Goal: Book appointment/travel/reservation

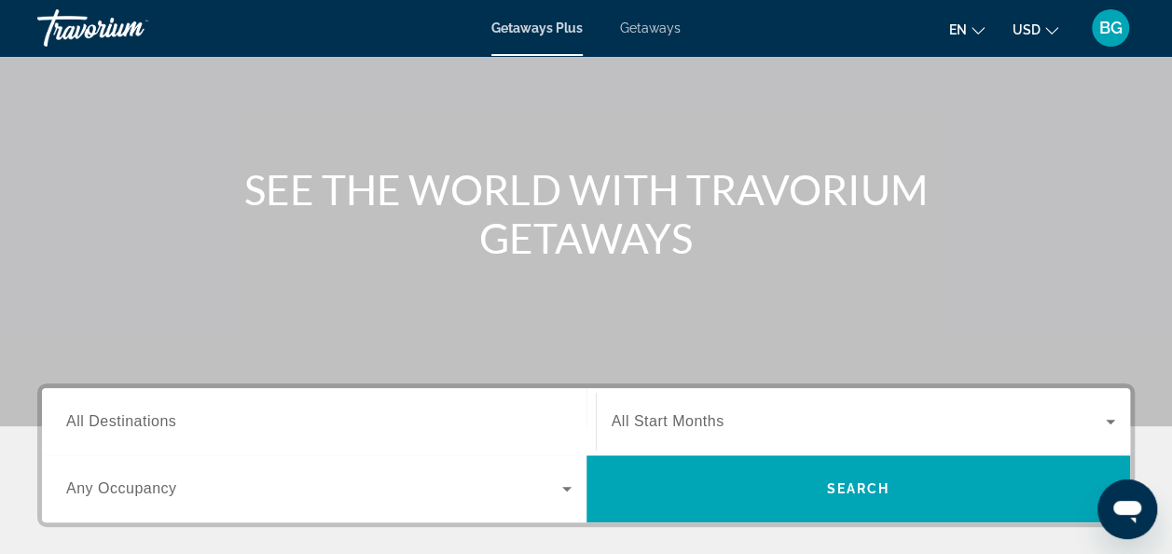
scroll to position [160, 0]
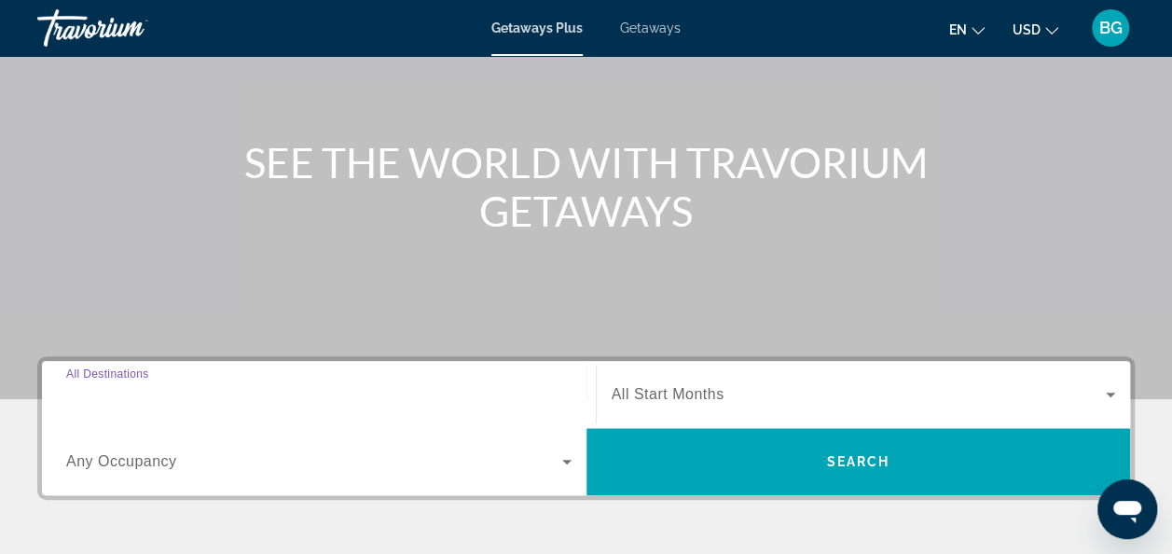
click at [309, 397] on input "Destination All Destinations" at bounding box center [318, 395] width 505 height 22
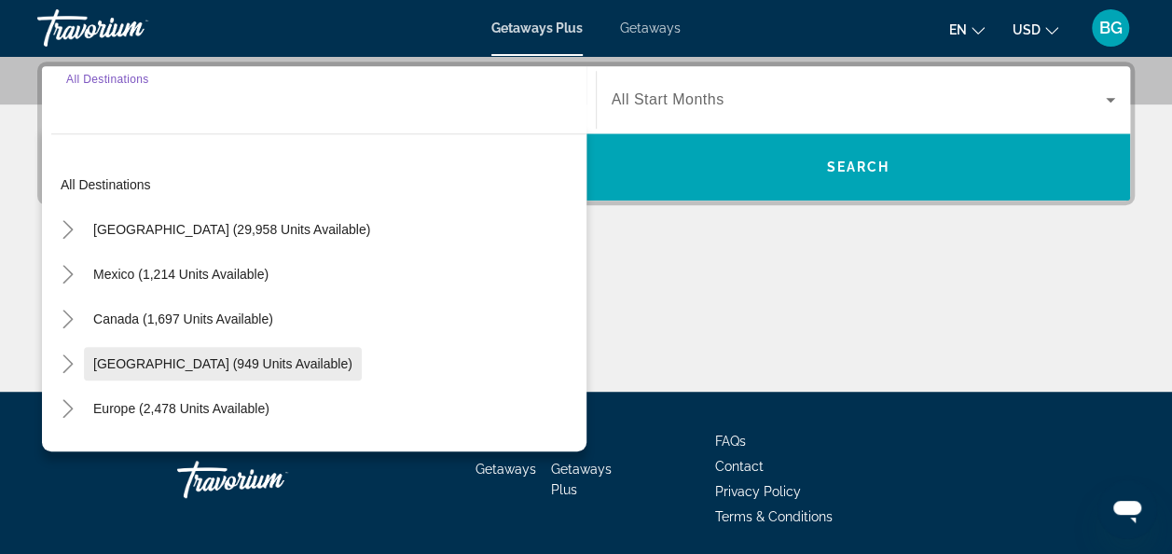
scroll to position [455, 0]
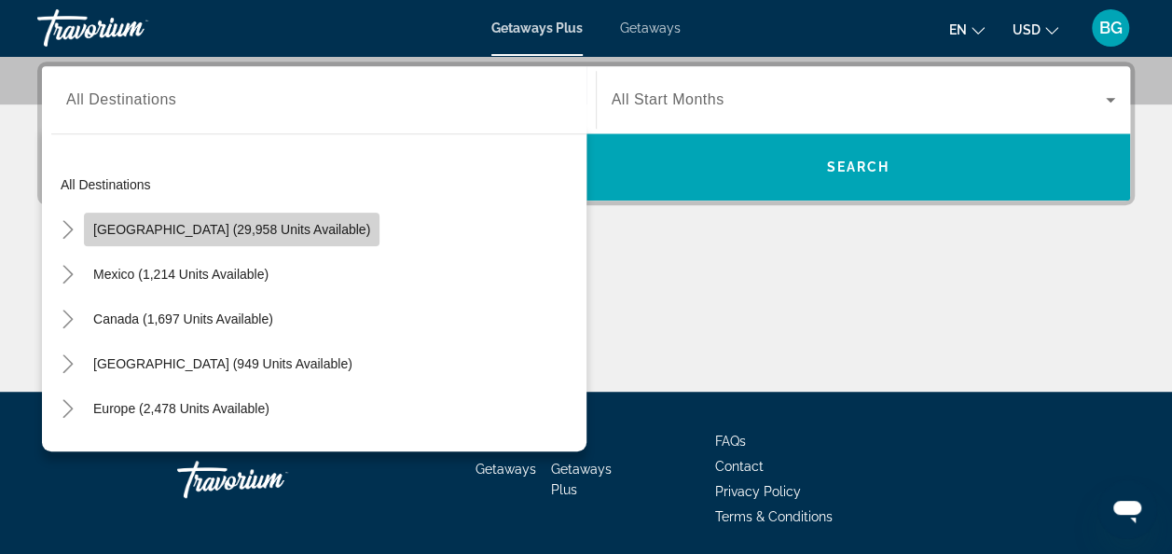
click at [303, 225] on span "[GEOGRAPHIC_DATA] (29,958 units available)" at bounding box center [231, 229] width 277 height 15
type input "**********"
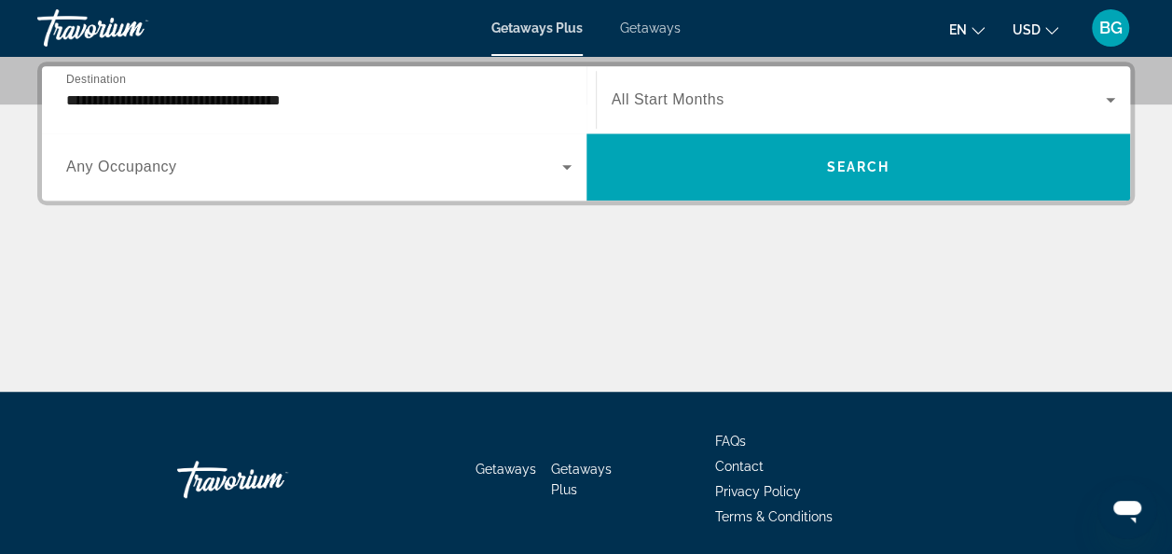
click at [680, 104] on span "All Start Months" at bounding box center [667, 99] width 113 height 16
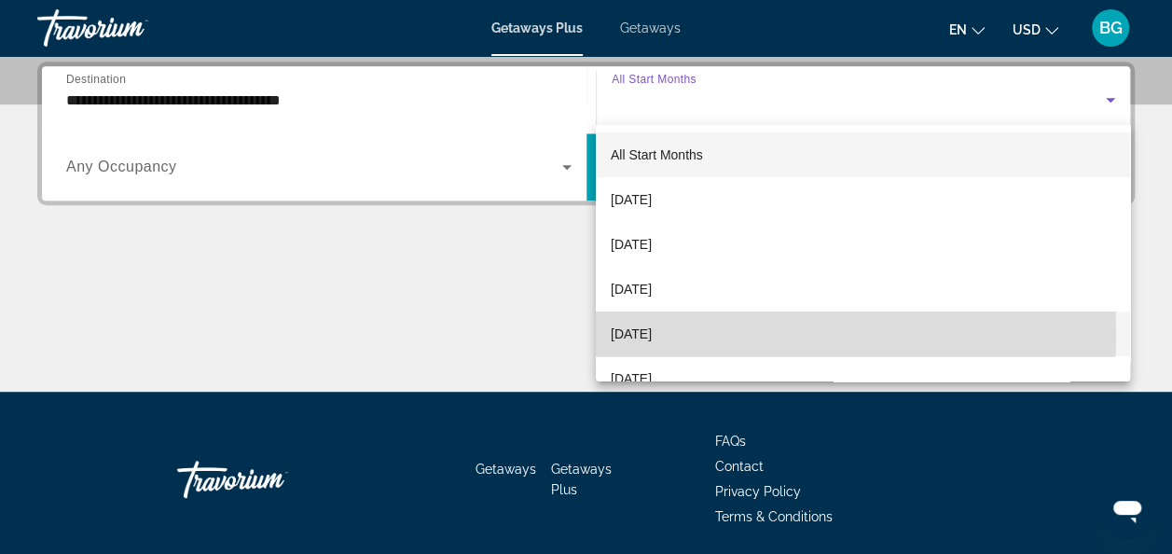
click at [652, 332] on span "[DATE]" at bounding box center [631, 334] width 41 height 22
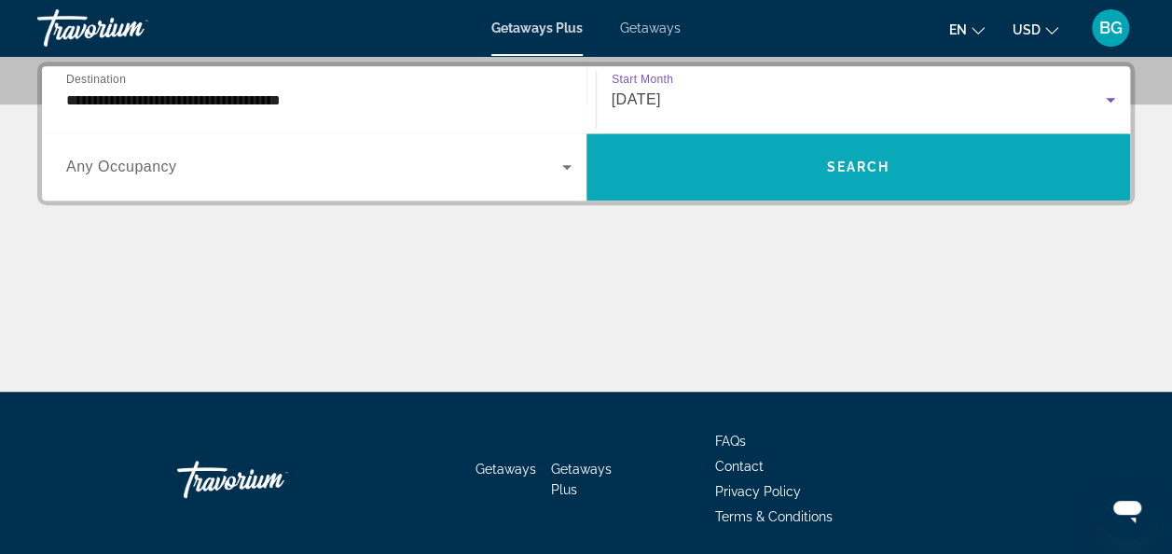
click at [782, 194] on span "Search widget" at bounding box center [858, 166] width 544 height 67
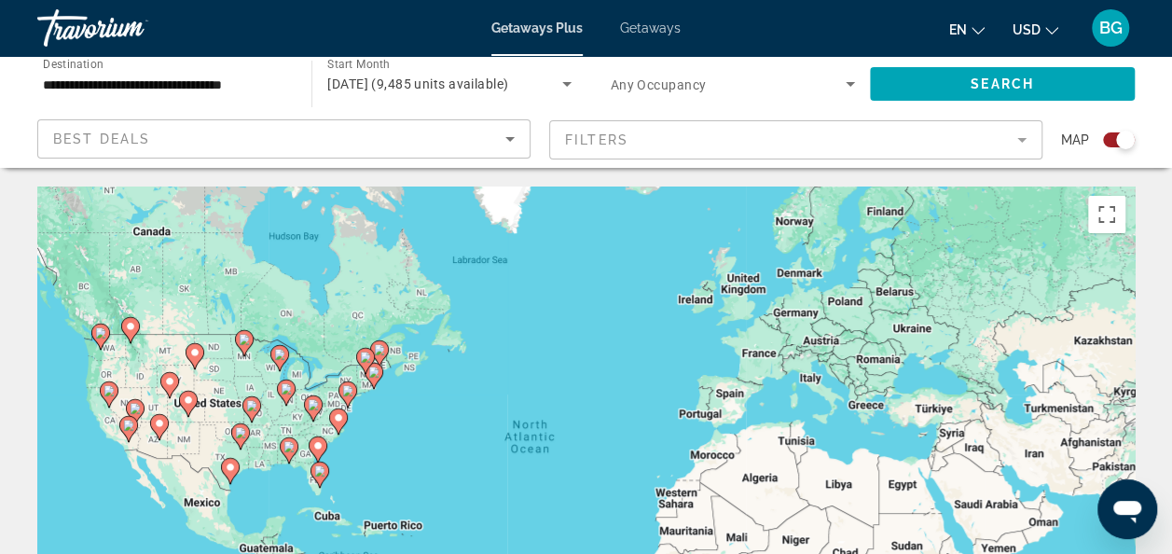
click at [282, 432] on div "To activate drag with keyboard, press Alt + Enter. Once in keyboard drag state,…" at bounding box center [585, 465] width 1097 height 559
click at [261, 397] on div "To activate drag with keyboard, press Alt + Enter. Once in keyboard drag state,…" at bounding box center [585, 465] width 1097 height 559
drag, startPoint x: 261, startPoint y: 410, endPoint x: 289, endPoint y: 356, distance: 60.9
click at [289, 356] on div "To activate drag with keyboard, press Alt + Enter. Once in keyboard drag state,…" at bounding box center [585, 465] width 1097 height 559
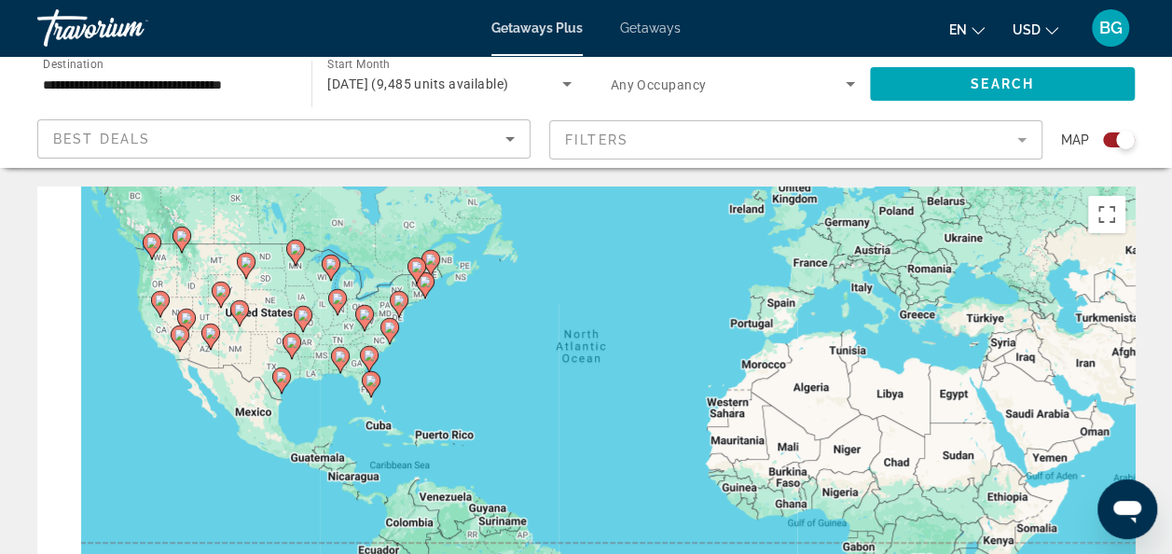
click at [304, 330] on gmp-advanced-marker "Main content" at bounding box center [303, 319] width 19 height 28
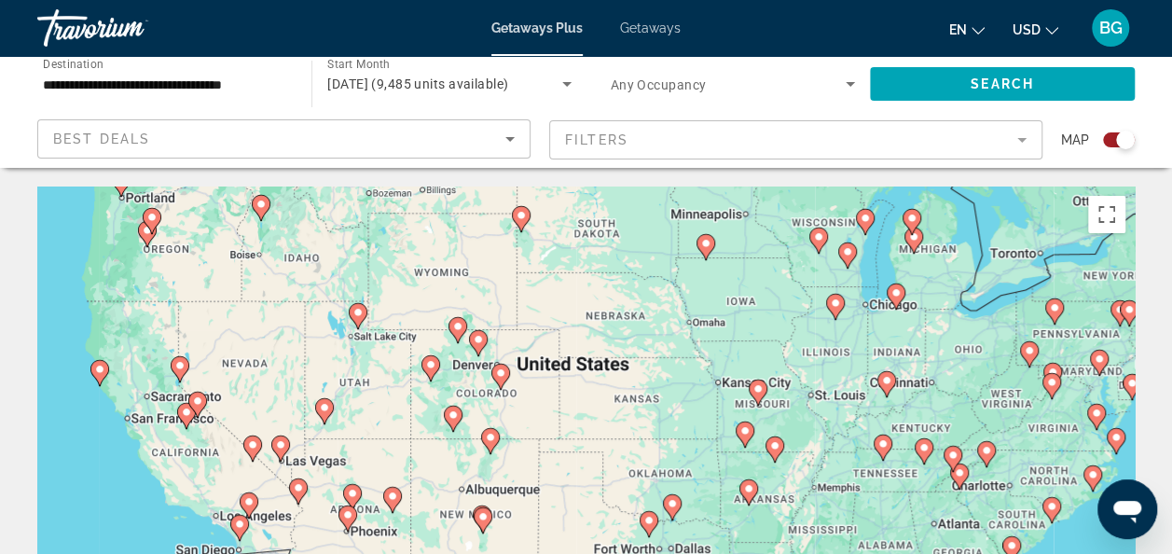
click at [482, 350] on div "To navigate, press the arrow keys. To activate drag with keyboard, press Alt + …" at bounding box center [585, 465] width 1097 height 559
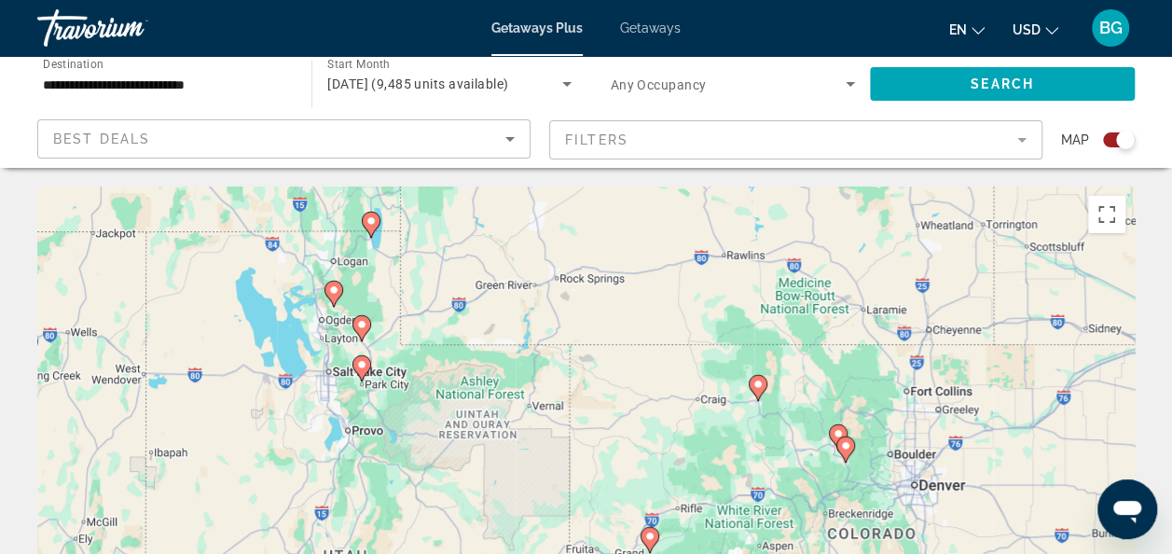
drag, startPoint x: 203, startPoint y: 393, endPoint x: 459, endPoint y: 377, distance: 256.0
click at [459, 377] on div "To navigate, press the arrow keys. To activate drag with keyboard, press Alt + …" at bounding box center [585, 465] width 1097 height 559
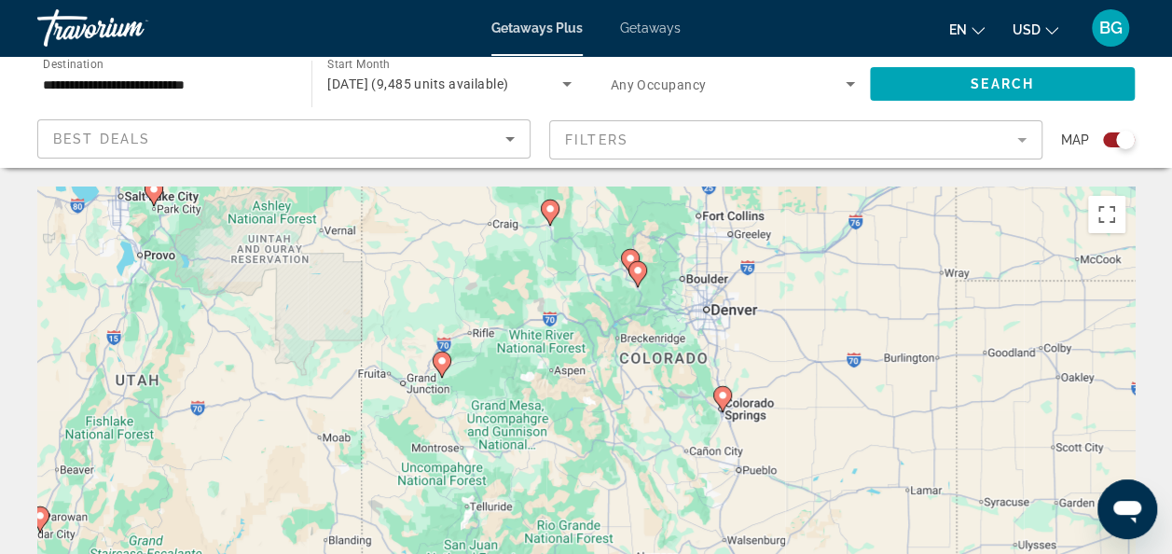
click at [543, 209] on div "To navigate, press the arrow keys. To activate drag with keyboard, press Alt + …" at bounding box center [585, 465] width 1097 height 559
type input "**********"
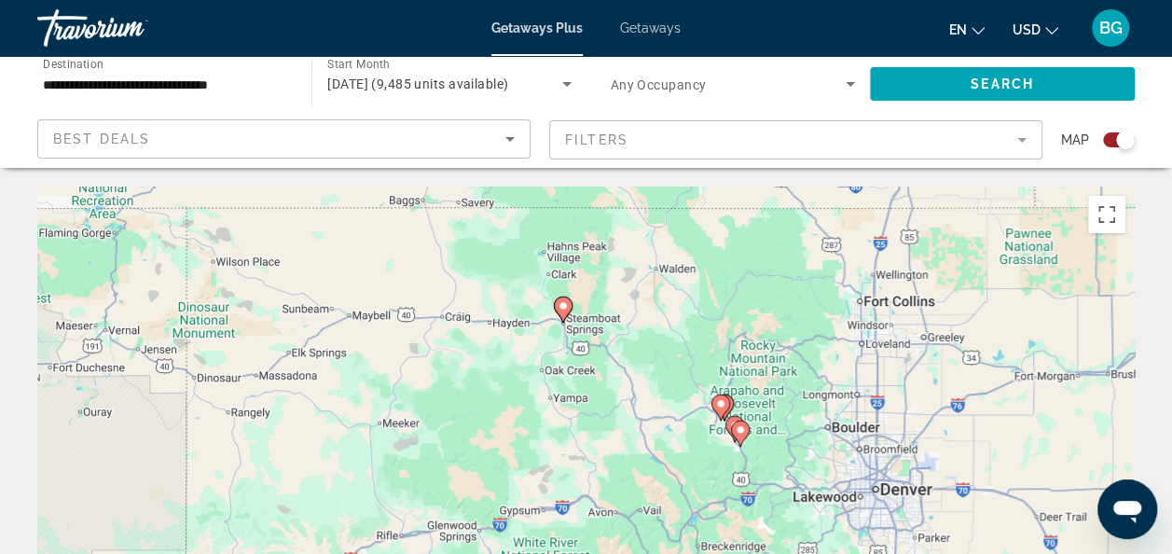
click at [565, 306] on image "Main content" at bounding box center [562, 305] width 11 height 11
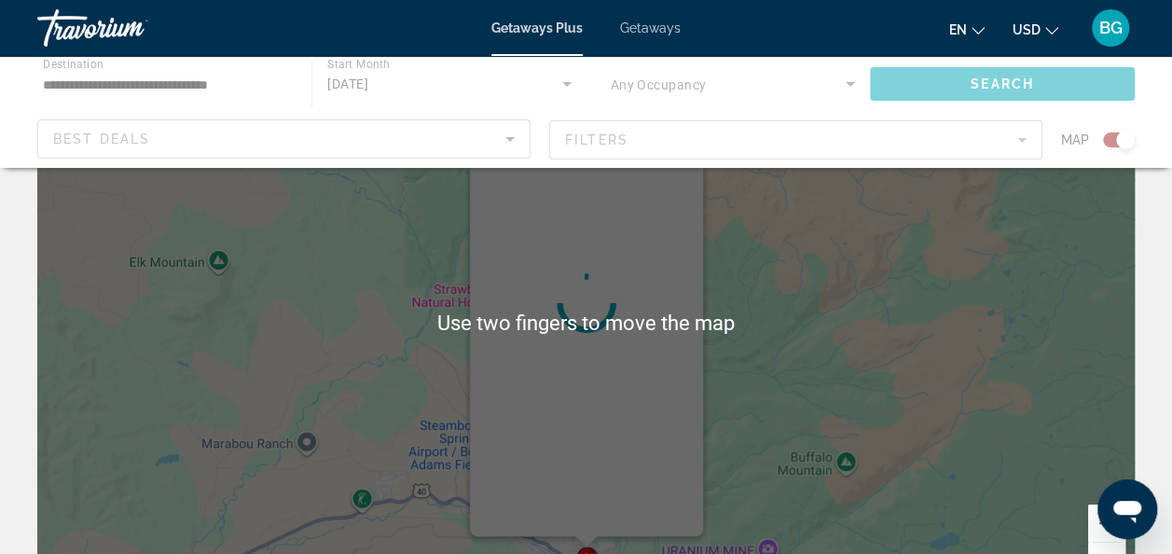
scroll to position [145, 0]
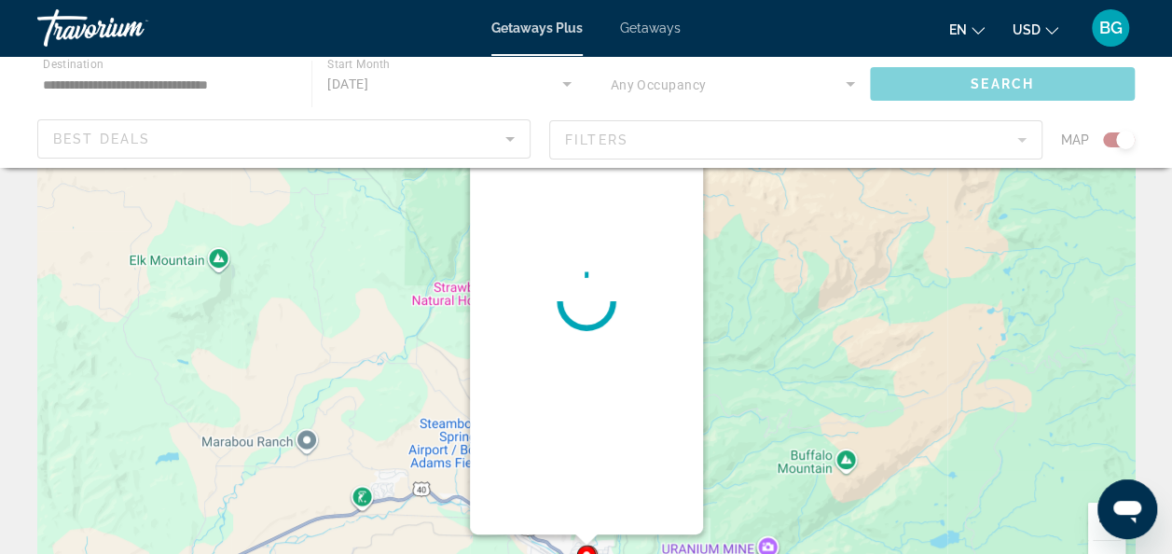
click at [779, 361] on div "To navigate, press the arrow keys. To activate drag with keyboard, press Alt + …" at bounding box center [585, 320] width 1097 height 559
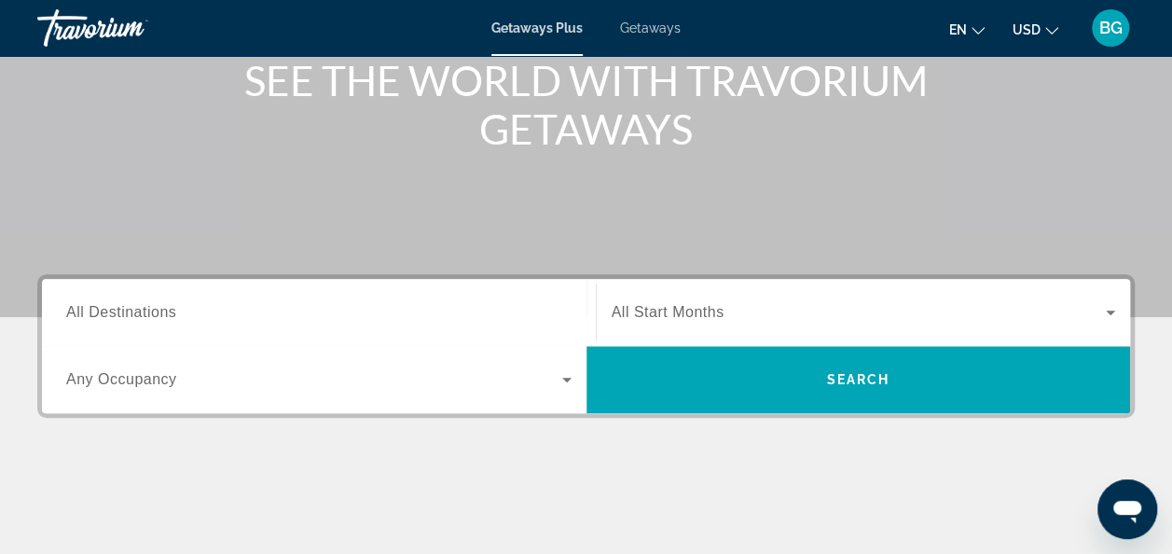
scroll to position [257, 0]
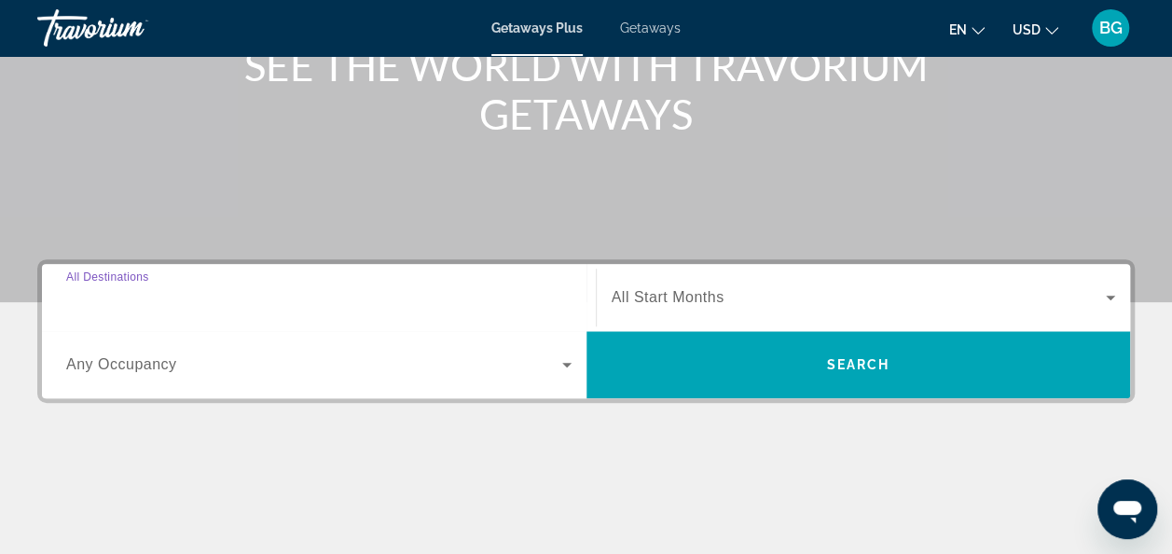
click at [465, 289] on input "Destination All Destinations" at bounding box center [318, 298] width 505 height 22
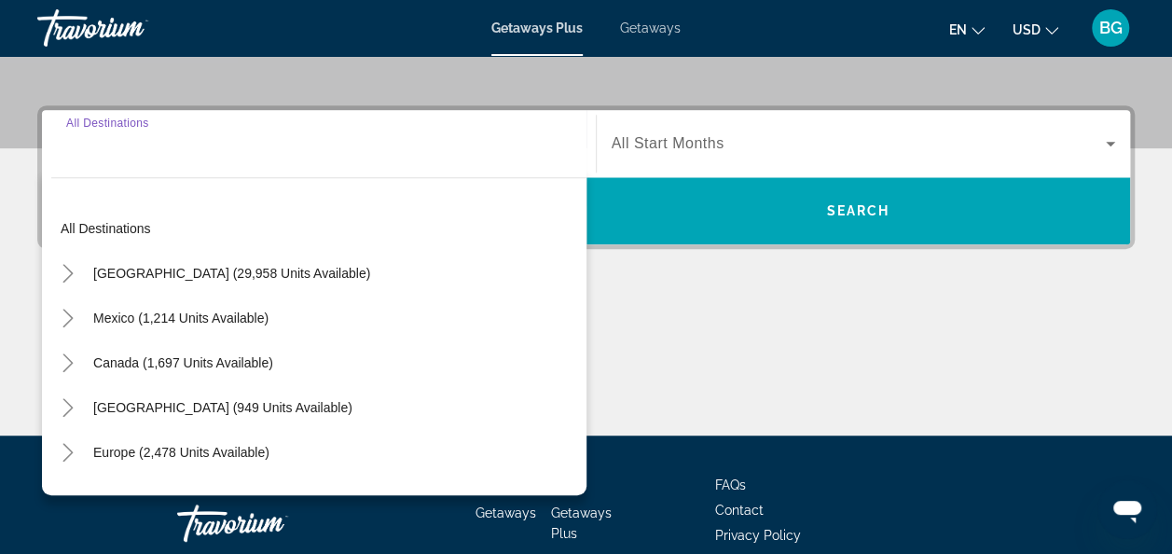
scroll to position [455, 0]
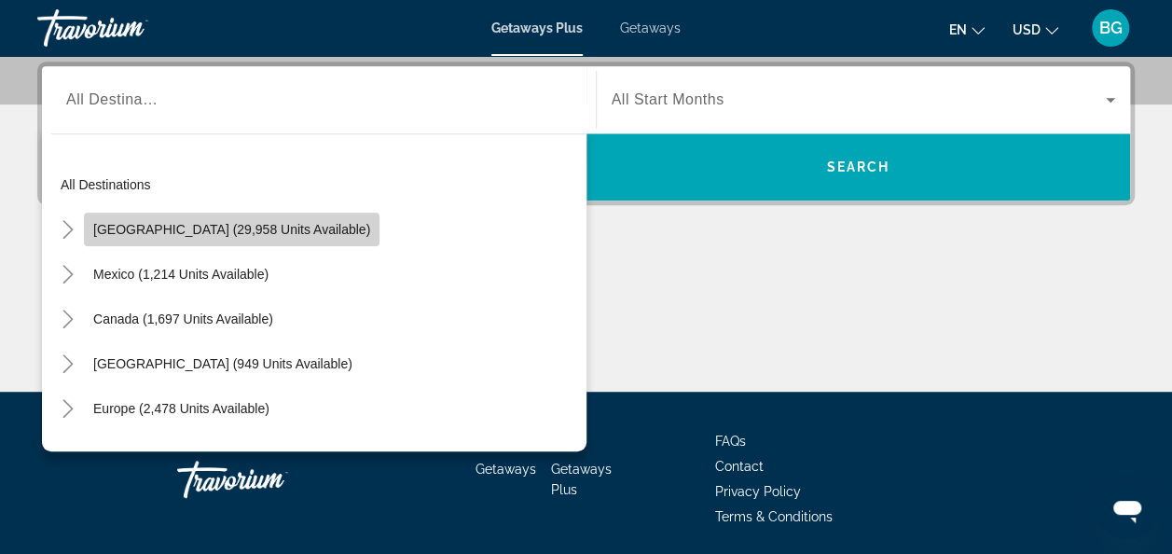
click at [297, 227] on span "[GEOGRAPHIC_DATA] (29,958 units available)" at bounding box center [231, 229] width 277 height 15
type input "**********"
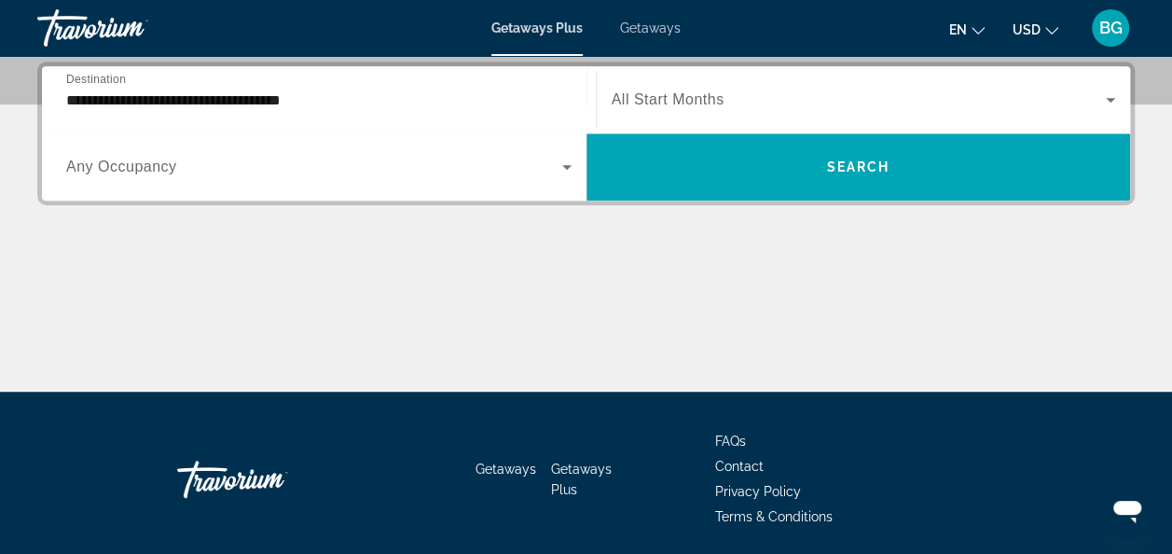
click at [685, 91] on span "All Start Months" at bounding box center [667, 99] width 113 height 16
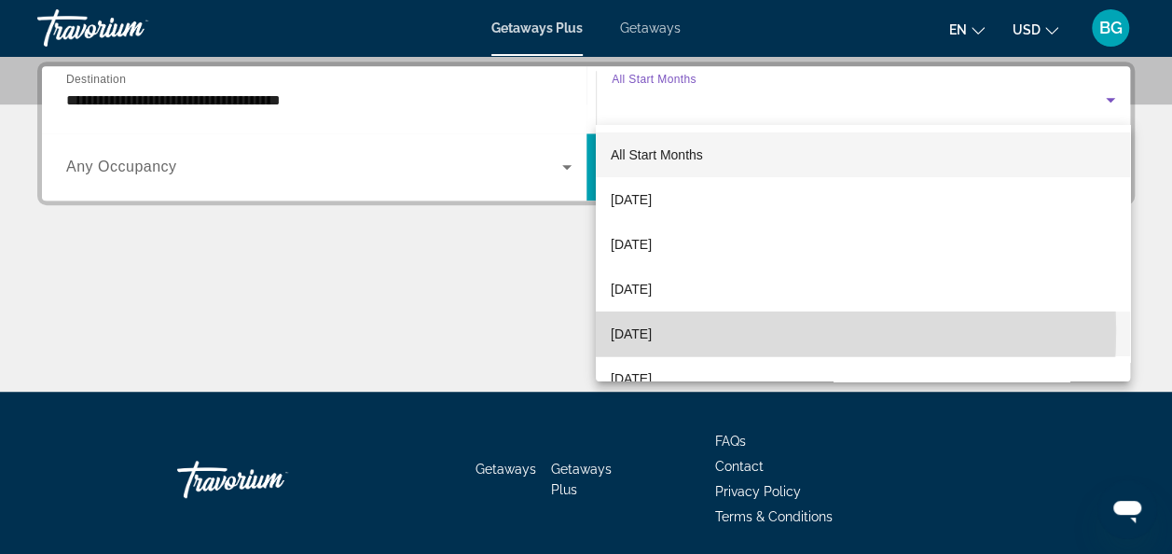
click at [652, 331] on span "[DATE]" at bounding box center [631, 334] width 41 height 22
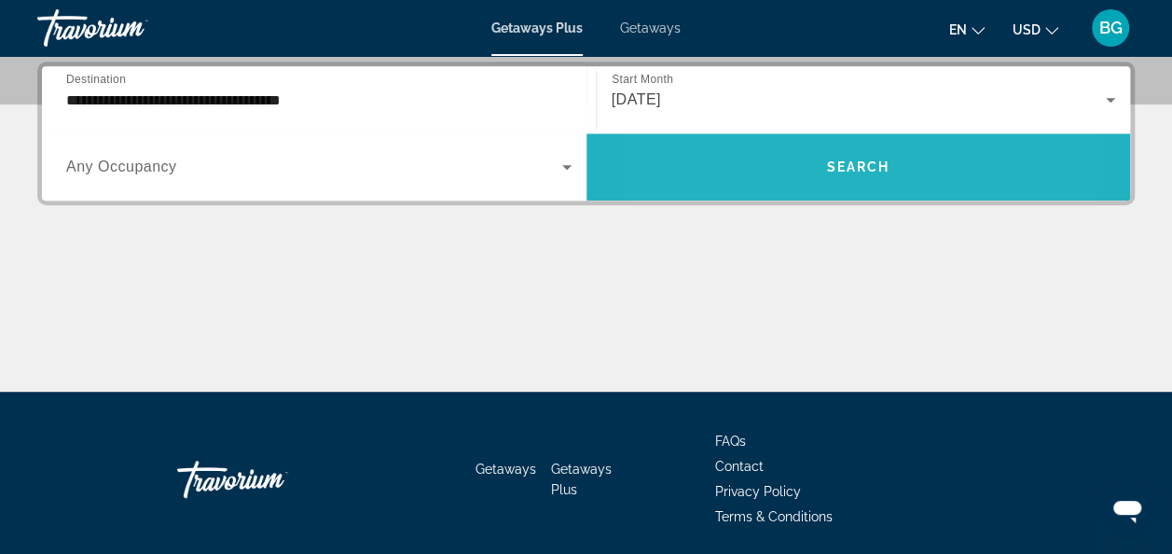
click at [760, 157] on span "Search widget" at bounding box center [858, 166] width 544 height 45
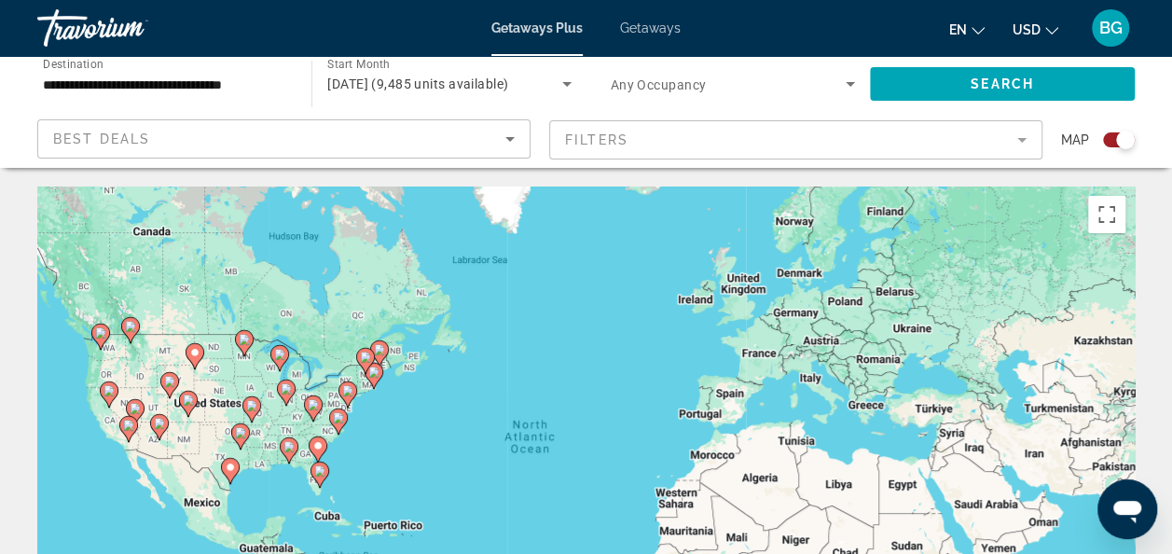
click at [245, 418] on gmp-advanced-marker "Main content" at bounding box center [251, 409] width 19 height 28
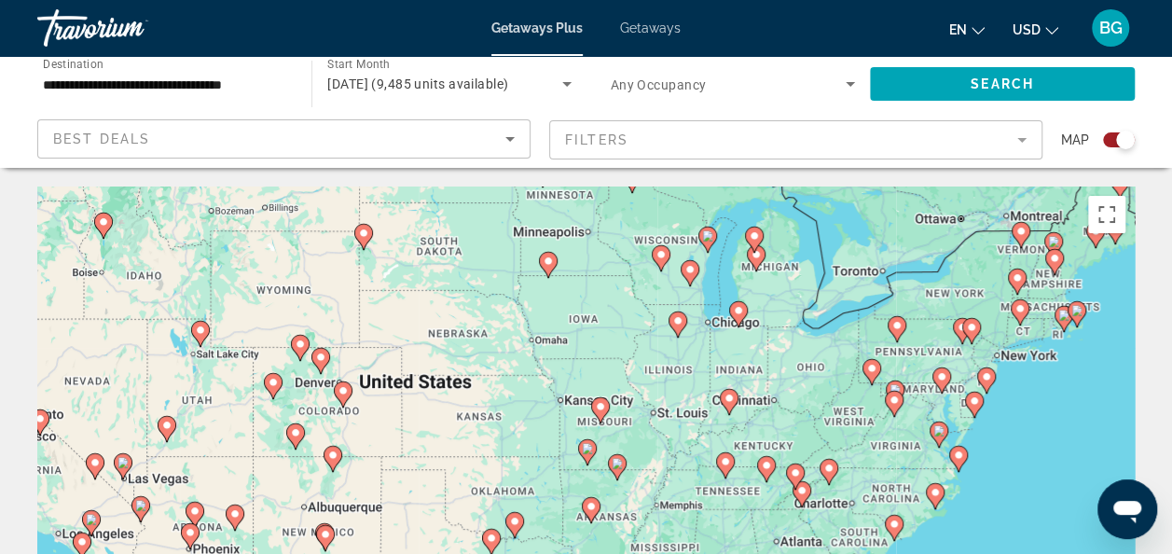
click at [343, 399] on icon "Main content" at bounding box center [342, 394] width 17 height 24
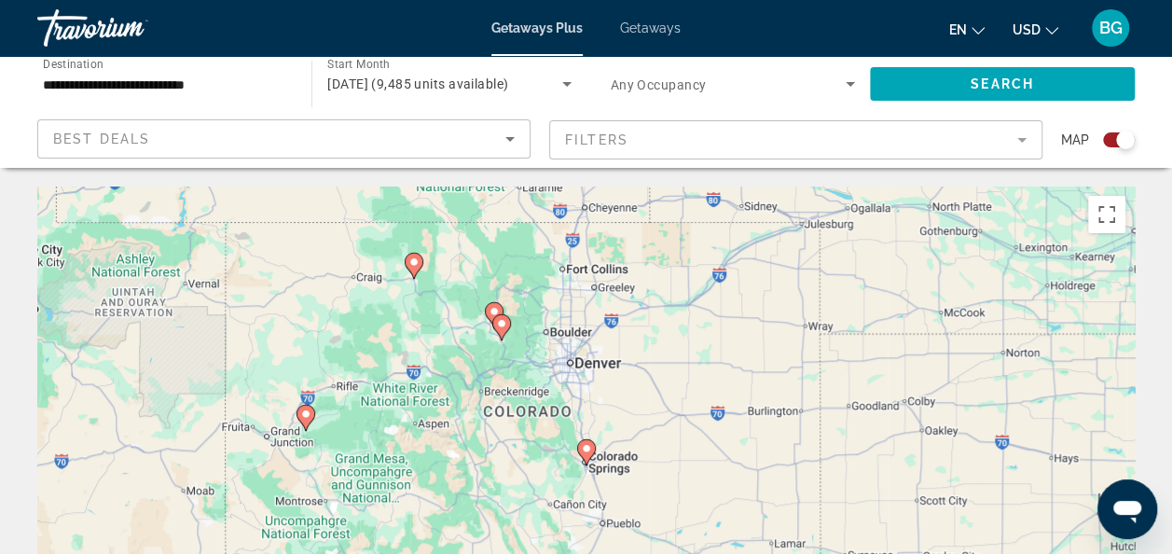
click at [505, 328] on image "Main content" at bounding box center [501, 323] width 11 height 11
type input "**********"
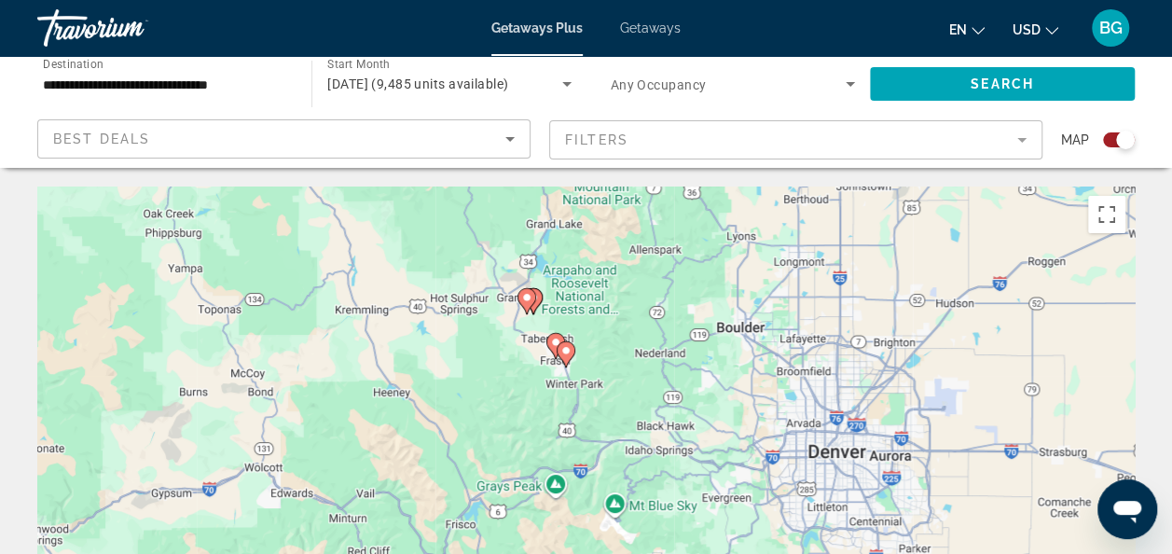
click at [535, 301] on gmp-advanced-marker "Main content" at bounding box center [526, 301] width 19 height 28
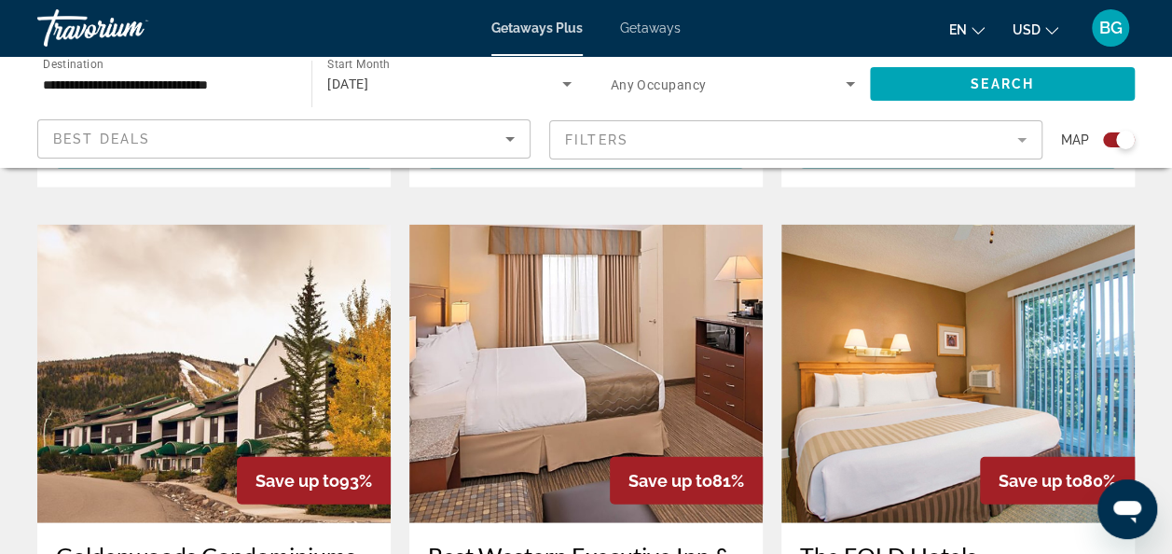
scroll to position [1989, 0]
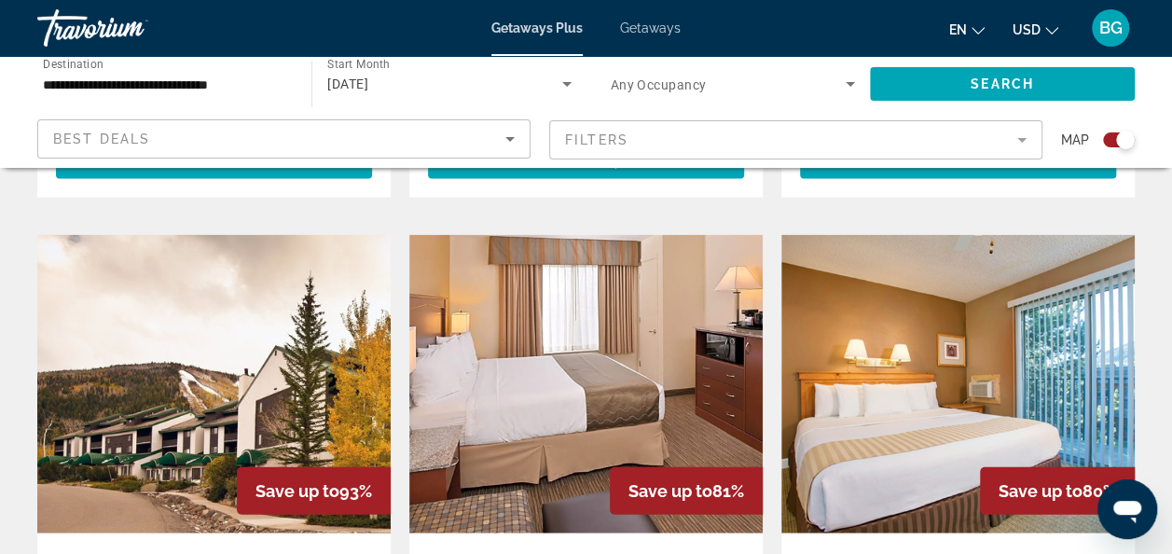
click at [701, 252] on img "Main content" at bounding box center [585, 384] width 353 height 298
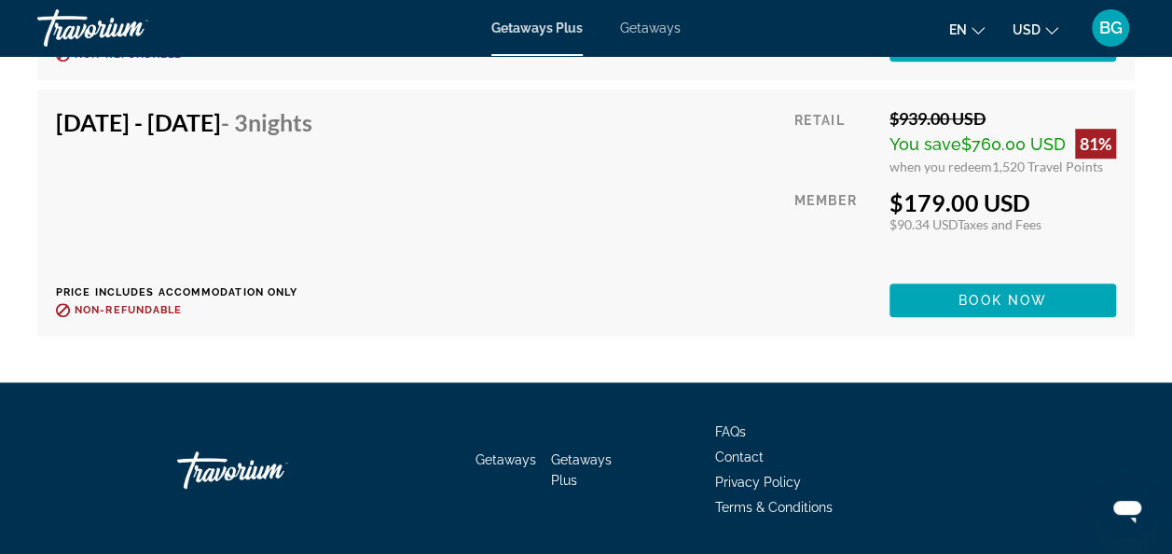
scroll to position [7711, 0]
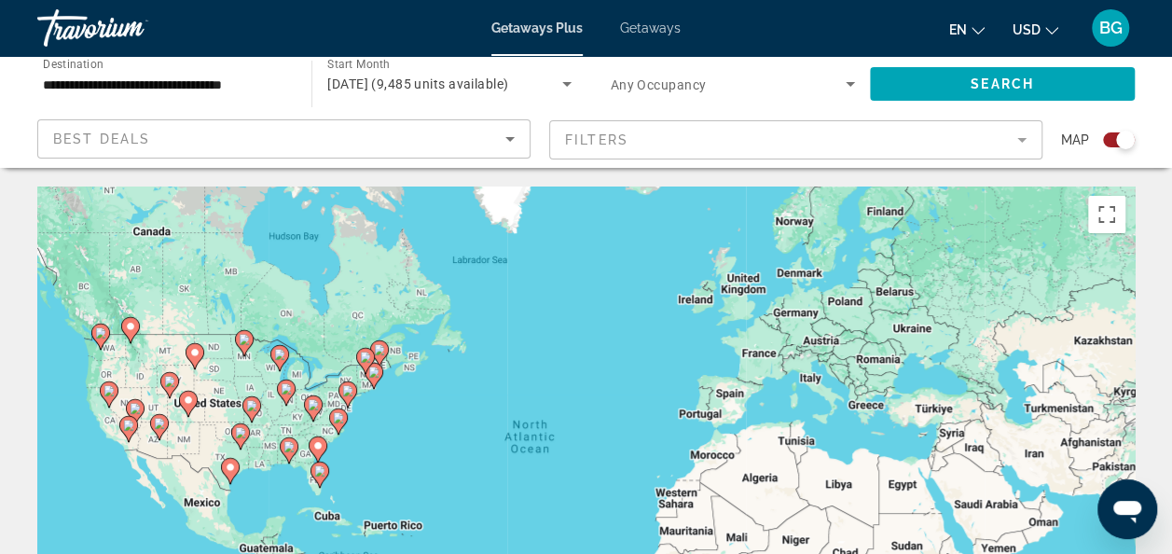
click at [287, 432] on div "To activate drag with keyboard, press Alt + Enter. Once in keyboard drag state,…" at bounding box center [585, 465] width 1097 height 559
click at [272, 429] on div "To activate drag with keyboard, press Alt + Enter. Once in keyboard drag state,…" at bounding box center [585, 465] width 1097 height 559
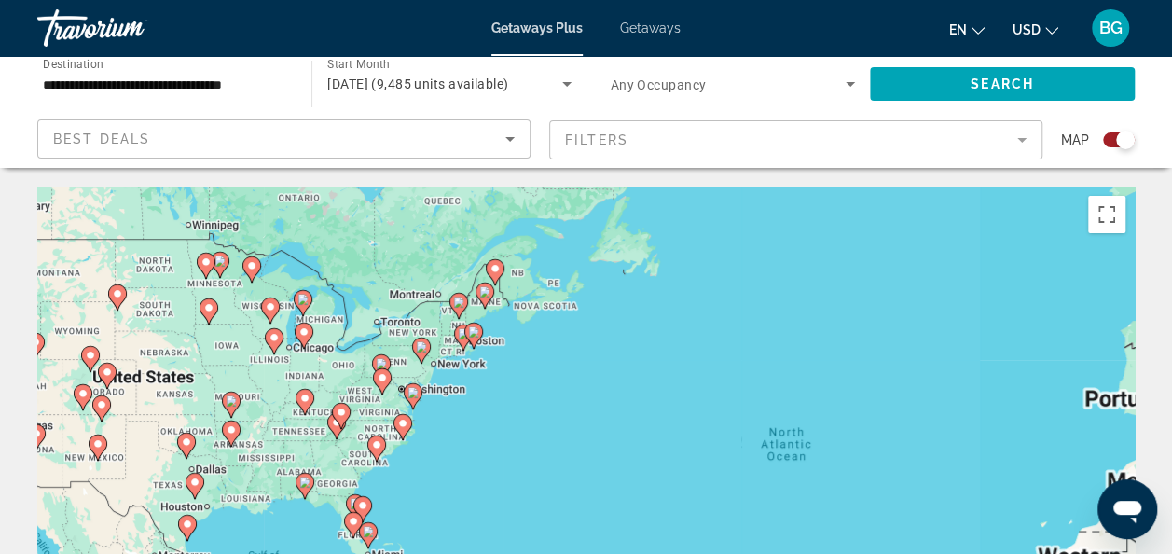
click at [337, 425] on gmp-advanced-marker "Main content" at bounding box center [341, 416] width 19 height 28
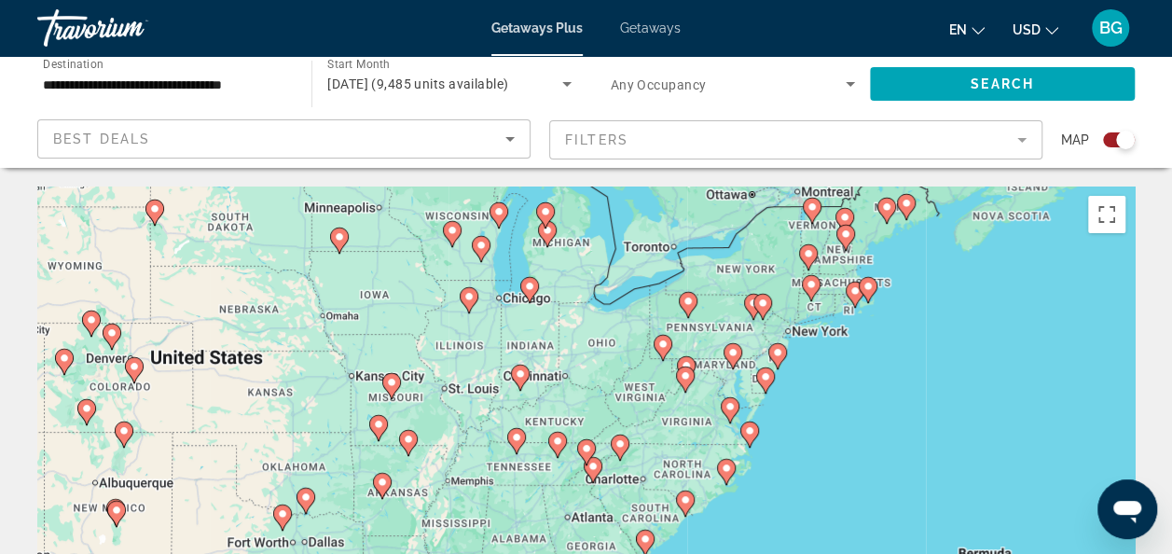
click at [515, 445] on icon "Main content" at bounding box center [515, 441] width 17 height 24
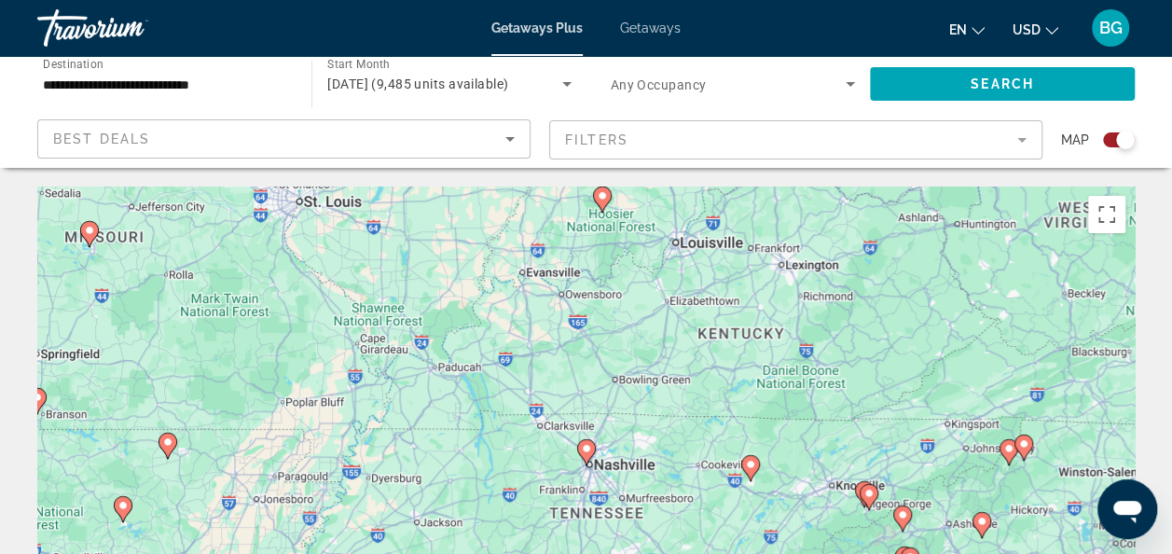
click at [567, 445] on div "To activate drag with keyboard, press Alt + Enter. Once in keyboard drag state,…" at bounding box center [585, 465] width 1097 height 559
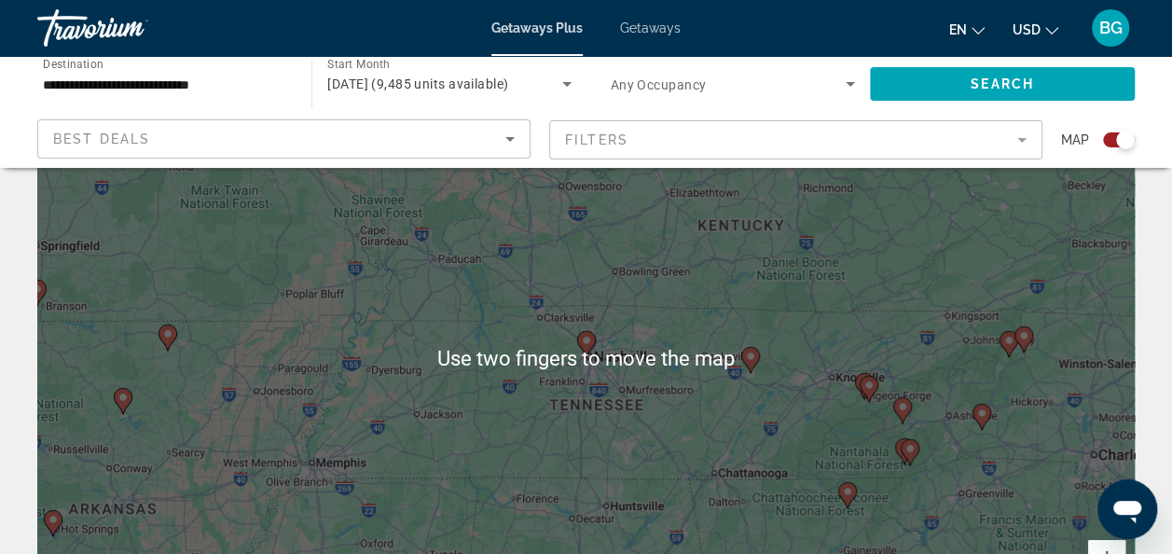
scroll to position [121, 0]
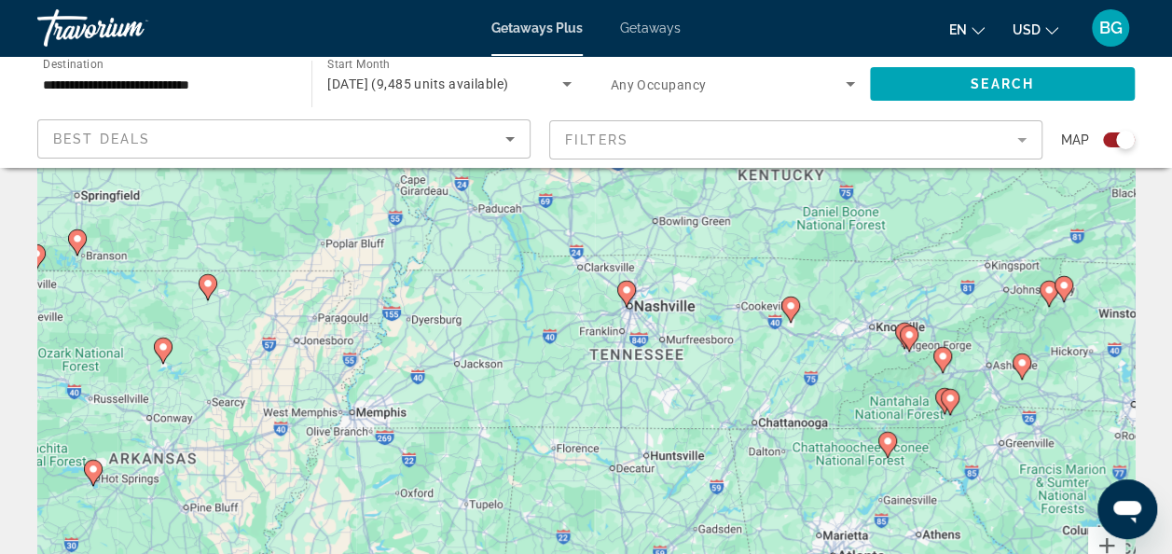
type input "**********"
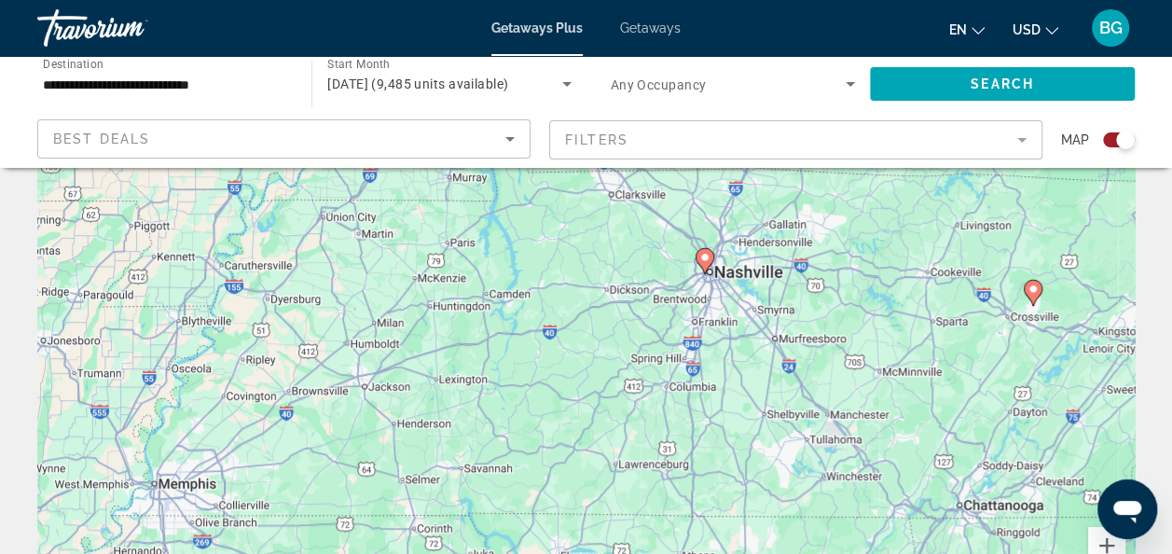
click at [702, 270] on gmp-advanced-marker "Main content" at bounding box center [704, 261] width 19 height 28
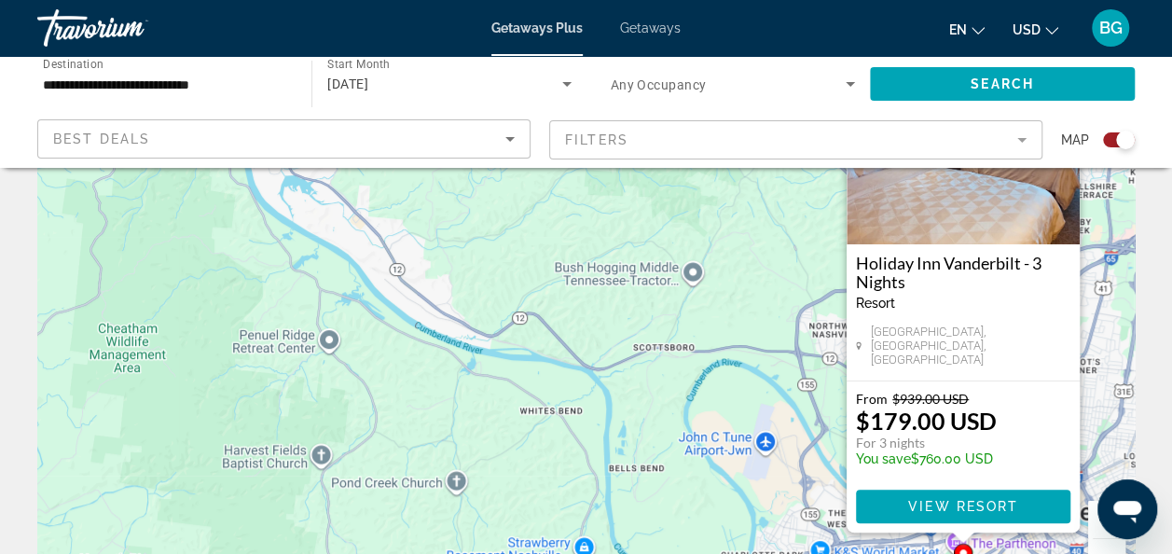
scroll to position [151, 0]
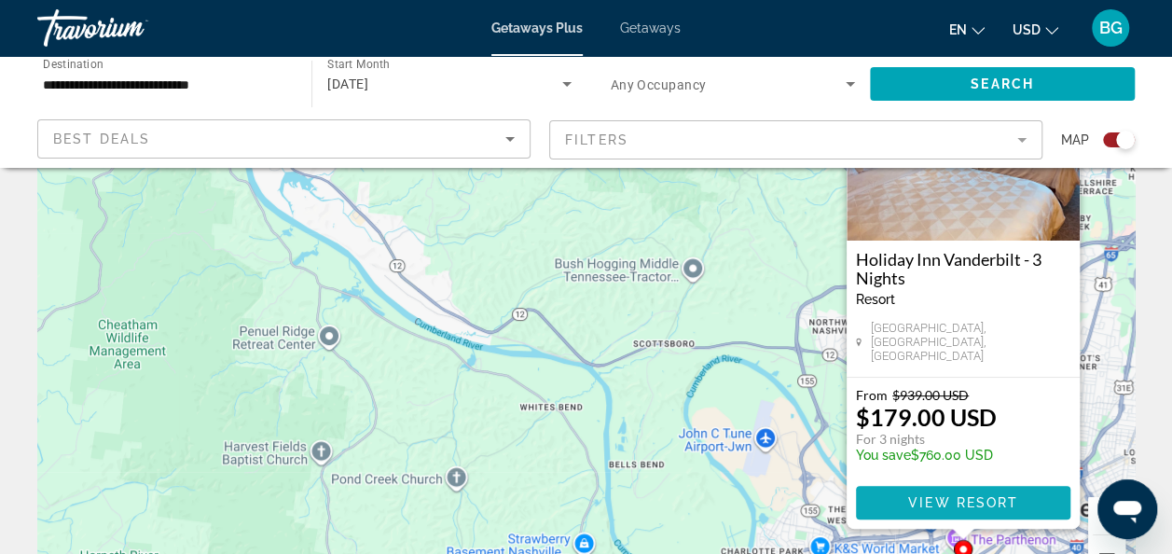
click at [1025, 510] on span "Main content" at bounding box center [963, 502] width 214 height 45
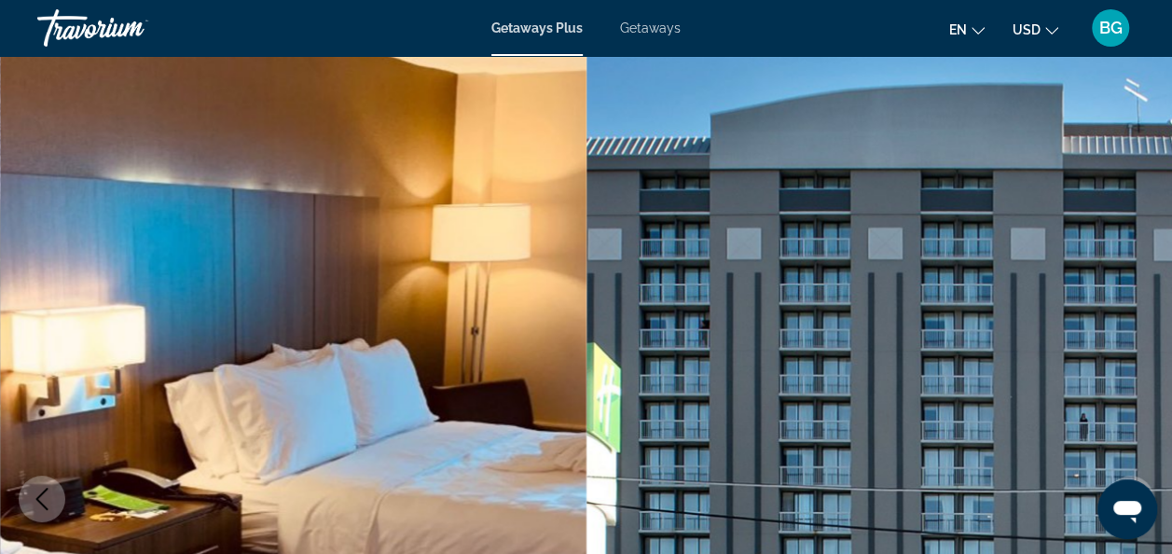
click at [515, 445] on img "Main content" at bounding box center [293, 499] width 586 height 886
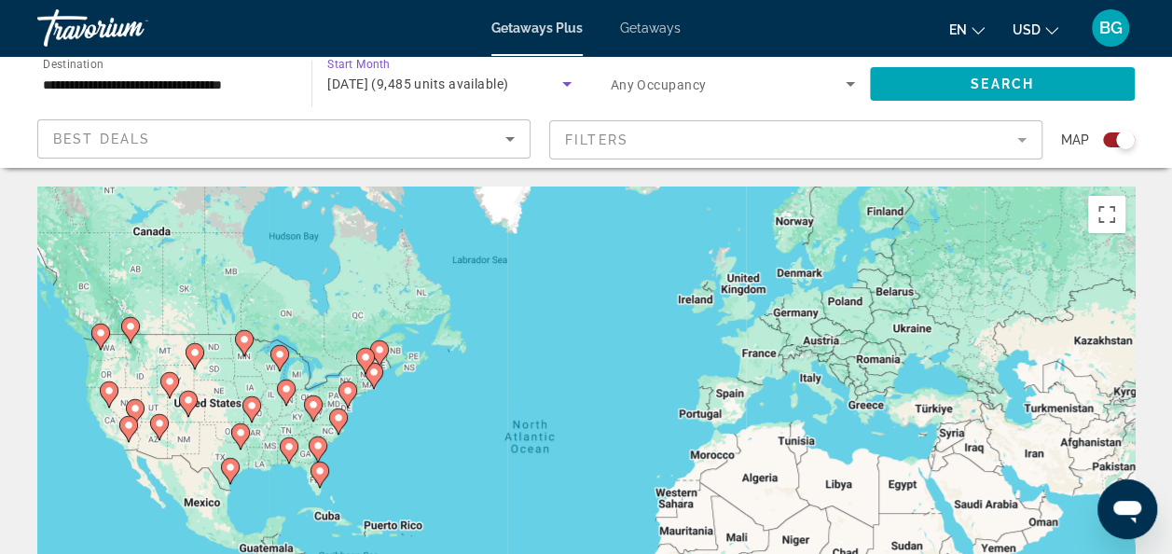
click at [409, 82] on span "[DATE] (9,485 units available)" at bounding box center [417, 83] width 181 height 15
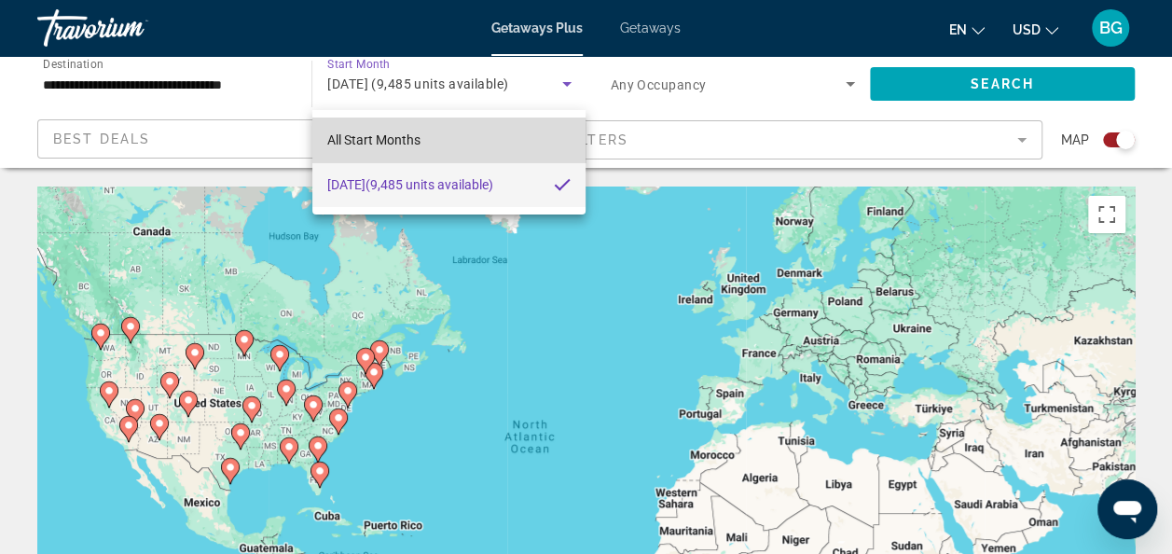
click at [405, 143] on span "All Start Months" at bounding box center [373, 139] width 93 height 15
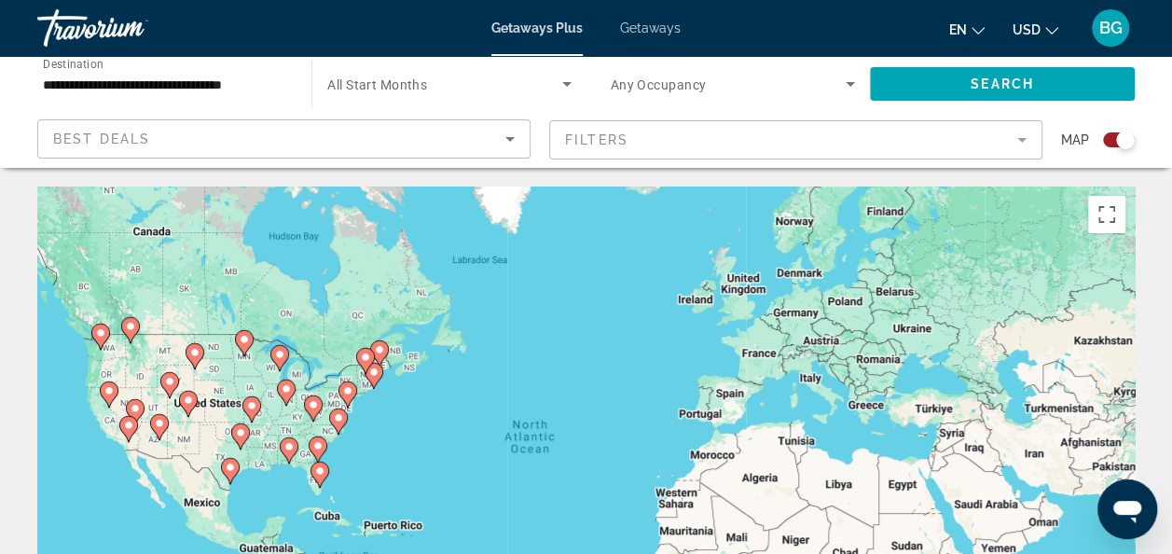
click at [459, 99] on div "Search widget" at bounding box center [448, 84] width 243 height 52
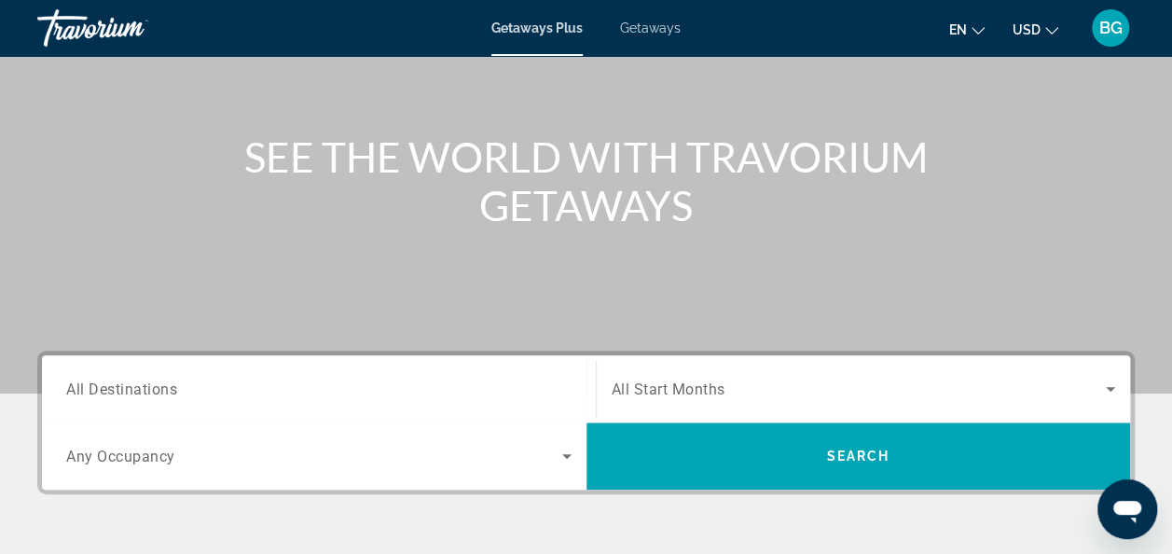
scroll to position [174, 0]
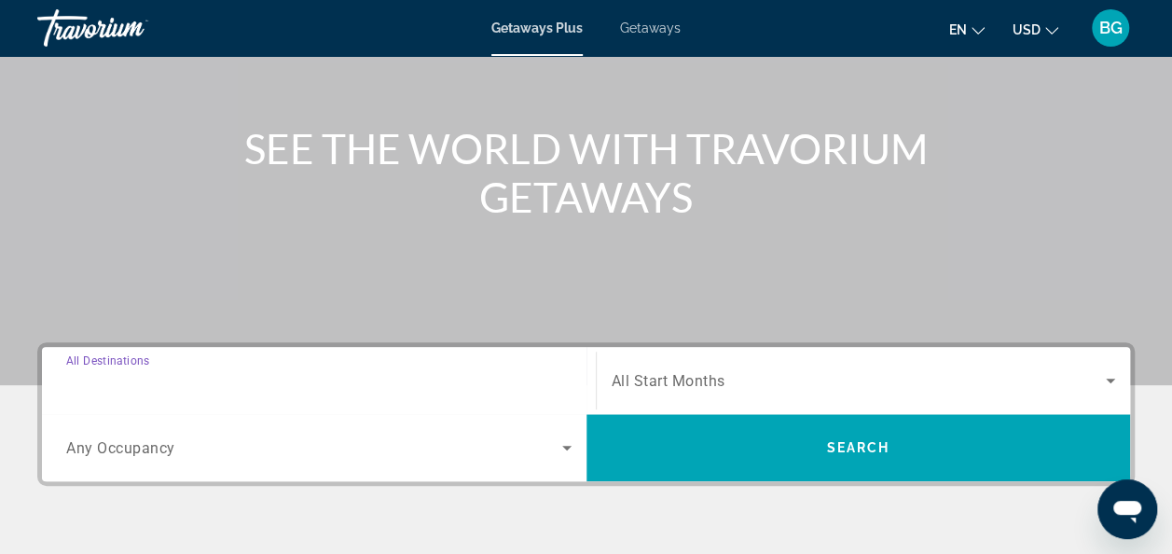
click at [253, 378] on input "Destination All Destinations" at bounding box center [318, 381] width 505 height 22
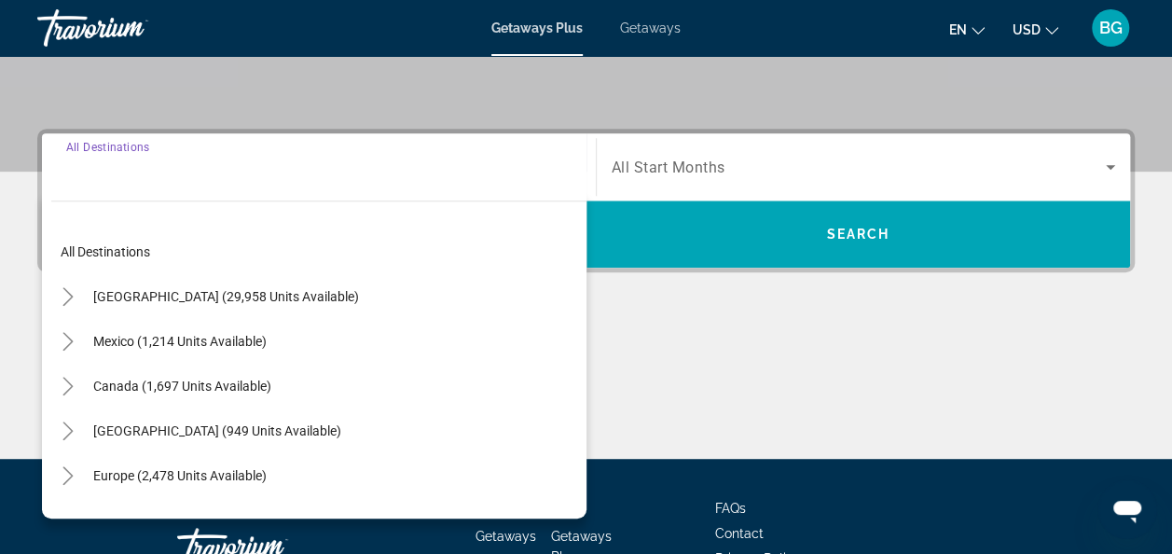
scroll to position [455, 0]
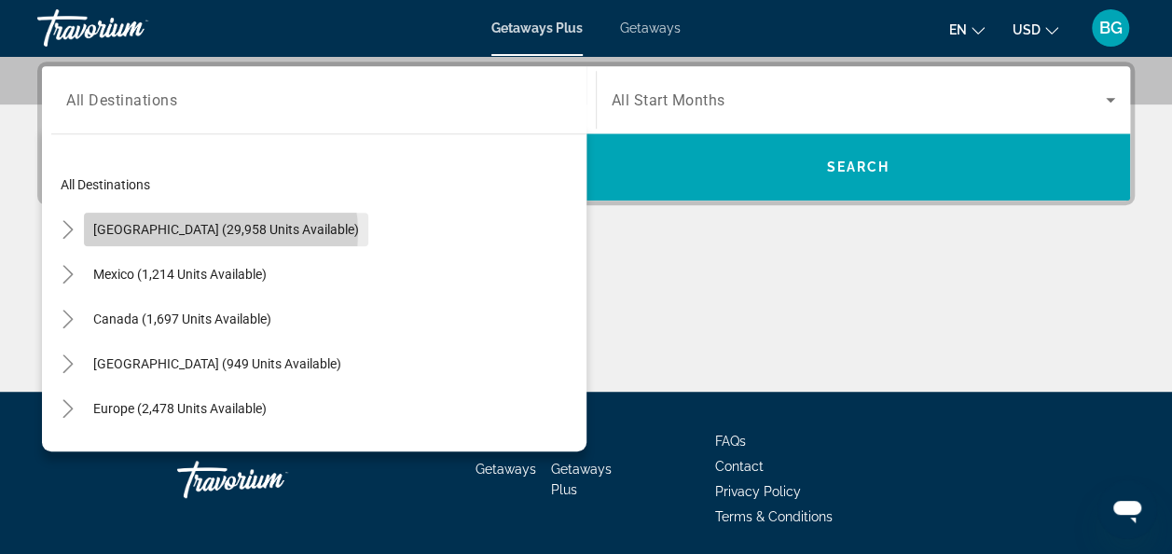
click at [220, 231] on span "[GEOGRAPHIC_DATA] (29,958 units available)" at bounding box center [226, 229] width 266 height 15
type input "**********"
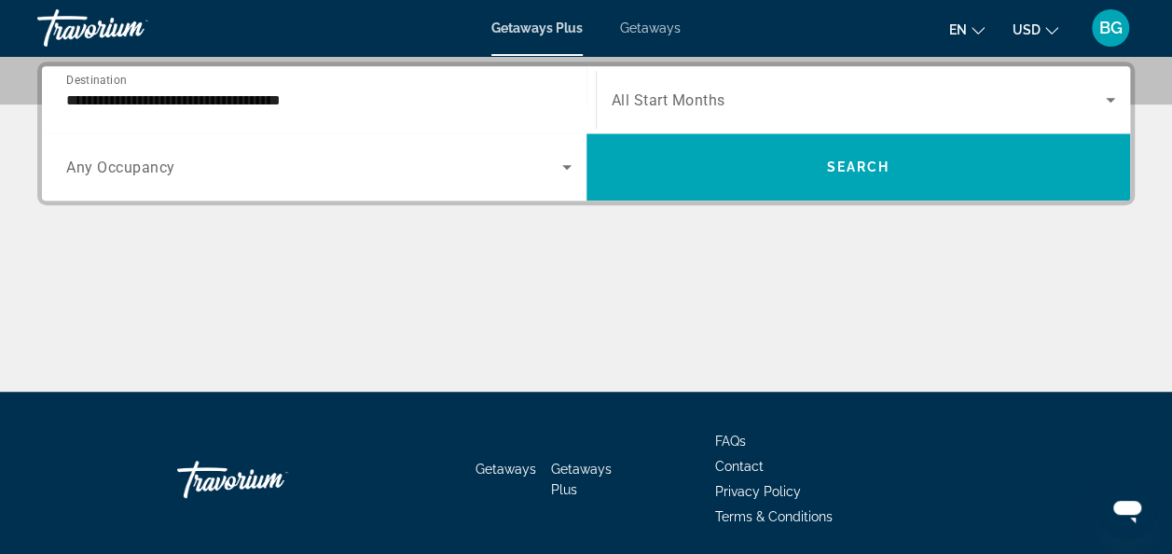
click at [706, 95] on span "All Start Months" at bounding box center [668, 100] width 114 height 18
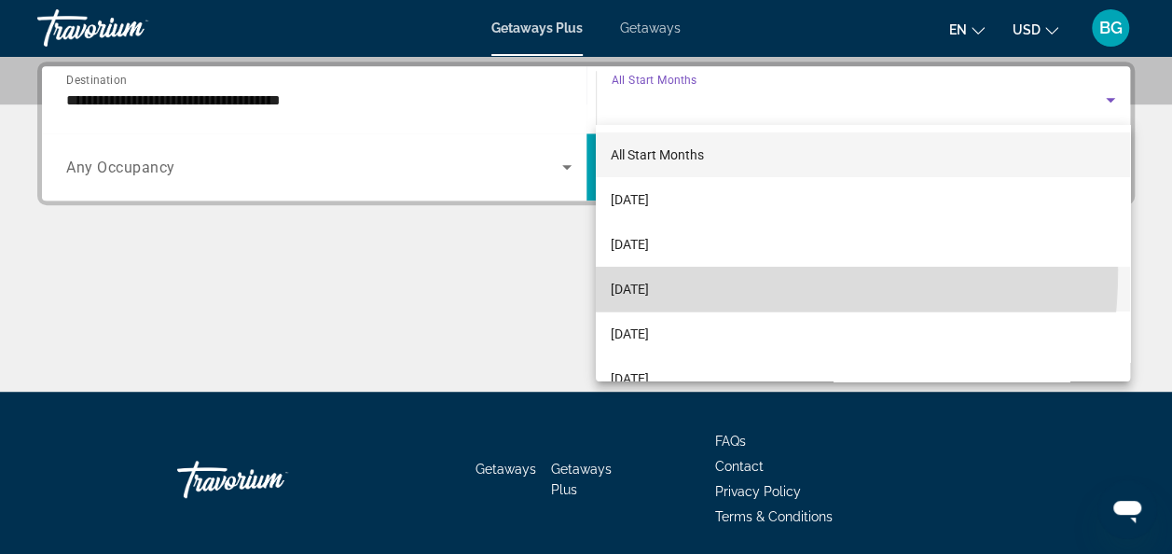
click at [673, 270] on mat-option "[DATE]" at bounding box center [863, 289] width 534 height 45
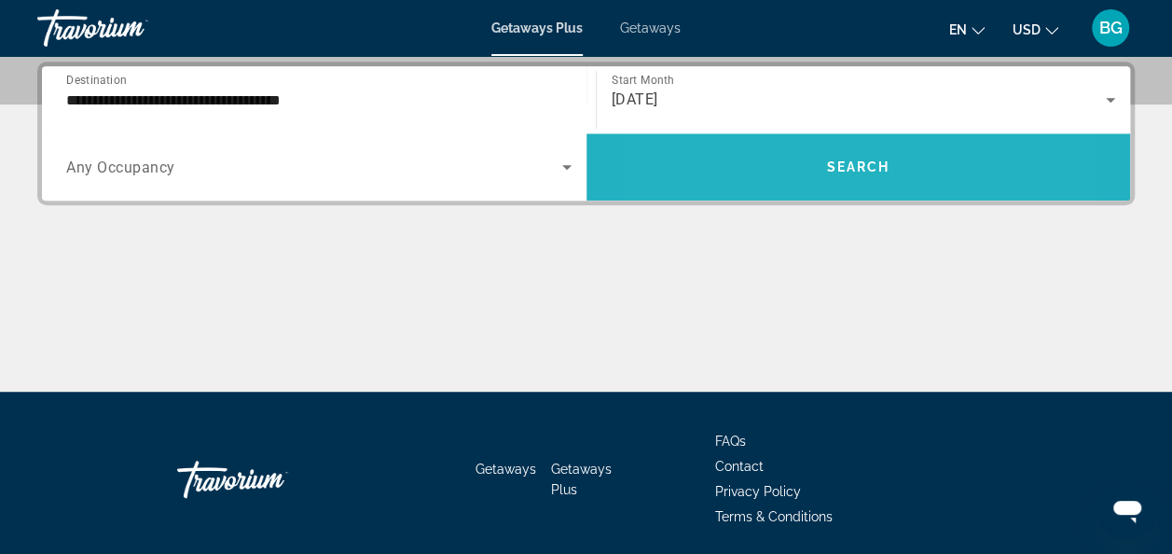
click at [759, 158] on span "Search widget" at bounding box center [858, 166] width 544 height 45
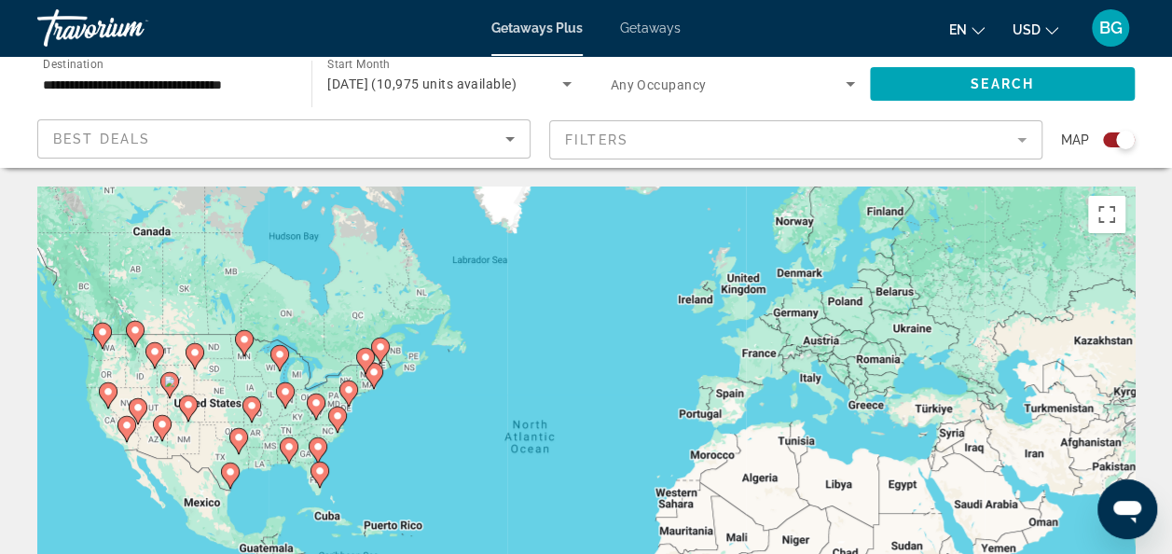
click at [237, 429] on icon "Main content" at bounding box center [237, 441] width 17 height 24
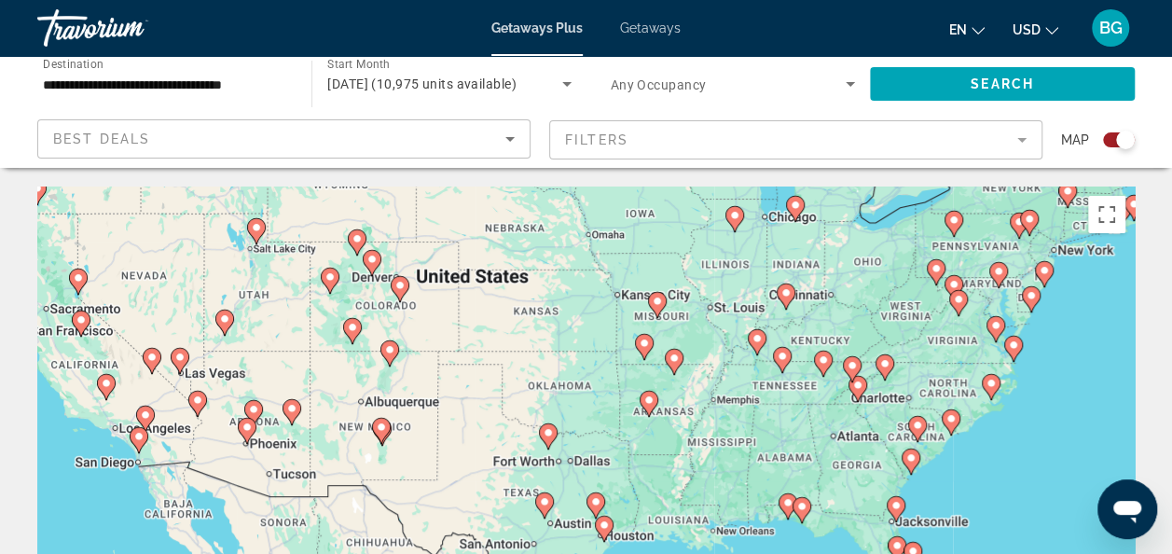
drag, startPoint x: 427, startPoint y: 287, endPoint x: 442, endPoint y: 345, distance: 59.7
click at [442, 345] on div "To activate drag with keyboard, press Alt + Enter. Once in keyboard drag state,…" at bounding box center [585, 465] width 1097 height 559
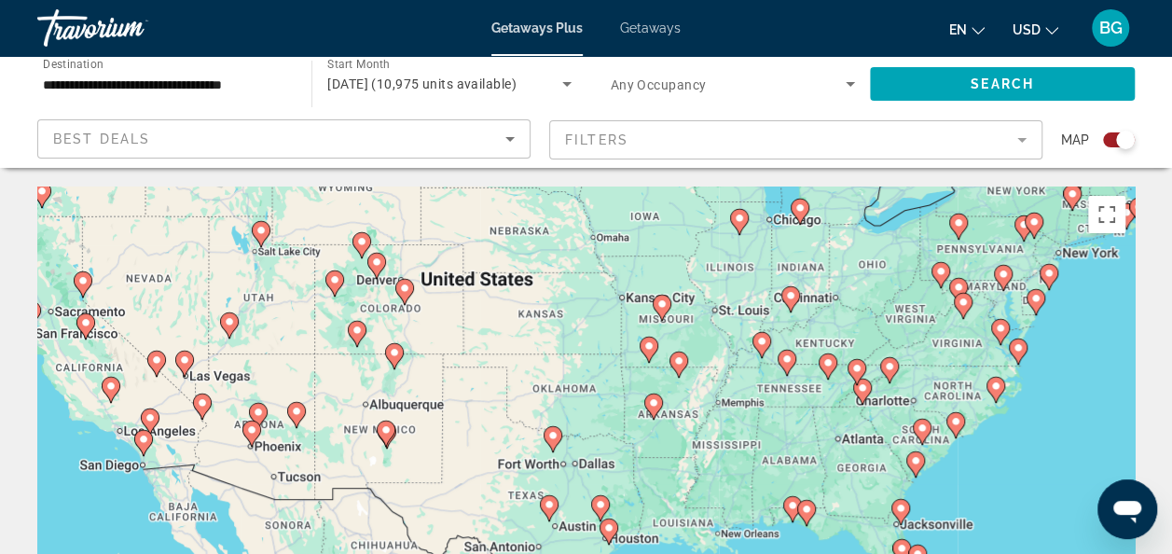
click at [405, 285] on image "Main content" at bounding box center [404, 287] width 11 height 11
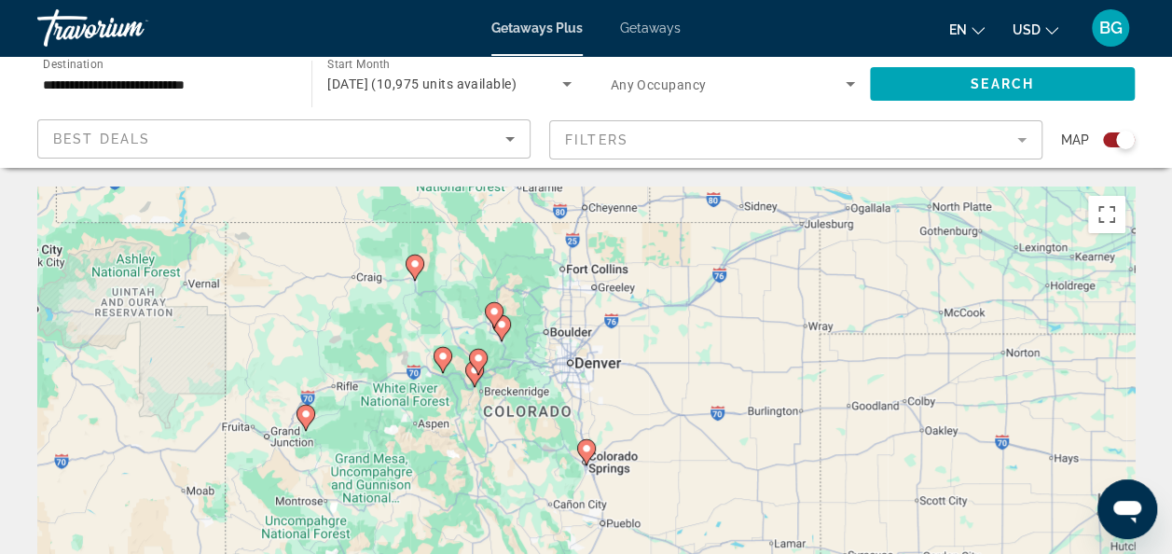
click at [479, 359] on image "Main content" at bounding box center [478, 357] width 11 height 11
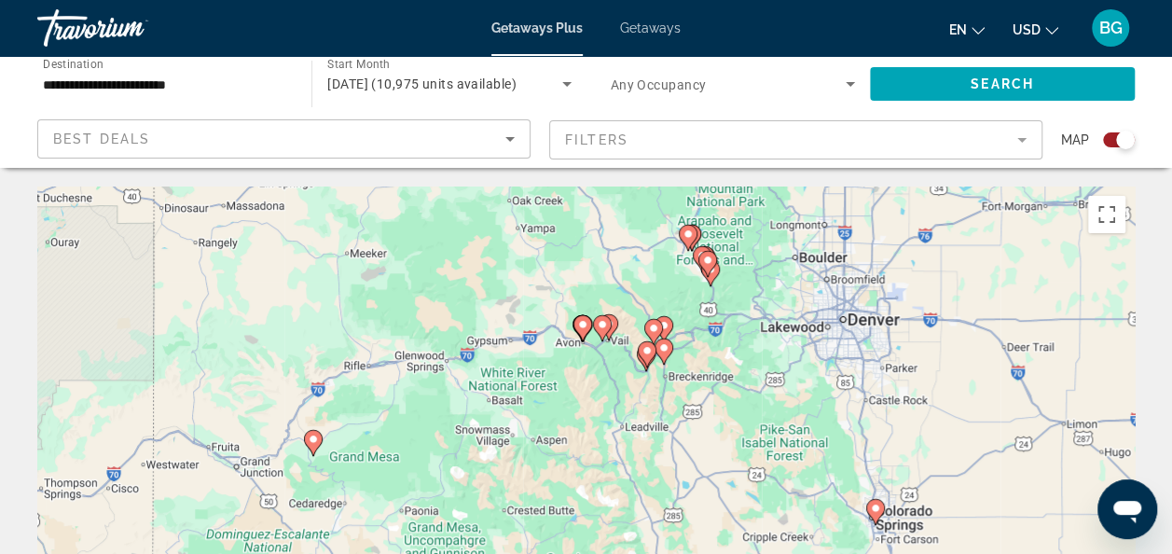
click at [687, 386] on div "To navigate, press the arrow keys. To activate drag with keyboard, press Alt + …" at bounding box center [585, 465] width 1097 height 559
click at [692, 387] on div "To navigate, press the arrow keys. To activate drag with keyboard, press Alt + …" at bounding box center [585, 465] width 1097 height 559
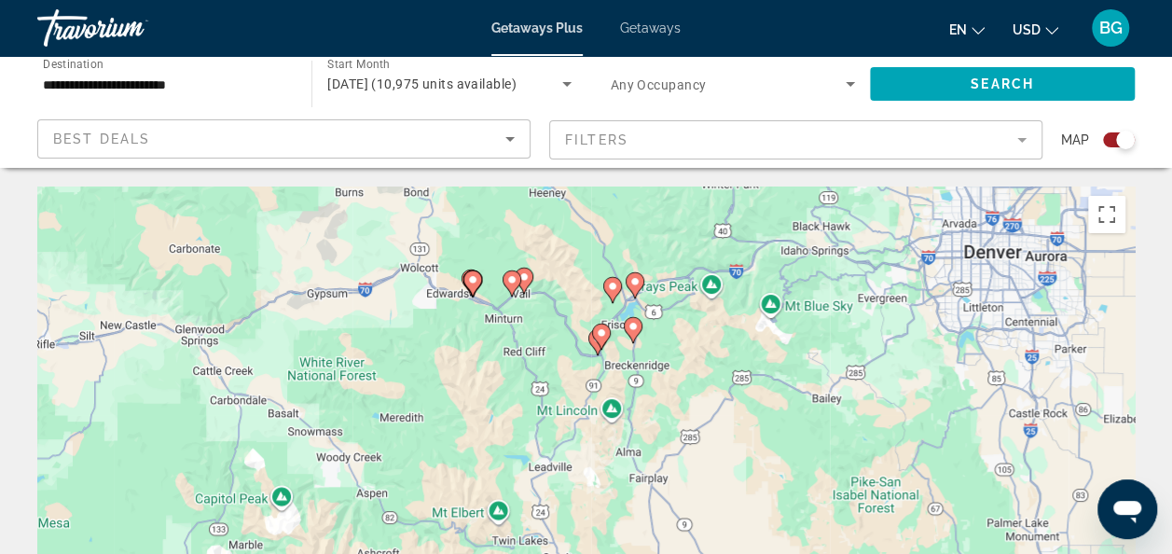
click at [639, 326] on icon "Main content" at bounding box center [632, 330] width 17 height 24
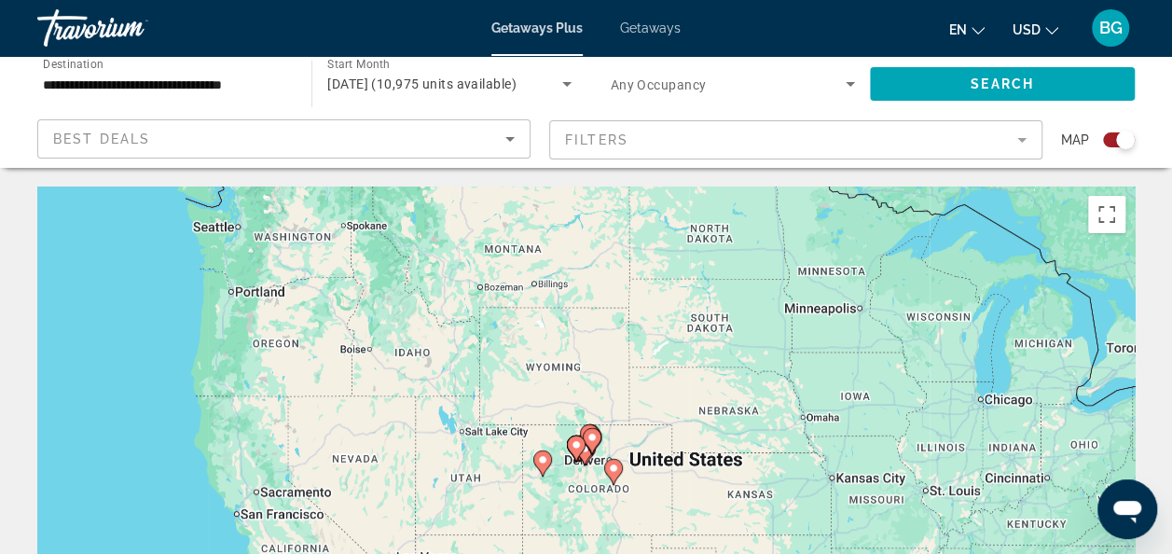
click at [587, 461] on div "To navigate, press the arrow keys. To activate drag with keyboard, press Alt + …" at bounding box center [585, 465] width 1097 height 559
click at [591, 456] on div "To navigate, press the arrow keys. To activate drag with keyboard, press Alt + …" at bounding box center [585, 465] width 1097 height 559
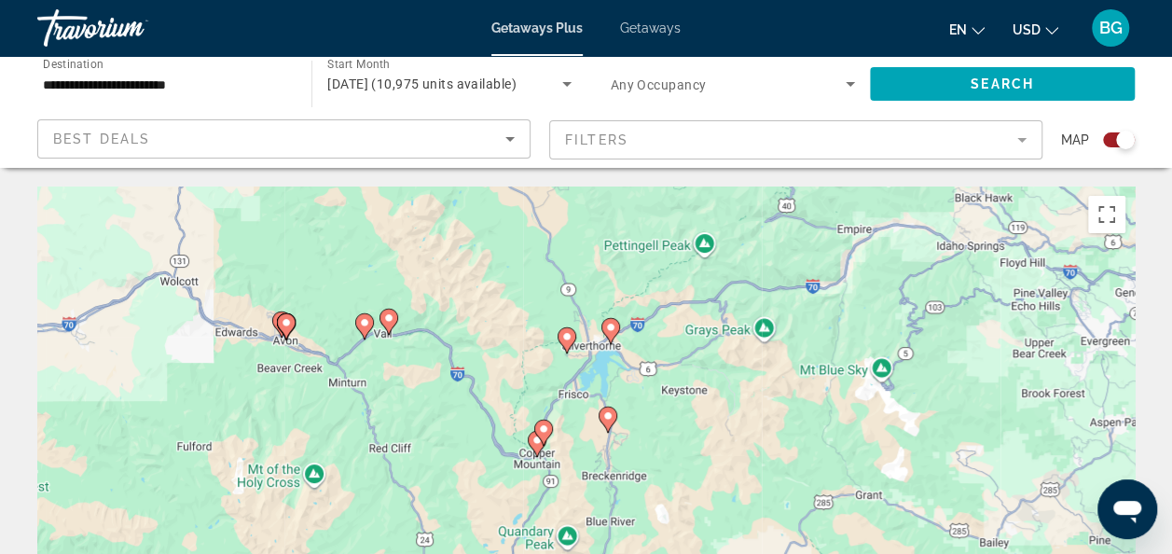
click at [603, 427] on div "To activate drag with keyboard, press Alt + Enter. Once in keyboard drag state,…" at bounding box center [585, 465] width 1097 height 559
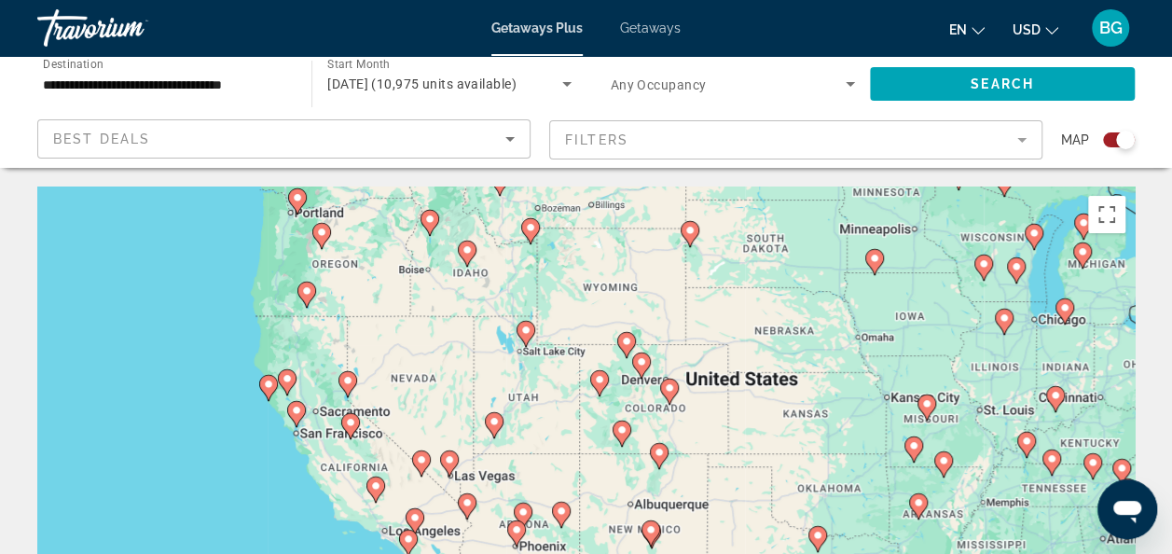
click at [676, 425] on div "To navigate, press the arrow keys. To activate drag with keyboard, press Alt + …" at bounding box center [585, 465] width 1097 height 559
click at [673, 420] on div "To navigate, press the arrow keys. To activate drag with keyboard, press Alt + …" at bounding box center [585, 465] width 1097 height 559
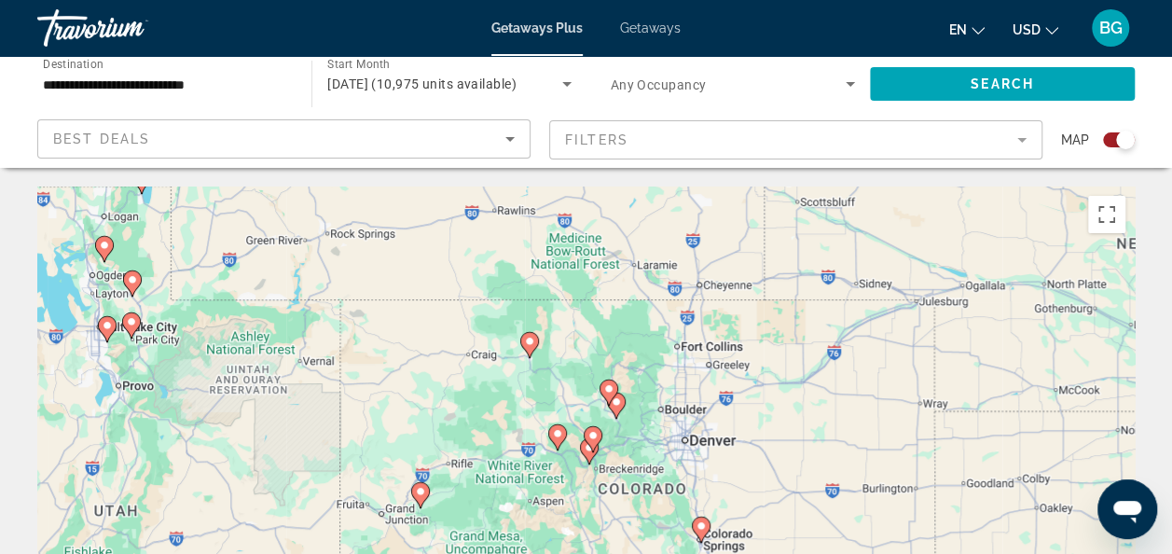
type input "**********"
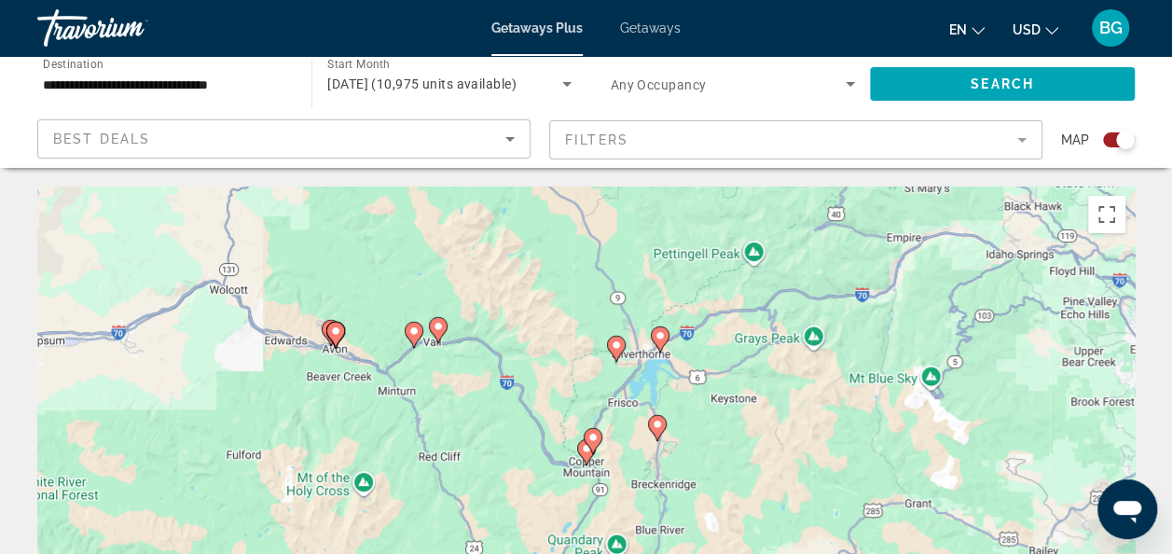
click at [659, 427] on image "Main content" at bounding box center [657, 424] width 11 height 11
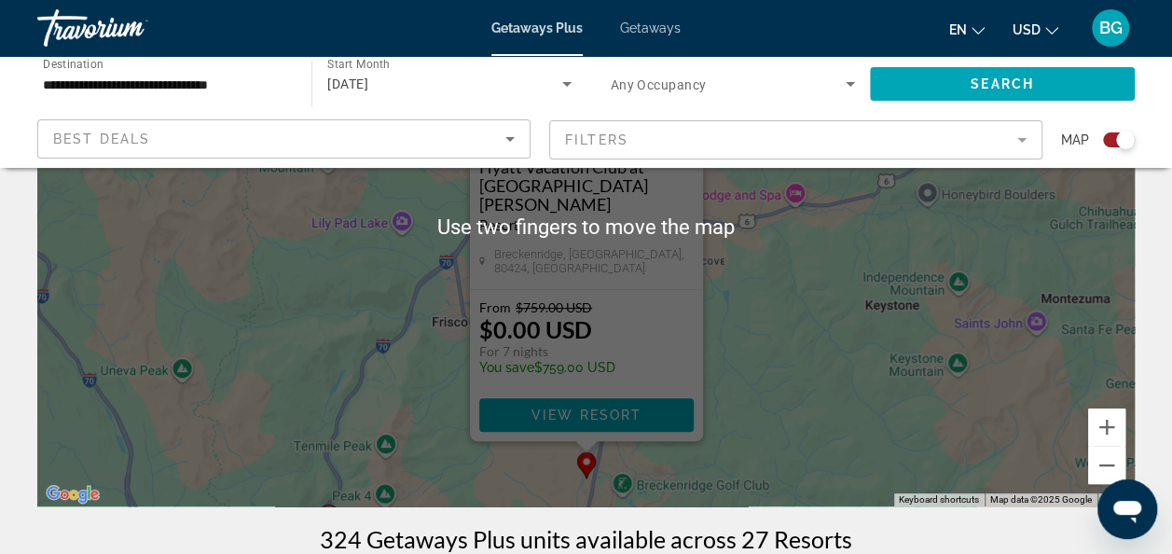
scroll to position [244, 0]
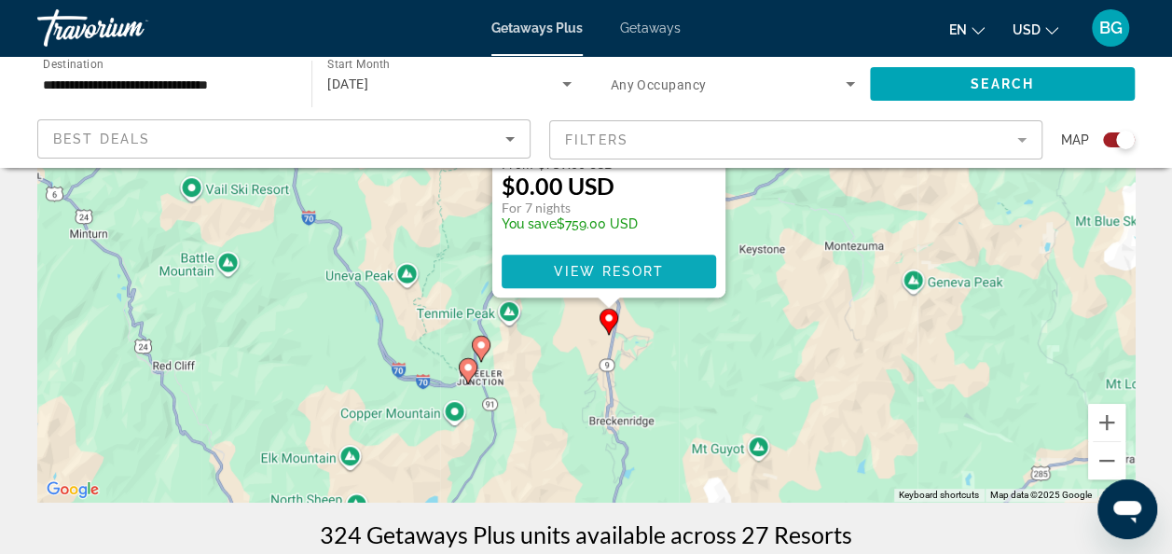
click at [659, 285] on span "Main content" at bounding box center [608, 271] width 214 height 45
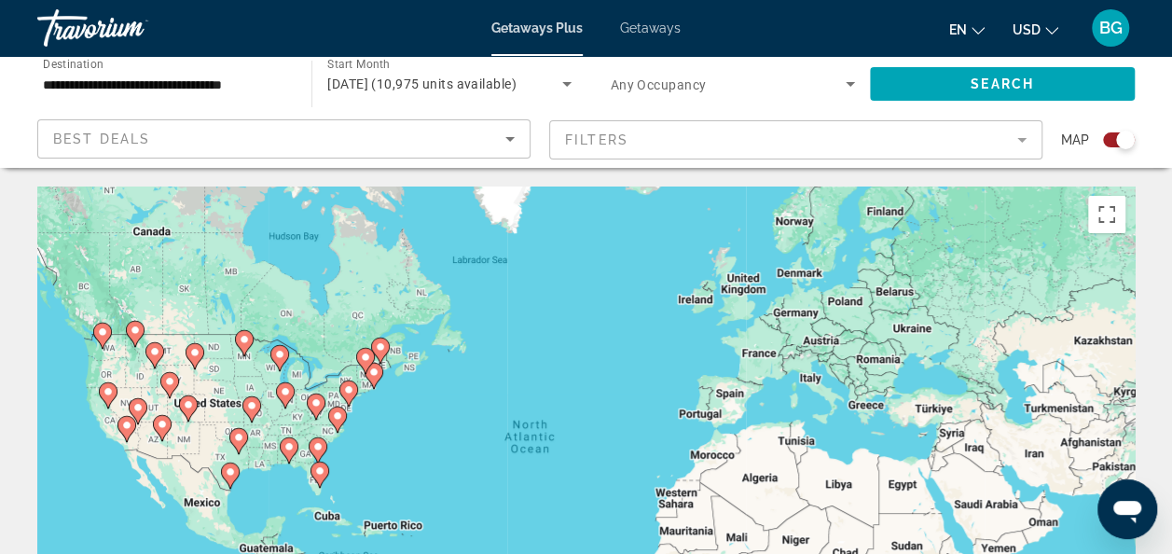
click at [278, 413] on div "To activate drag with keyboard, press Alt + Enter. Once in keyboard drag state,…" at bounding box center [585, 465] width 1097 height 559
click at [253, 429] on div "To activate drag with keyboard, press Alt + Enter. Once in keyboard drag state,…" at bounding box center [585, 465] width 1097 height 559
click at [280, 457] on div "To activate drag with keyboard, press Alt + Enter. Once in keyboard drag state,…" at bounding box center [585, 465] width 1097 height 559
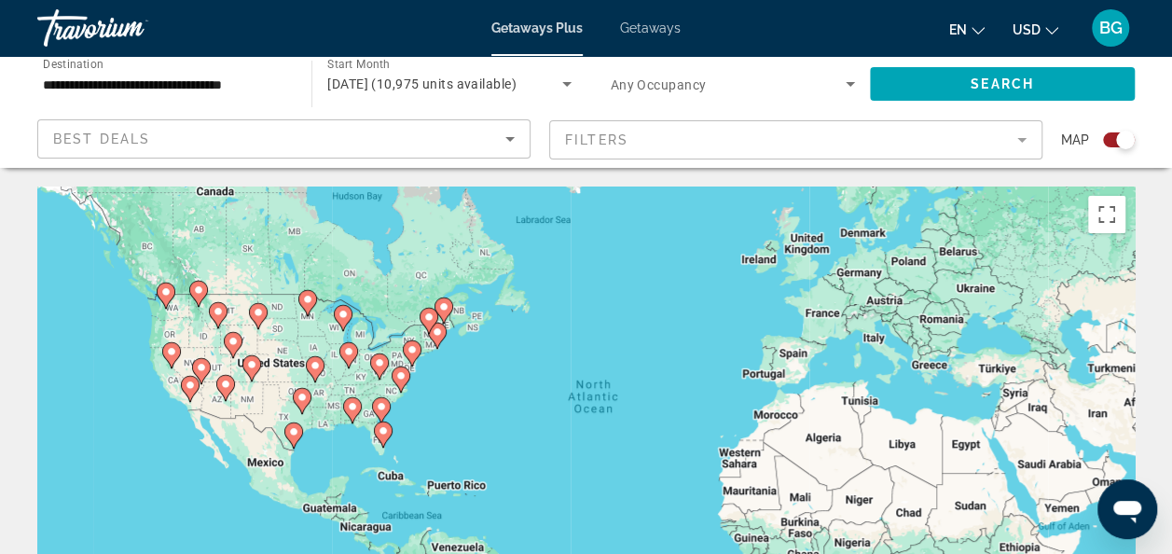
click at [330, 380] on div "To navigate, press the arrow keys. To activate drag with keyboard, press Alt + …" at bounding box center [585, 465] width 1097 height 559
click at [340, 379] on div "To navigate, press the arrow keys. To activate drag with keyboard, press Alt + …" at bounding box center [585, 465] width 1097 height 559
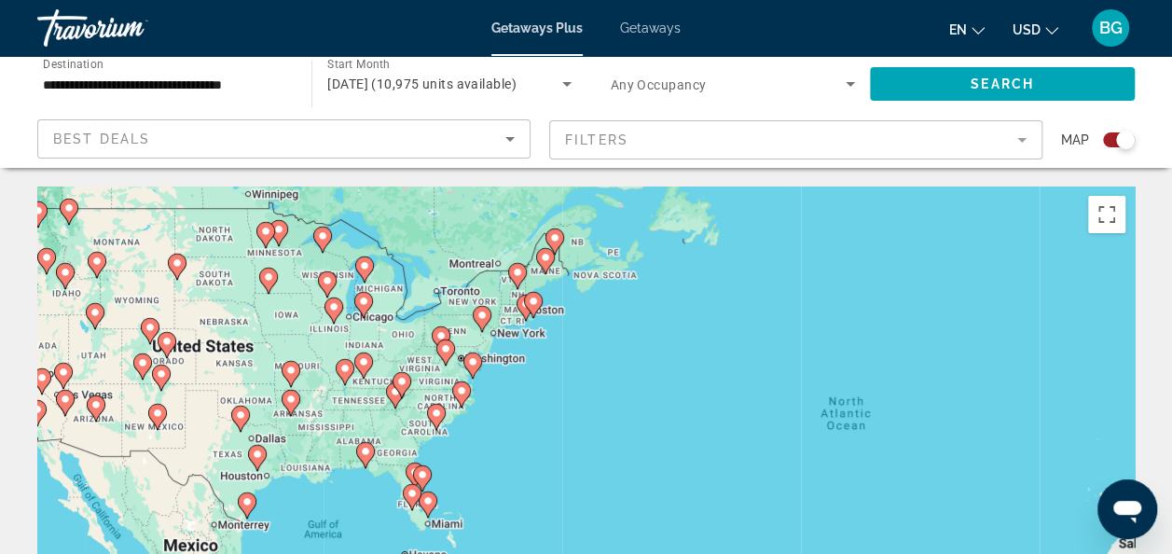
click at [391, 390] on div "To navigate, press the arrow keys. To activate drag with keyboard, press Alt + …" at bounding box center [585, 465] width 1097 height 559
click at [390, 395] on div "To navigate, press the arrow keys. To activate drag with keyboard, press Alt + …" at bounding box center [585, 465] width 1097 height 559
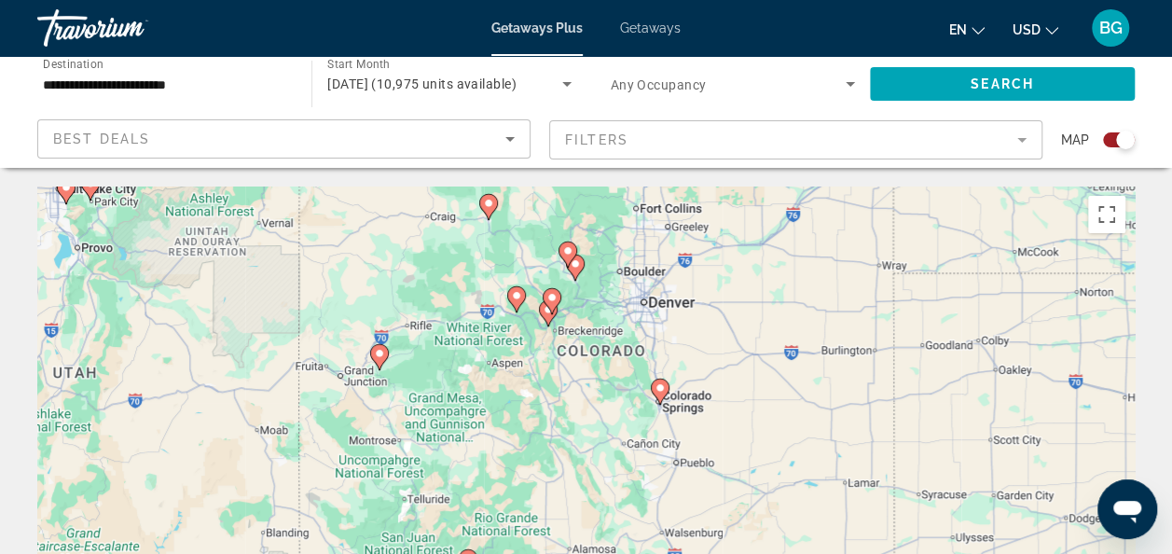
click at [547, 309] on div "To activate drag with keyboard, press Alt + Enter. Once in keyboard drag state,…" at bounding box center [585, 465] width 1097 height 559
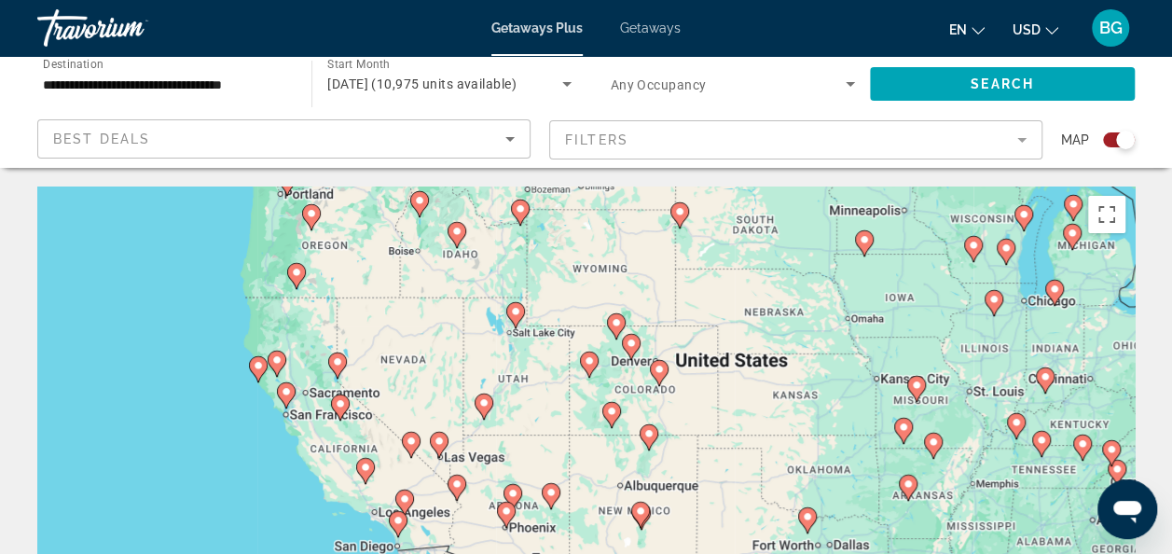
click at [684, 382] on div "To navigate, press the arrow keys. To activate drag with keyboard, press Alt + …" at bounding box center [585, 465] width 1097 height 559
click at [694, 372] on div "To navigate, press the arrow keys. To activate drag with keyboard, press Alt + …" at bounding box center [585, 465] width 1097 height 559
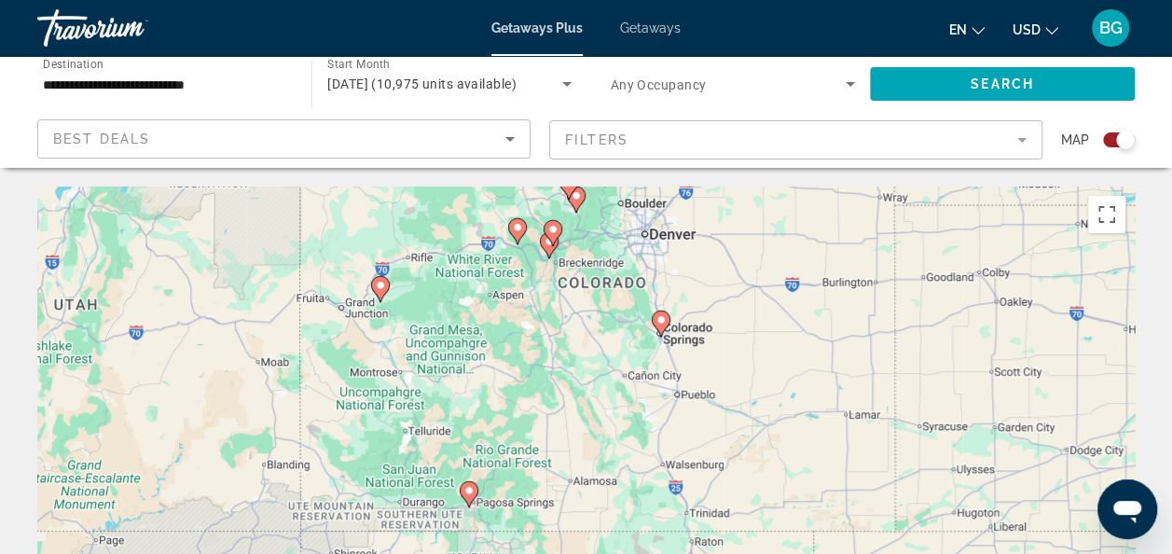
click at [549, 241] on div "To navigate, press the arrow keys. To activate drag with keyboard, press Alt + …" at bounding box center [585, 465] width 1097 height 559
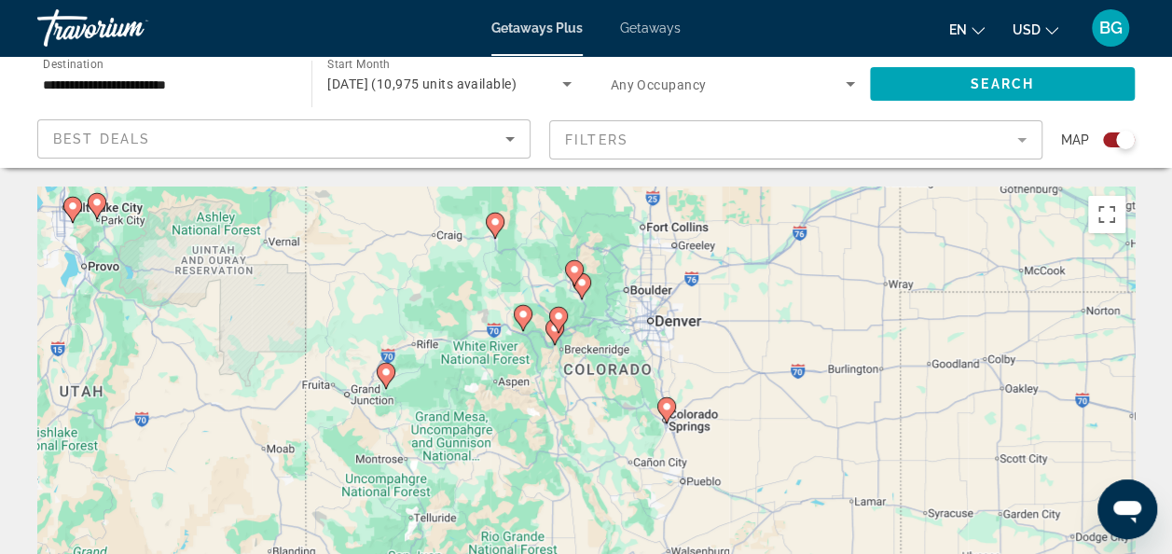
click at [553, 330] on div "To navigate, press the arrow keys. To activate drag with keyboard, press Alt + …" at bounding box center [585, 465] width 1097 height 559
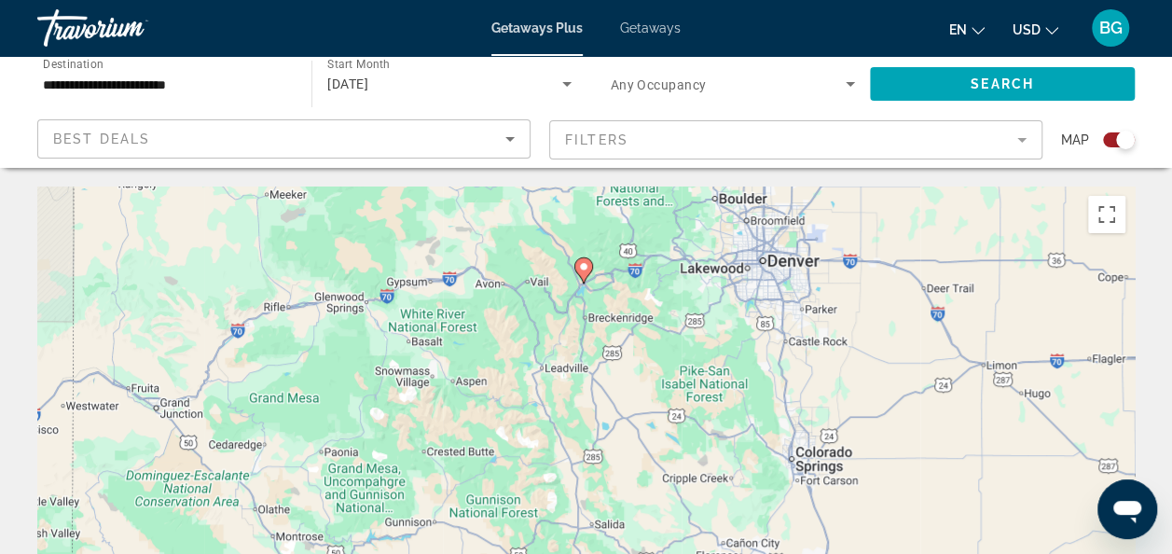
click at [584, 274] on icon "Main content" at bounding box center [582, 270] width 17 height 24
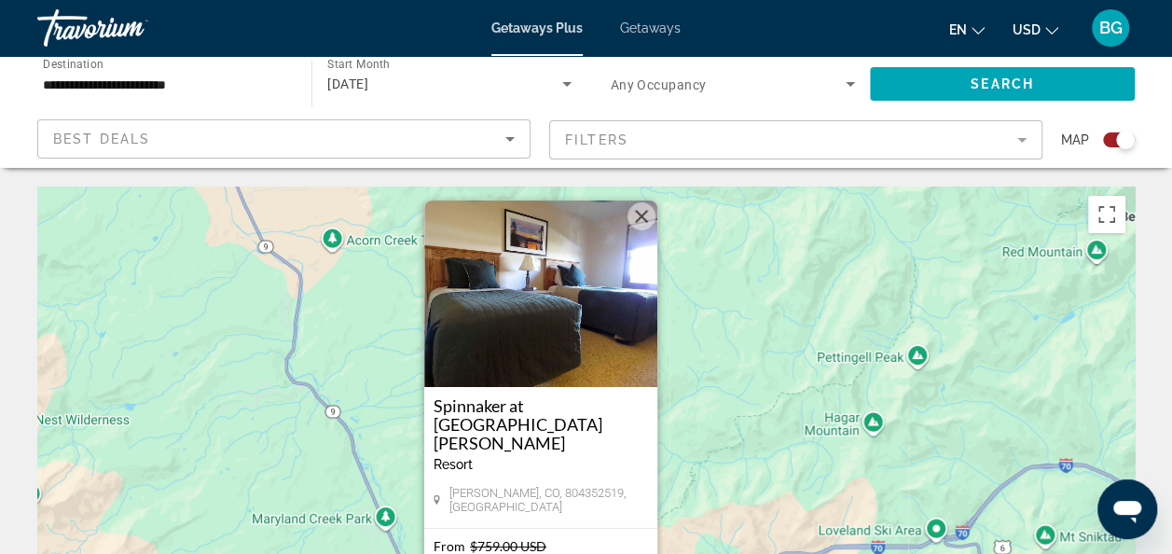
click at [645, 230] on button "Close" at bounding box center [641, 216] width 28 height 28
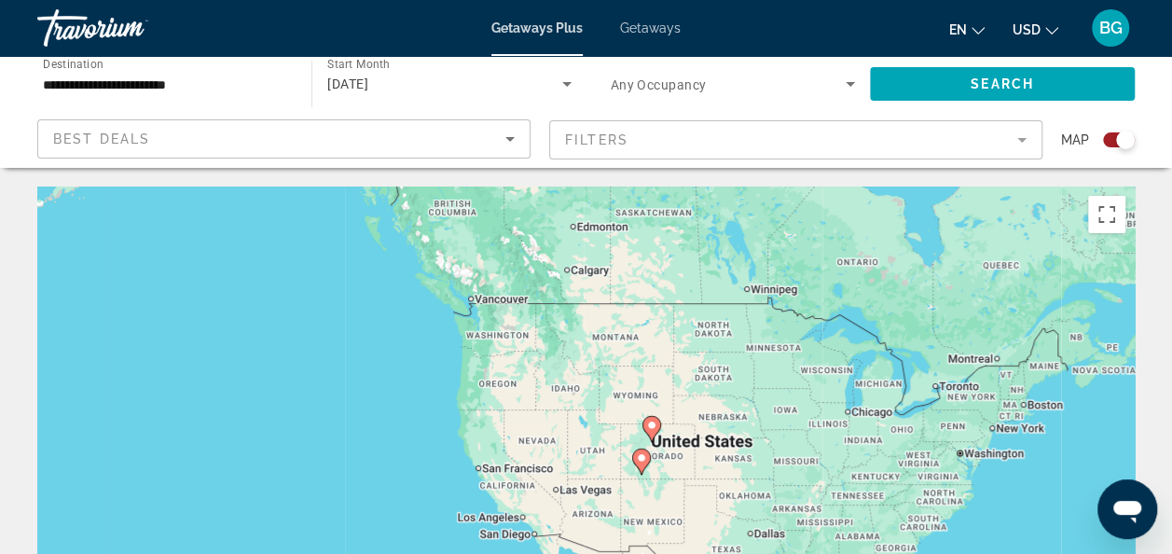
click at [250, 60] on div "**********" at bounding box center [165, 84] width 244 height 53
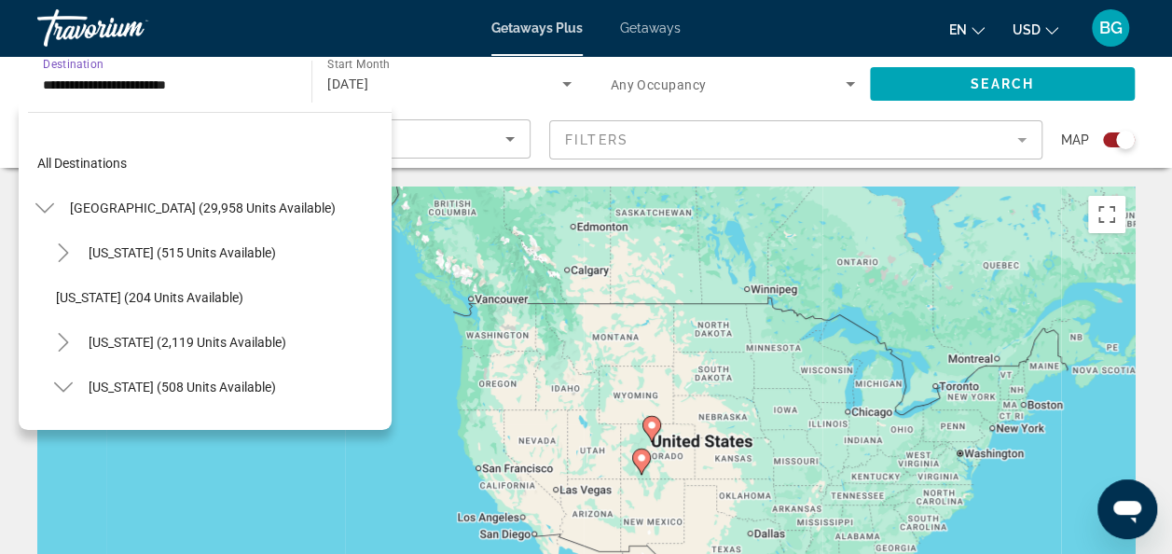
scroll to position [200, 0]
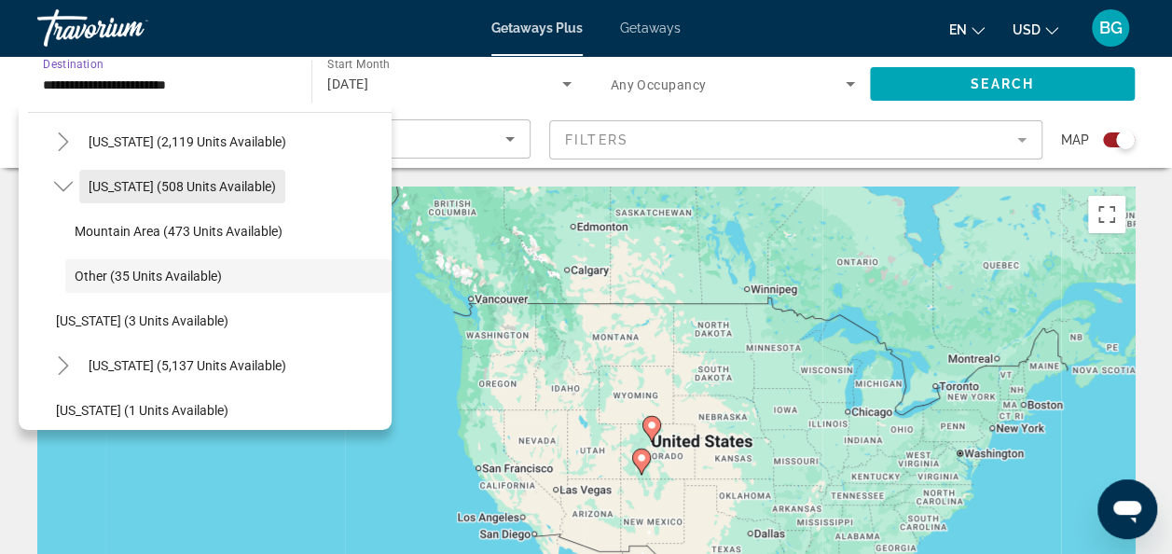
click at [261, 195] on span "Search widget" at bounding box center [182, 186] width 206 height 45
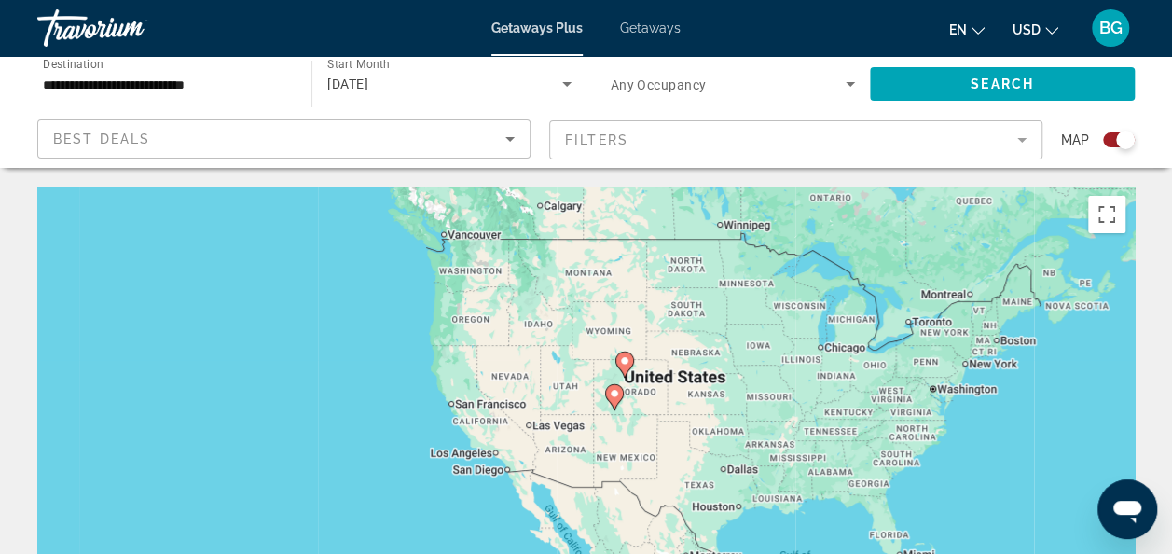
click at [655, 395] on div "To activate drag with keyboard, press Alt + Enter. Once in keyboard drag state,…" at bounding box center [585, 465] width 1097 height 559
click at [662, 387] on div "To activate drag with keyboard, press Alt + Enter. Once in keyboard drag state,…" at bounding box center [585, 465] width 1097 height 559
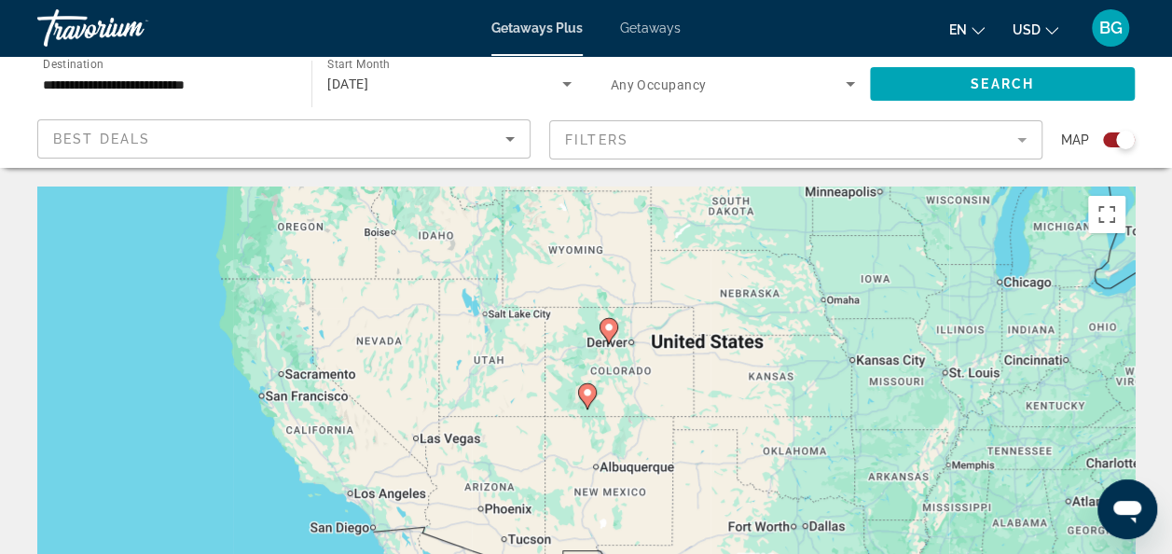
click at [636, 387] on div "To activate drag with keyboard, press Alt + Enter. Once in keyboard drag state,…" at bounding box center [585, 465] width 1097 height 559
click at [647, 382] on div "To activate drag with keyboard, press Alt + Enter. Once in keyboard drag state,…" at bounding box center [585, 465] width 1097 height 559
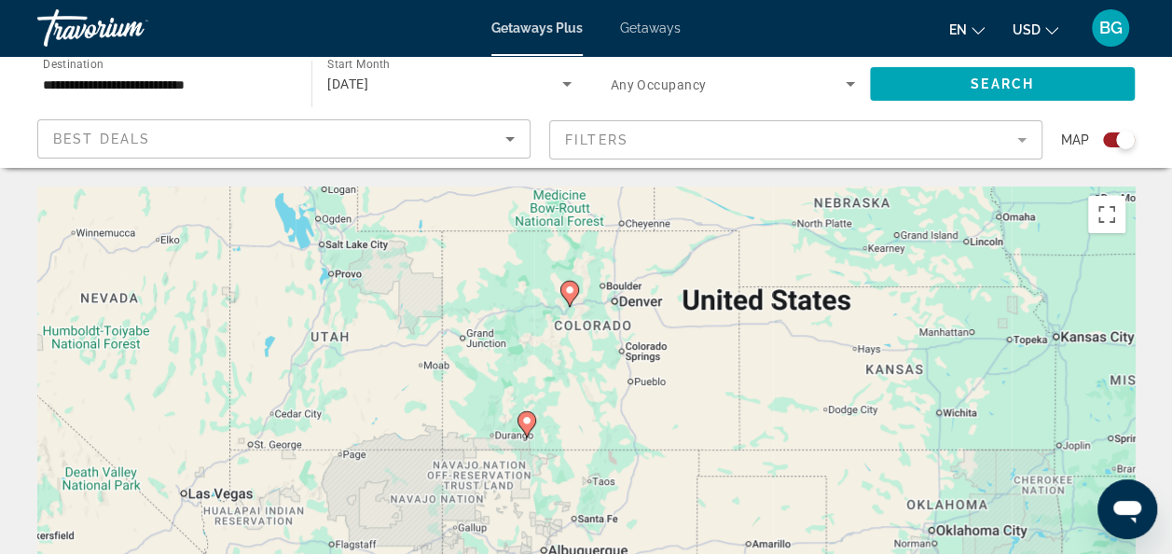
click at [529, 428] on icon "Main content" at bounding box center [525, 424] width 17 height 24
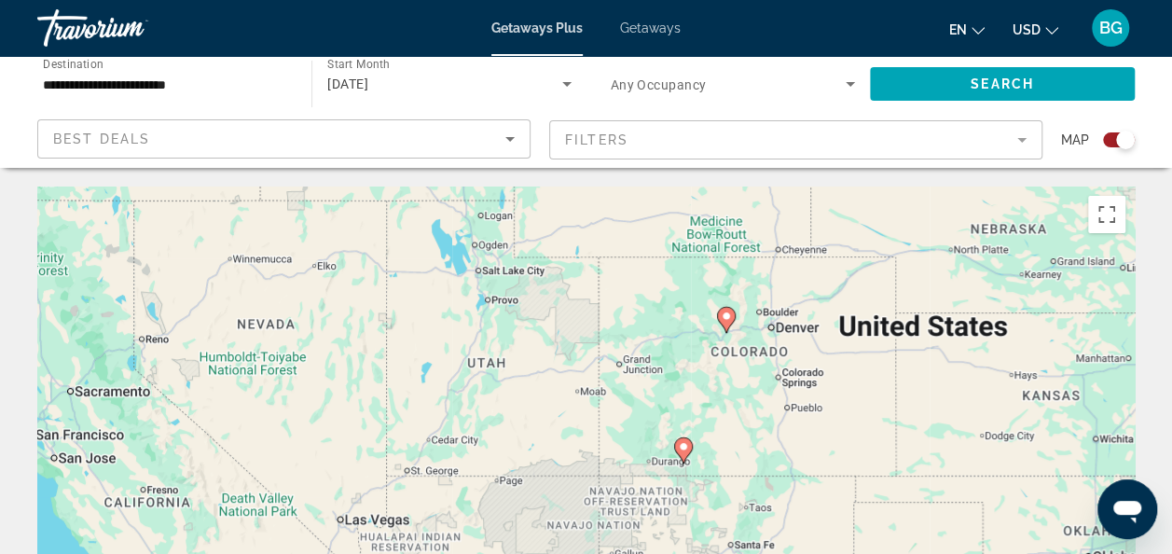
click at [723, 319] on div "To activate drag with keyboard, press Alt + Enter. Once in keyboard drag state,…" at bounding box center [585, 465] width 1097 height 559
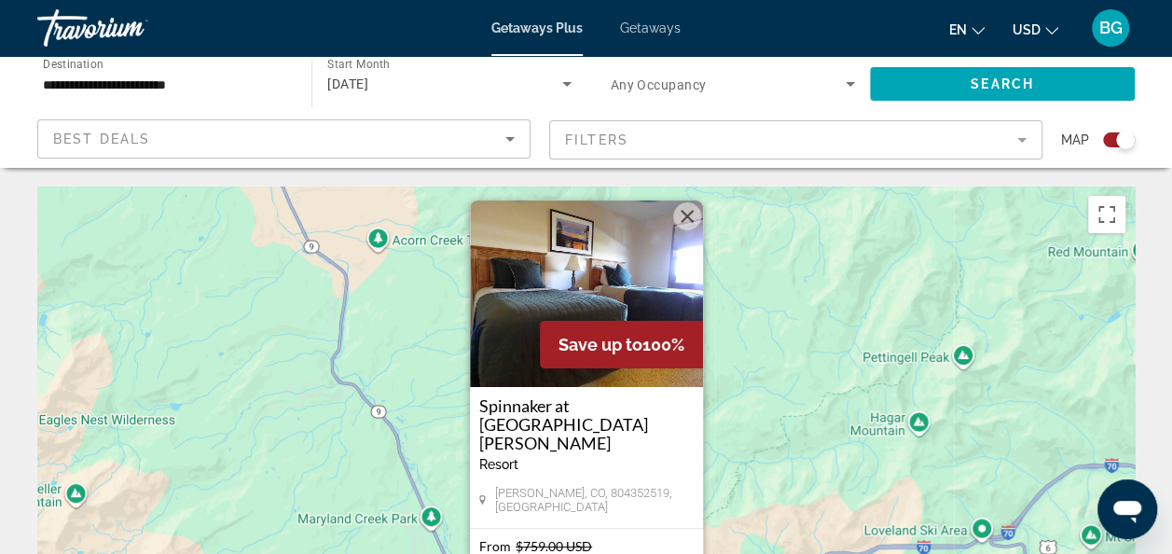
click at [221, 78] on input "**********" at bounding box center [165, 85] width 244 height 22
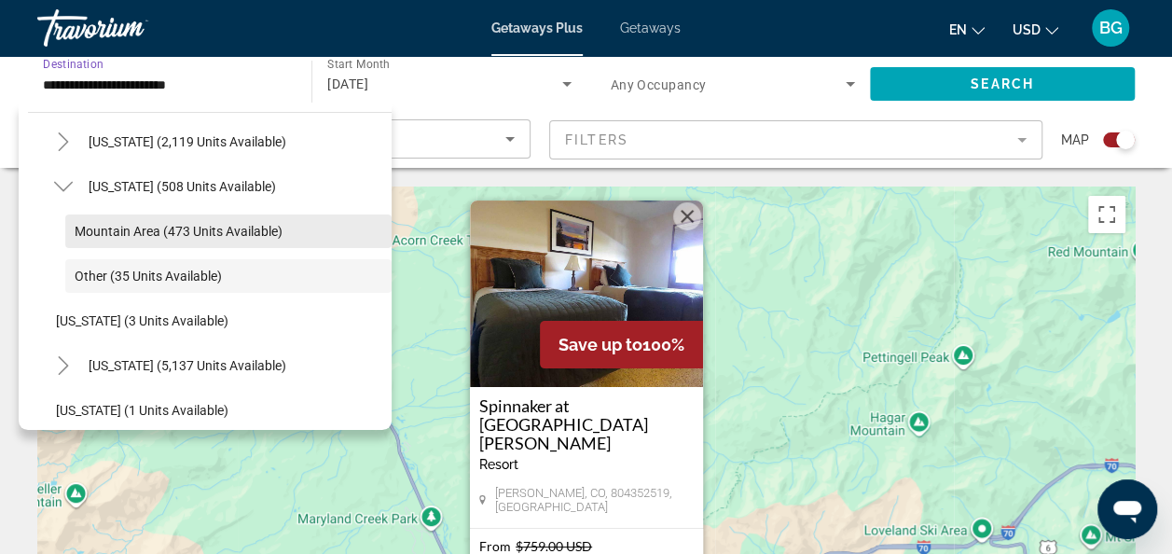
click at [265, 214] on span "Search widget" at bounding box center [228, 231] width 326 height 45
type input "**********"
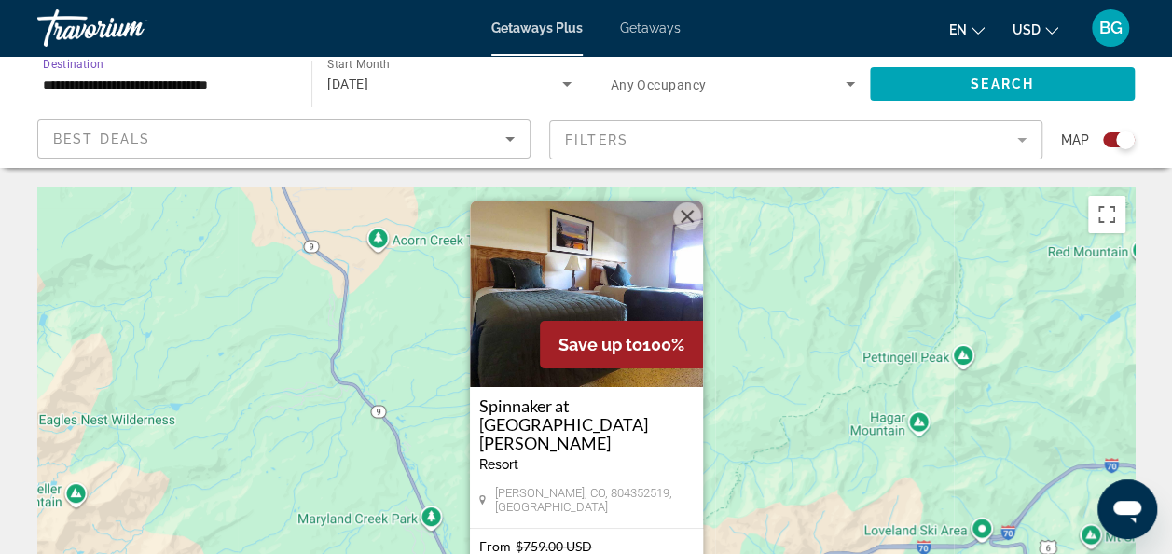
click at [699, 247] on img "Main content" at bounding box center [586, 293] width 233 height 186
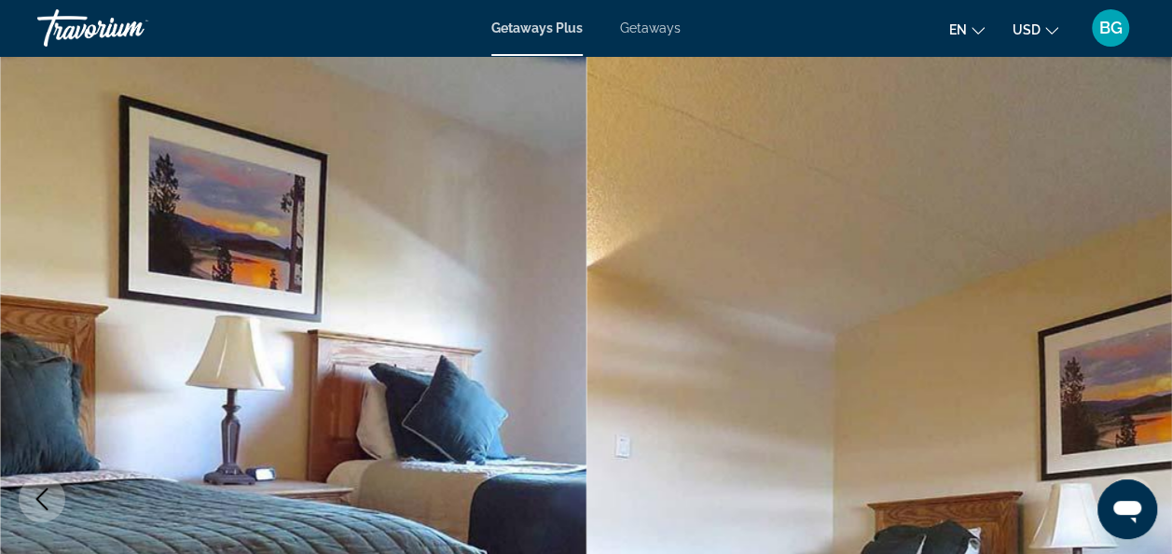
click at [680, 222] on img "Main content" at bounding box center [879, 499] width 586 height 886
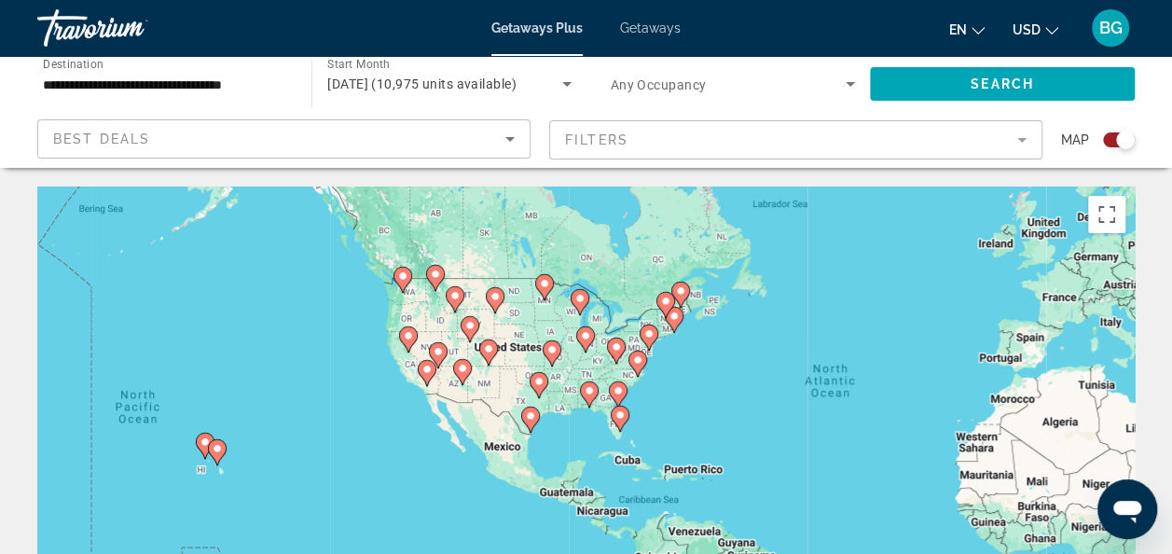
click at [567, 358] on div "To activate drag with keyboard, press Alt + Enter. Once in keyboard drag state,…" at bounding box center [585, 465] width 1097 height 559
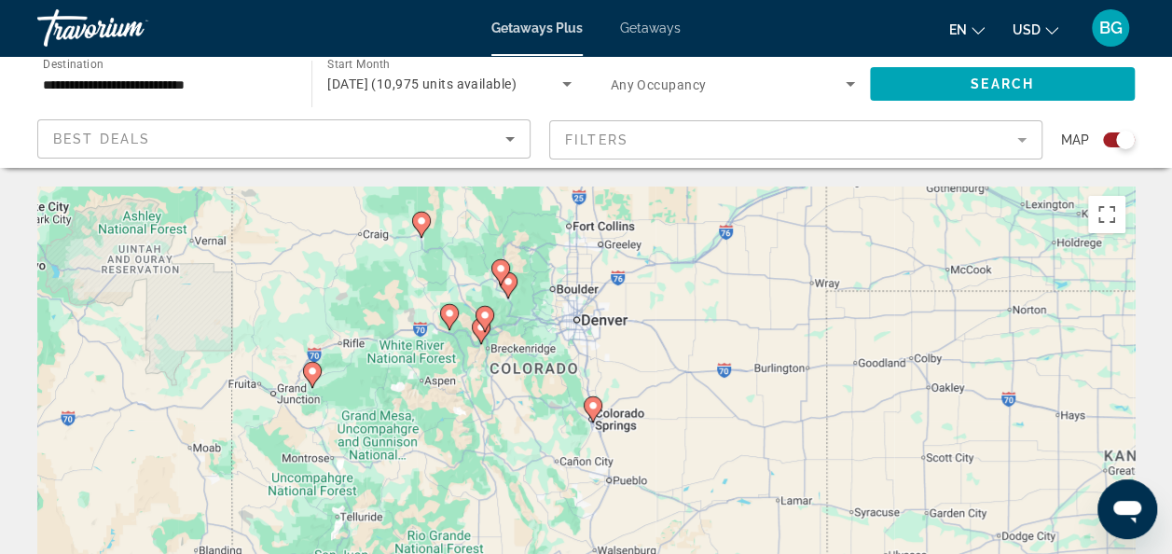
click at [482, 329] on div "To activate drag with keyboard, press Alt + Enter. Once in keyboard drag state,…" at bounding box center [585, 465] width 1097 height 559
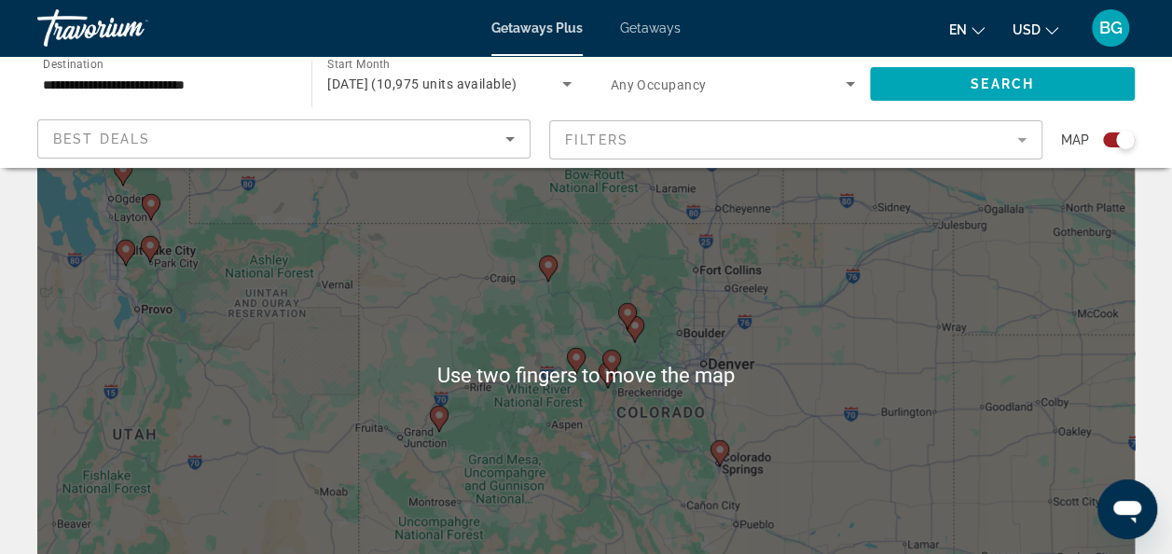
scroll to position [93, 0]
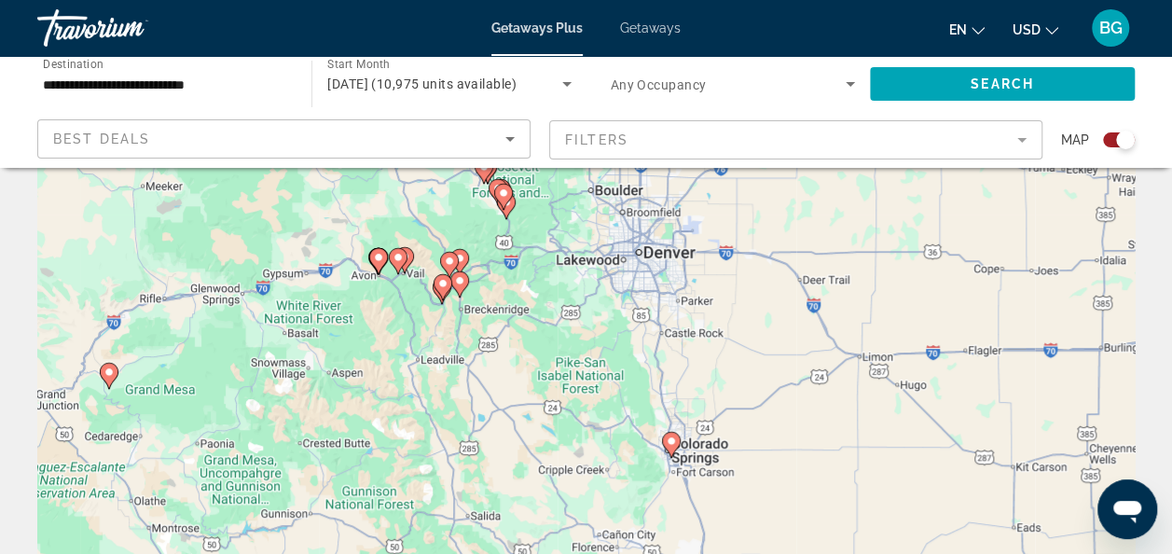
click at [445, 293] on icon "Main content" at bounding box center [441, 287] width 17 height 24
type input "**********"
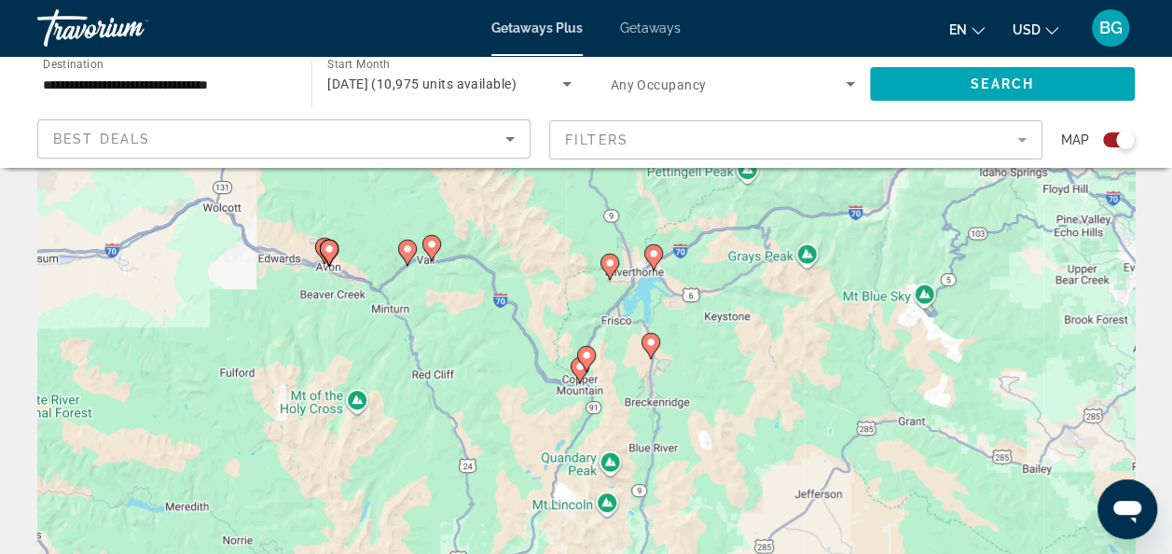
click at [585, 356] on image "Main content" at bounding box center [586, 355] width 11 height 11
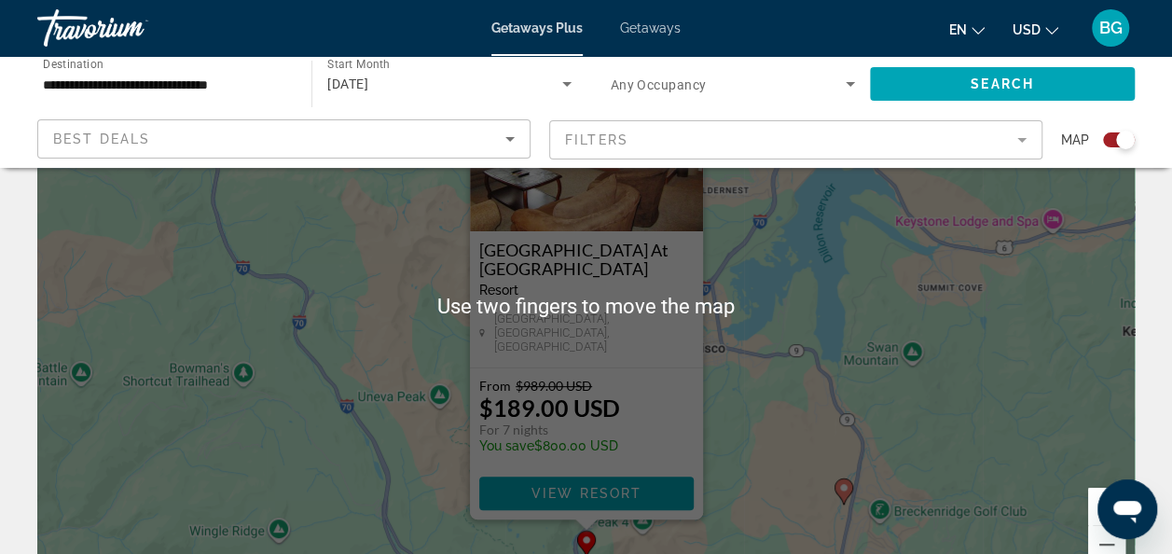
scroll to position [165, 0]
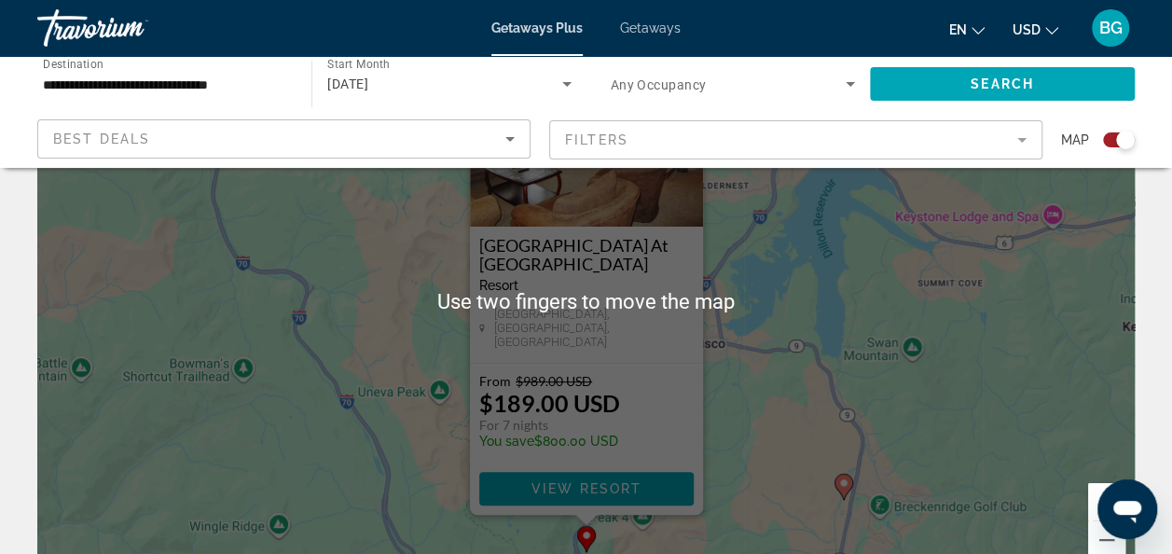
click at [655, 378] on div "From $989.00 USD $189.00 USD For 7 nights You save $800.00 USD" at bounding box center [586, 415] width 214 height 85
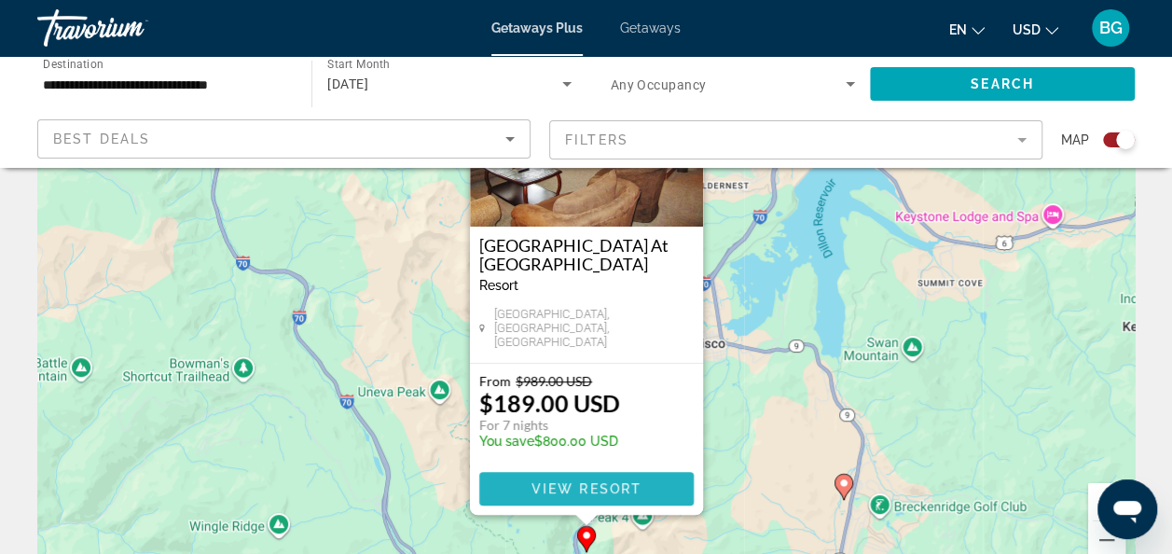
click at [631, 498] on span "Main content" at bounding box center [586, 488] width 214 height 45
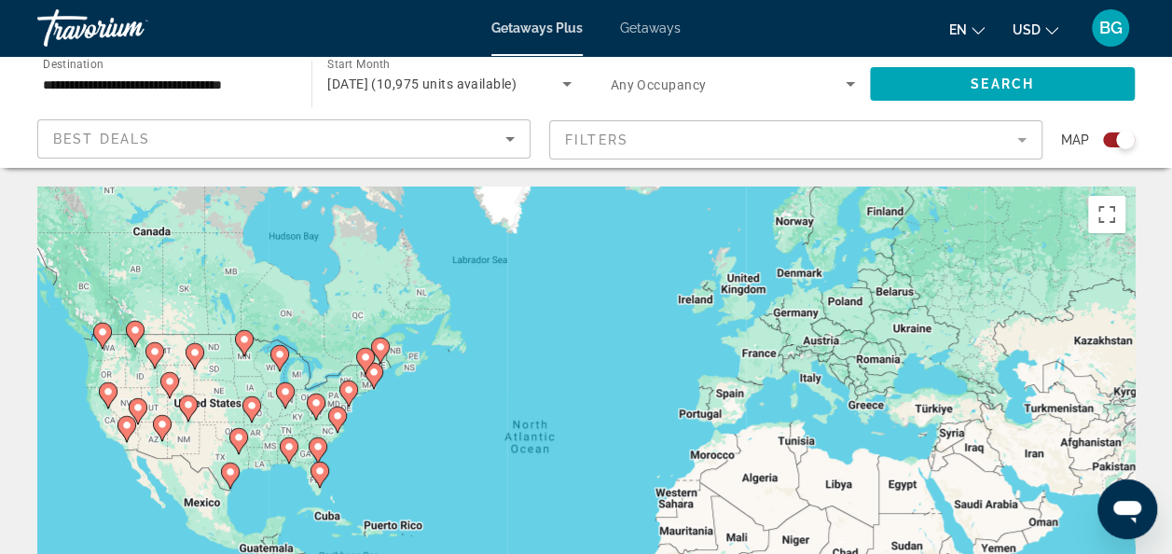
click at [309, 453] on gmp-advanced-marker "Main content" at bounding box center [318, 450] width 19 height 28
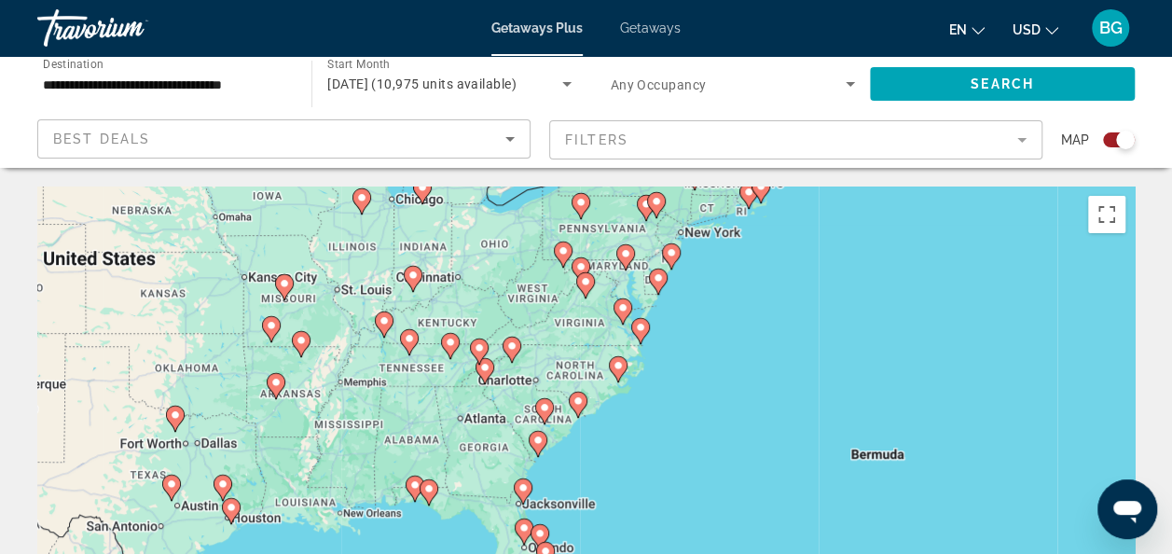
drag, startPoint x: 497, startPoint y: 506, endPoint x: 491, endPoint y: 449, distance: 57.1
click at [491, 449] on div "To navigate, press the arrow keys. To activate drag with keyboard, press Alt + …" at bounding box center [585, 465] width 1097 height 559
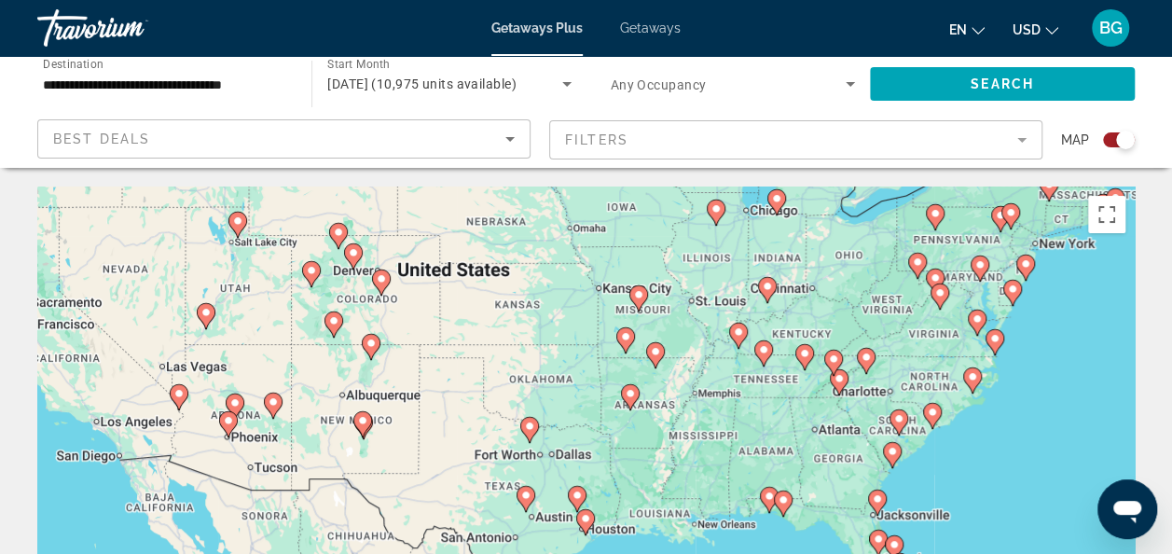
drag, startPoint x: 336, startPoint y: 422, endPoint x: 714, endPoint y: 426, distance: 378.5
click at [714, 426] on div "To navigate, press the arrow keys. To activate drag with keyboard, press Alt + …" at bounding box center [585, 465] width 1097 height 559
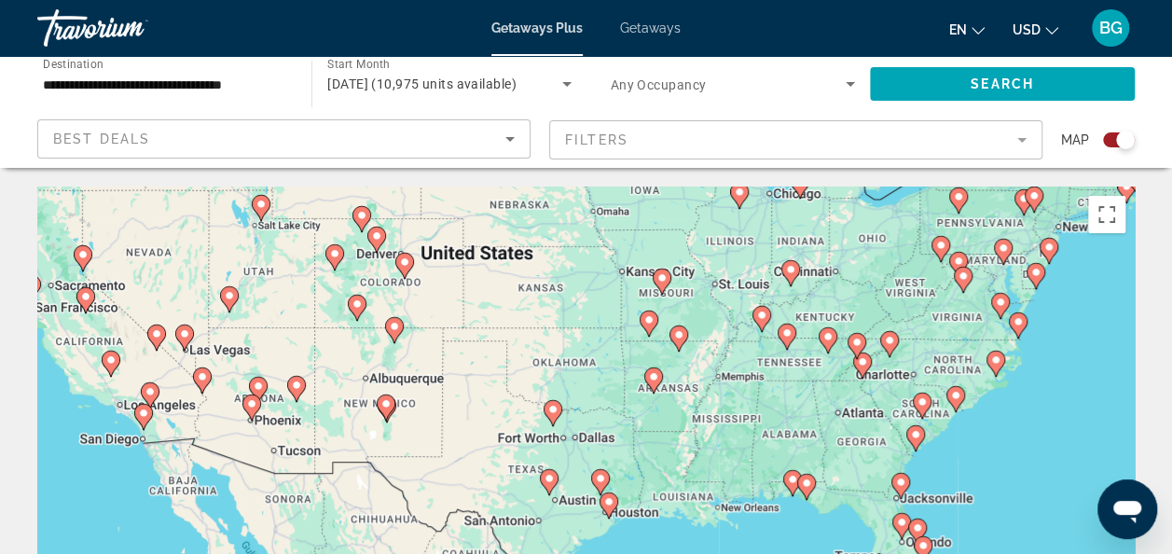
click at [398, 298] on div "To navigate, press the arrow keys. To activate drag with keyboard, press Alt + …" at bounding box center [585, 465] width 1097 height 559
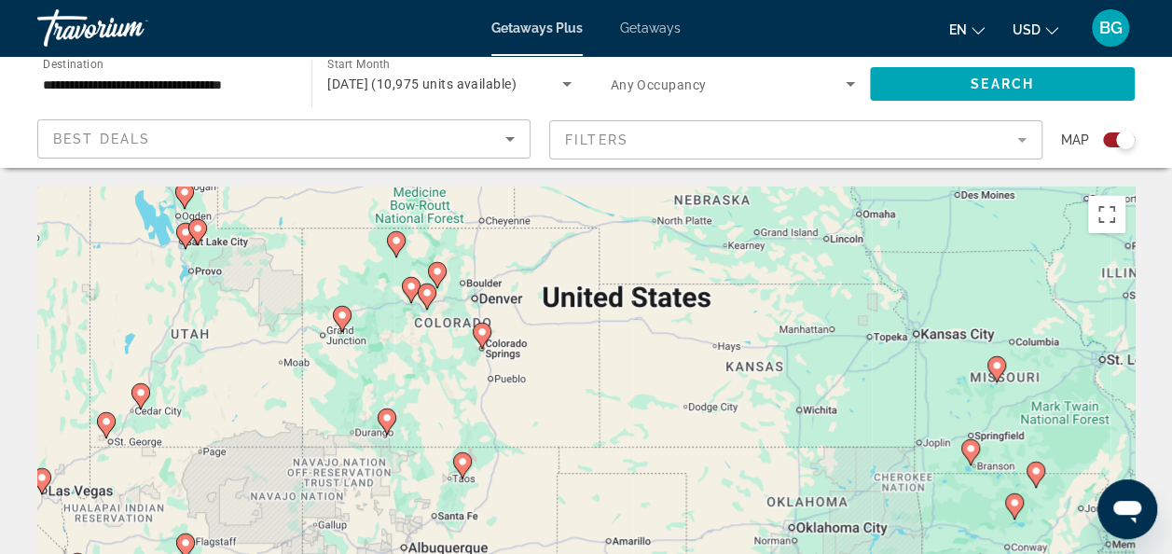
drag, startPoint x: 398, startPoint y: 298, endPoint x: 472, endPoint y: 391, distance: 118.1
click at [472, 391] on div "To navigate, press the arrow keys. To activate drag with keyboard, press Alt + …" at bounding box center [585, 465] width 1097 height 559
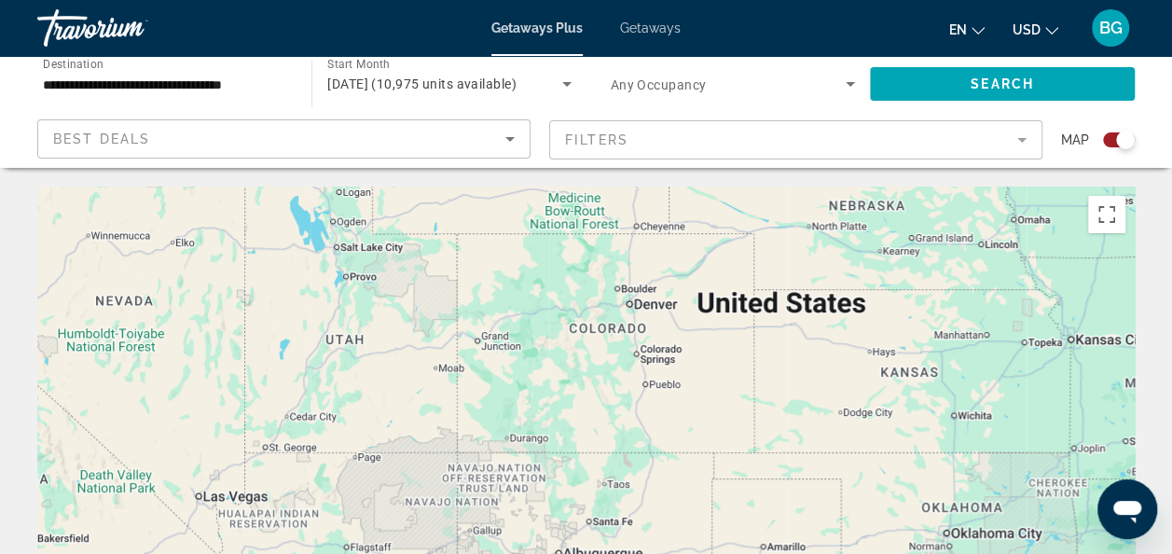
click at [592, 384] on div "To navigate, press the arrow keys. To activate drag with keyboard, press Alt + …" at bounding box center [585, 465] width 1097 height 559
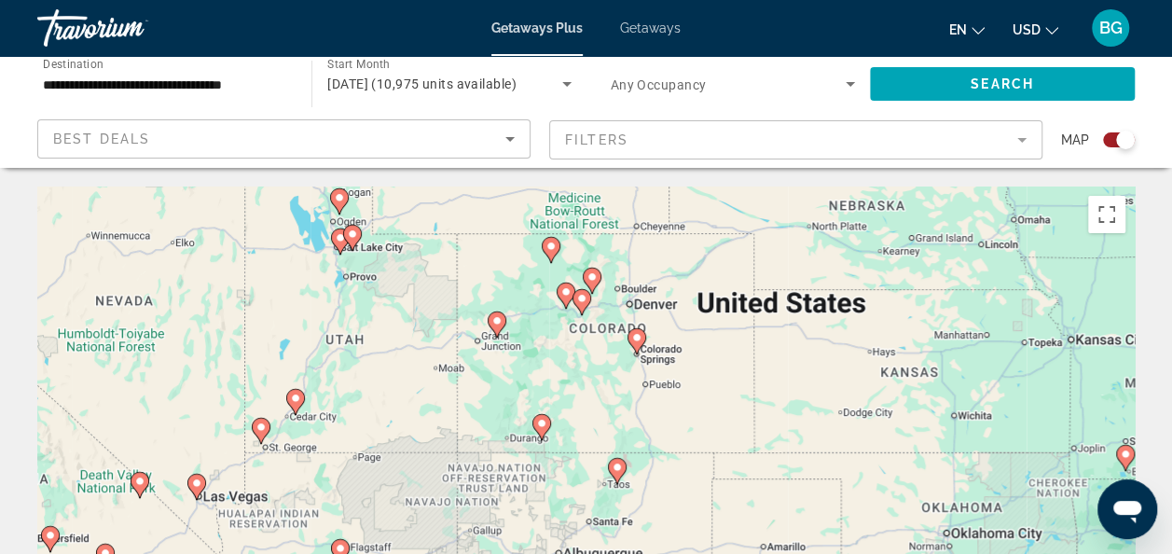
click at [584, 329] on div "To navigate, press the arrow keys. To activate drag with keyboard, press Alt + …" at bounding box center [585, 465] width 1097 height 559
click at [670, 329] on div "To navigate, press the arrow keys. To activate drag with keyboard, press Alt + …" at bounding box center [585, 465] width 1097 height 559
click at [674, 365] on div "To navigate, press the arrow keys. To activate drag with keyboard, press Alt + …" at bounding box center [585, 465] width 1097 height 559
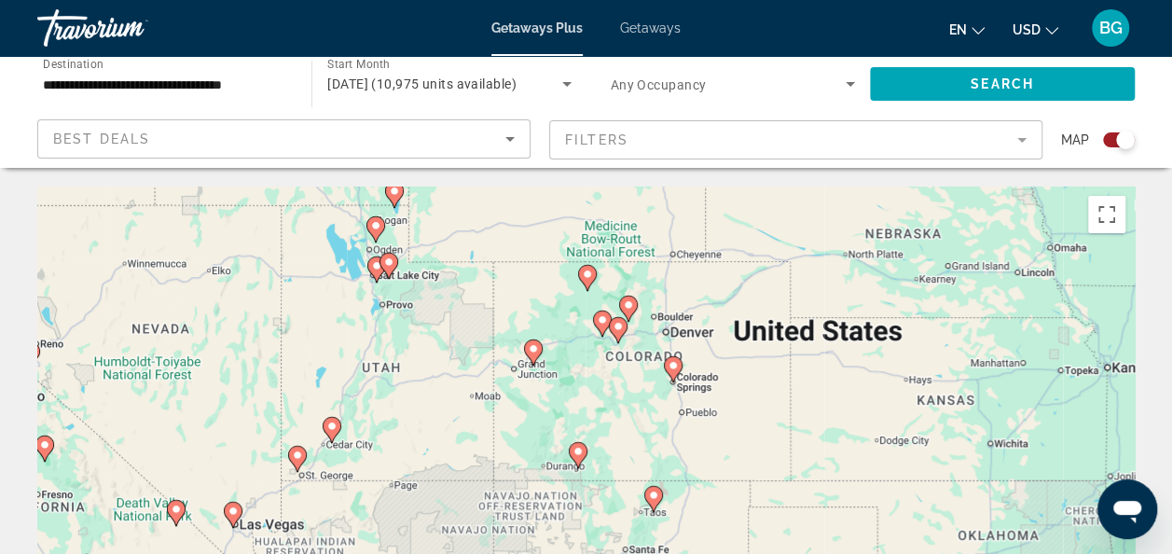
click at [727, 354] on div "To navigate, press the arrow keys. To activate drag with keyboard, press Alt + …" at bounding box center [585, 465] width 1097 height 559
click at [714, 350] on div "To navigate, press the arrow keys. To activate drag with keyboard, press Alt + …" at bounding box center [585, 465] width 1097 height 559
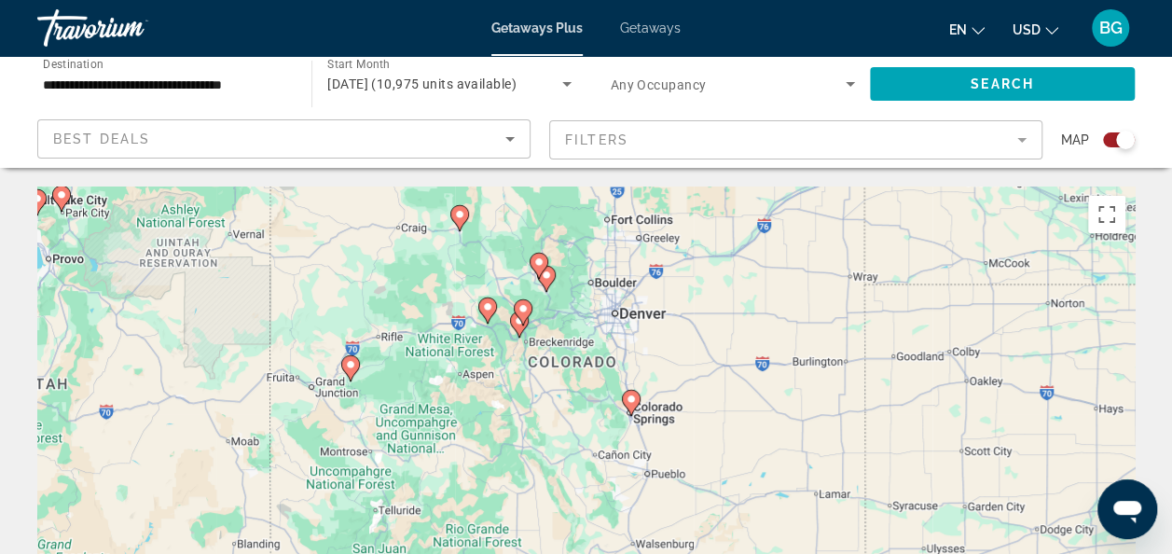
click at [517, 331] on icon "Main content" at bounding box center [518, 324] width 17 height 24
type input "**********"
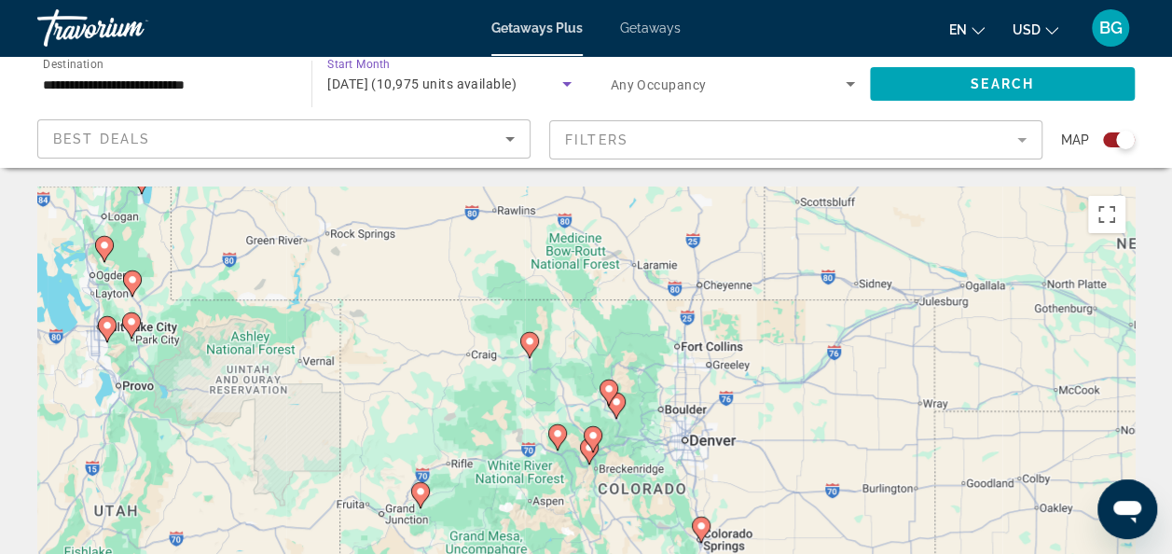
click at [501, 93] on div "November 2025 (10,975 units available)" at bounding box center [444, 84] width 234 height 22
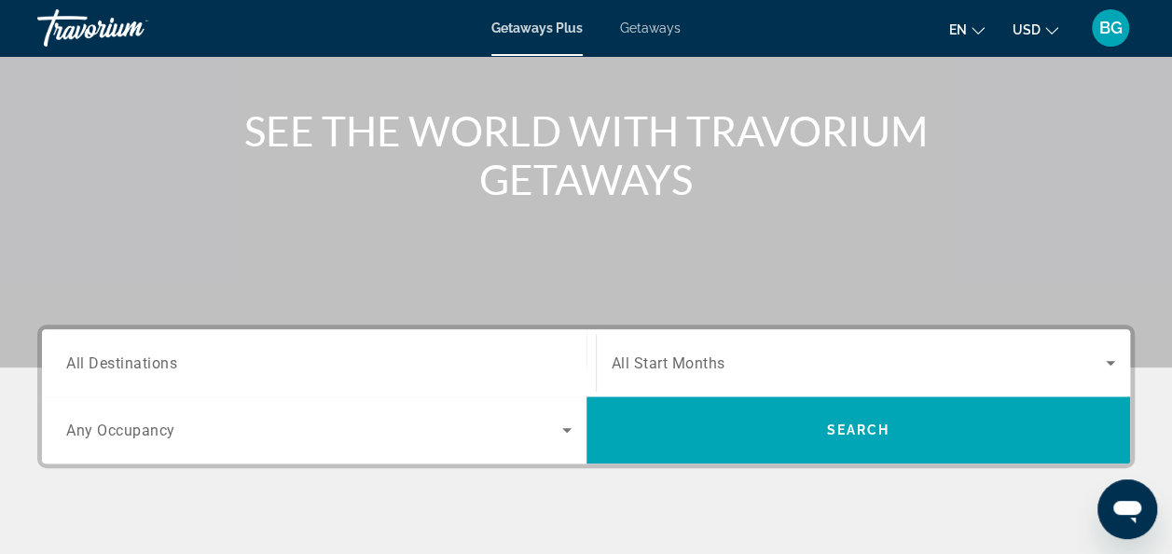
scroll to position [199, 0]
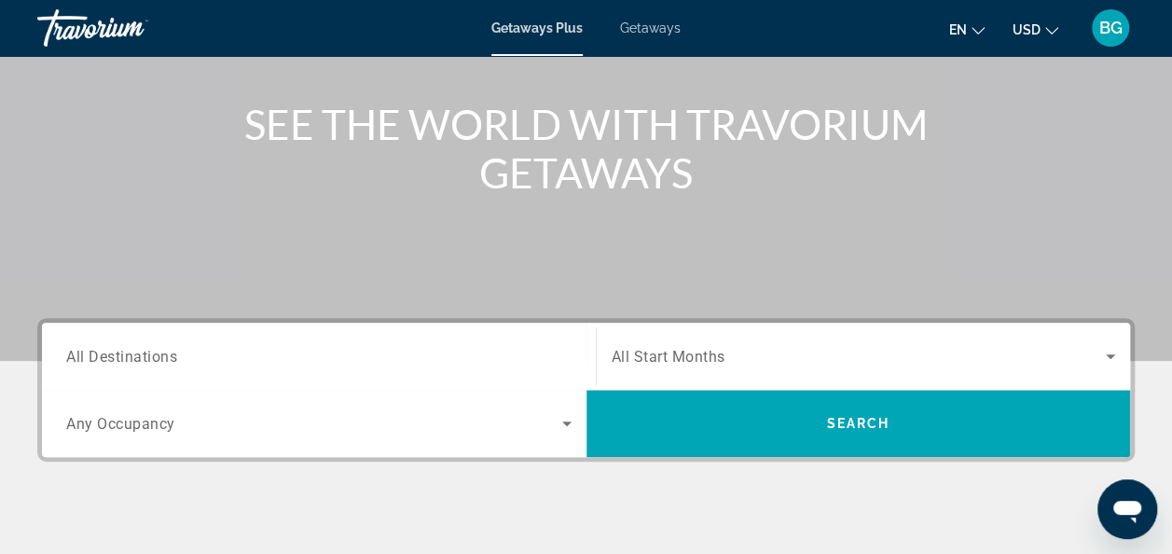
click at [327, 337] on div "Search widget" at bounding box center [318, 356] width 505 height 53
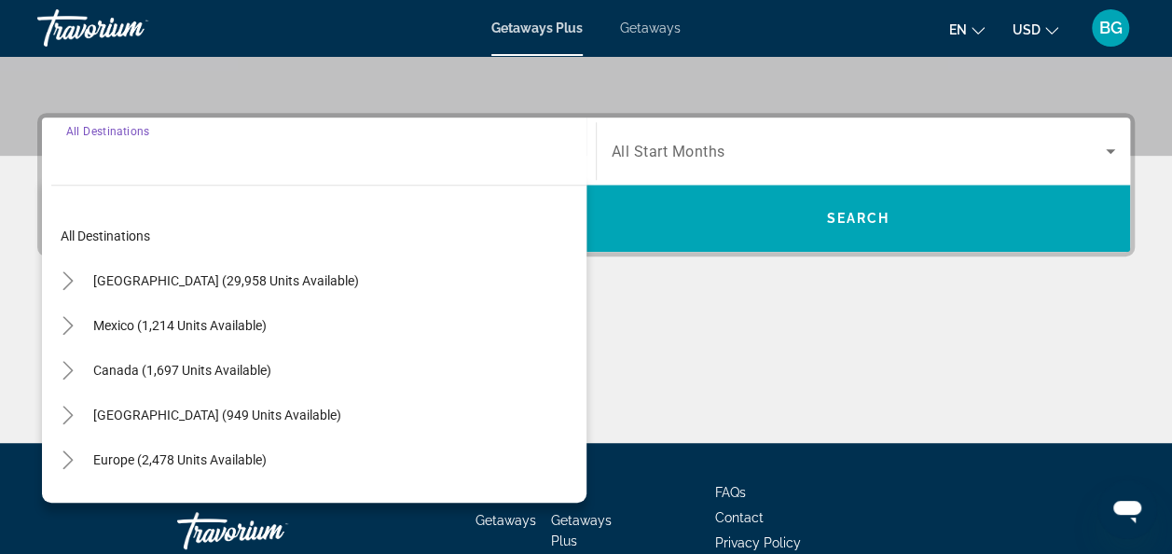
scroll to position [455, 0]
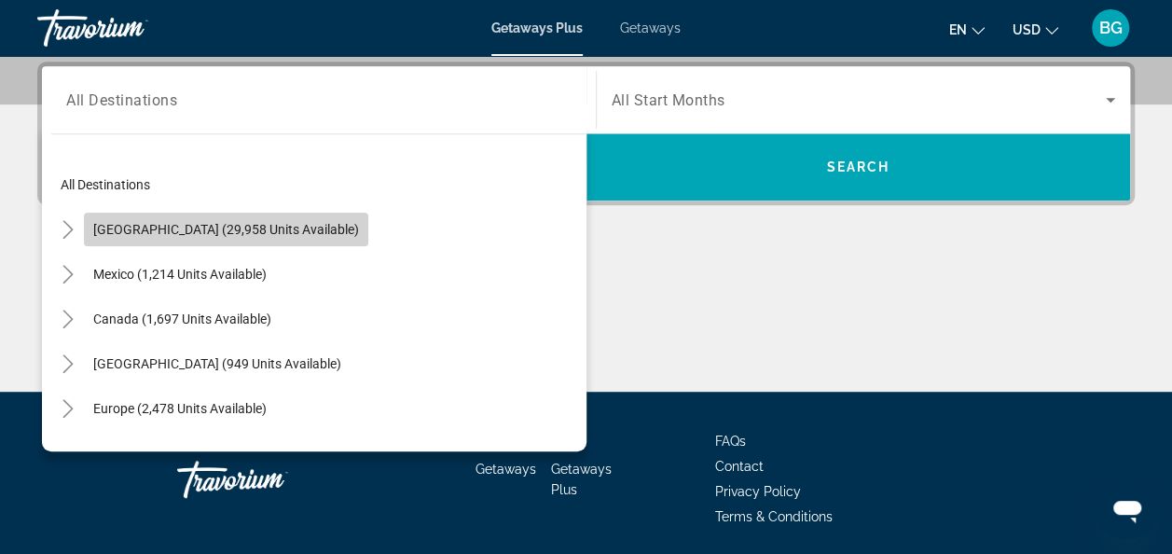
click at [250, 227] on span "[GEOGRAPHIC_DATA] (29,958 units available)" at bounding box center [226, 229] width 266 height 15
type input "**********"
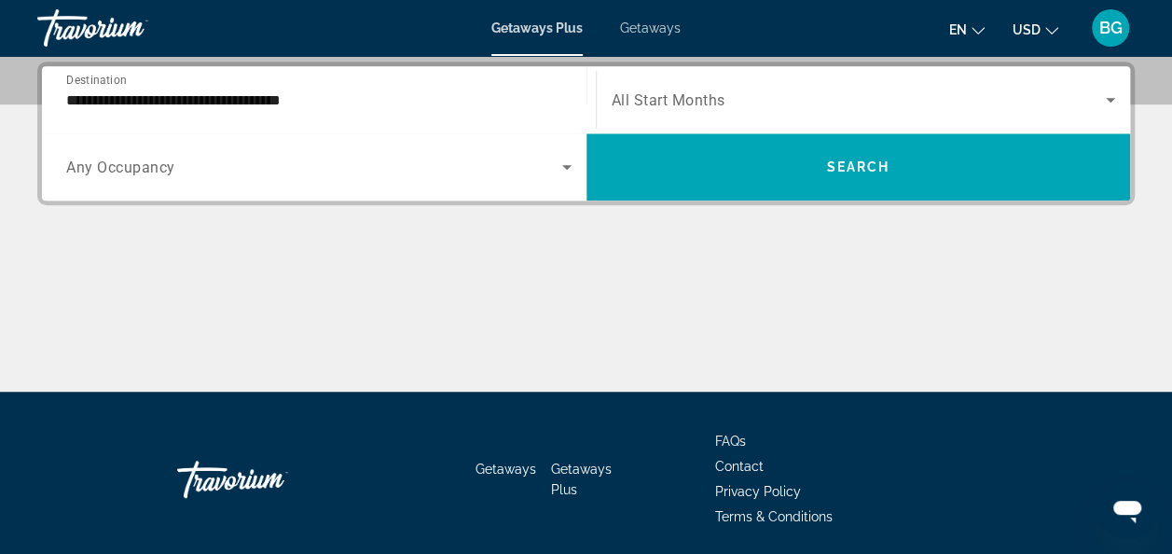
click at [616, 93] on span "All Start Months" at bounding box center [668, 100] width 114 height 18
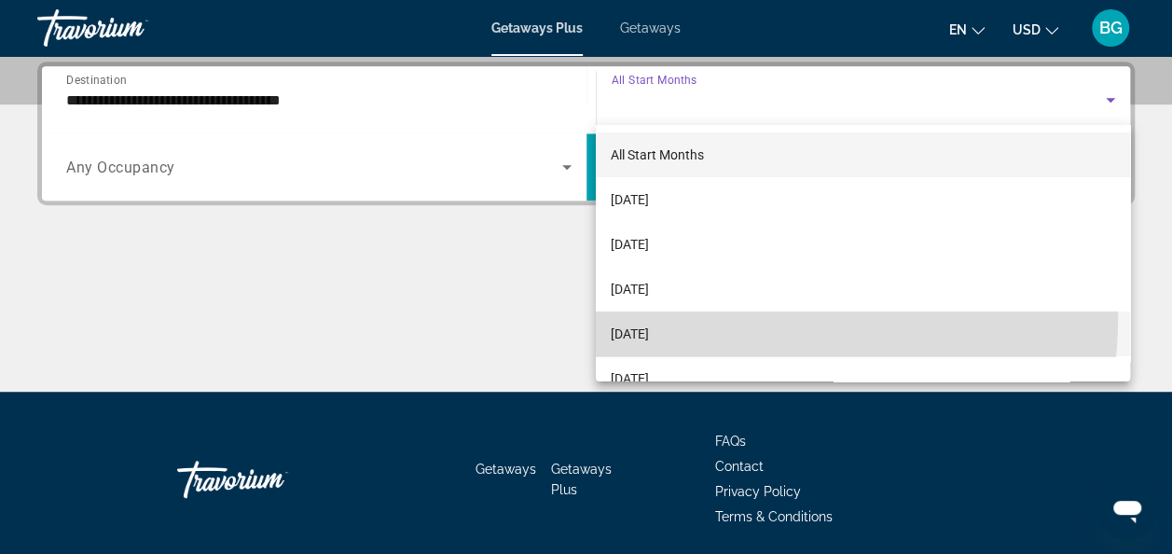
click at [662, 315] on mat-option "[DATE]" at bounding box center [863, 333] width 534 height 45
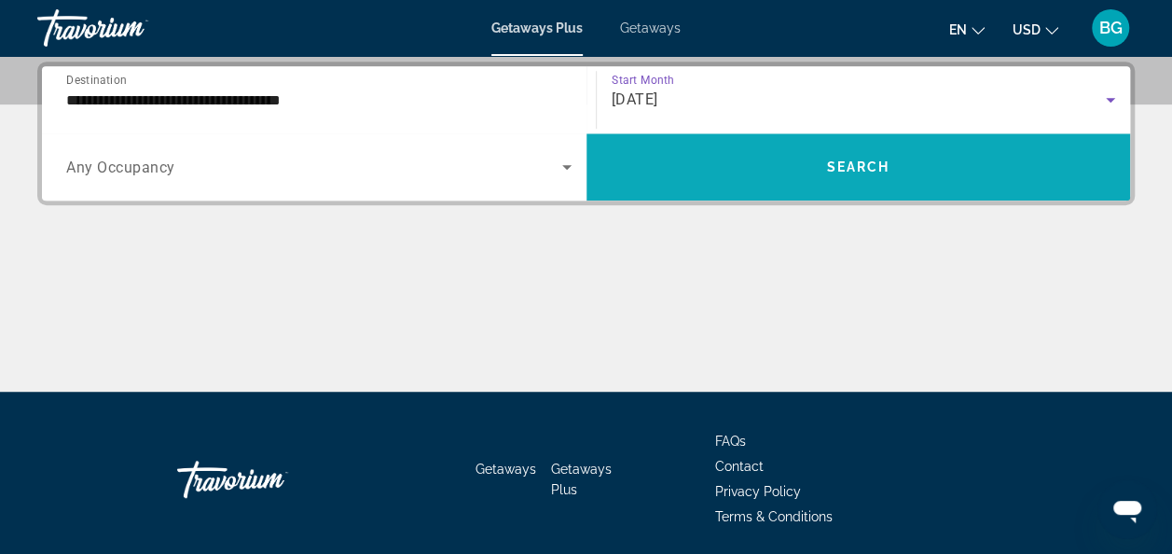
click at [794, 177] on span "Search widget" at bounding box center [858, 166] width 544 height 45
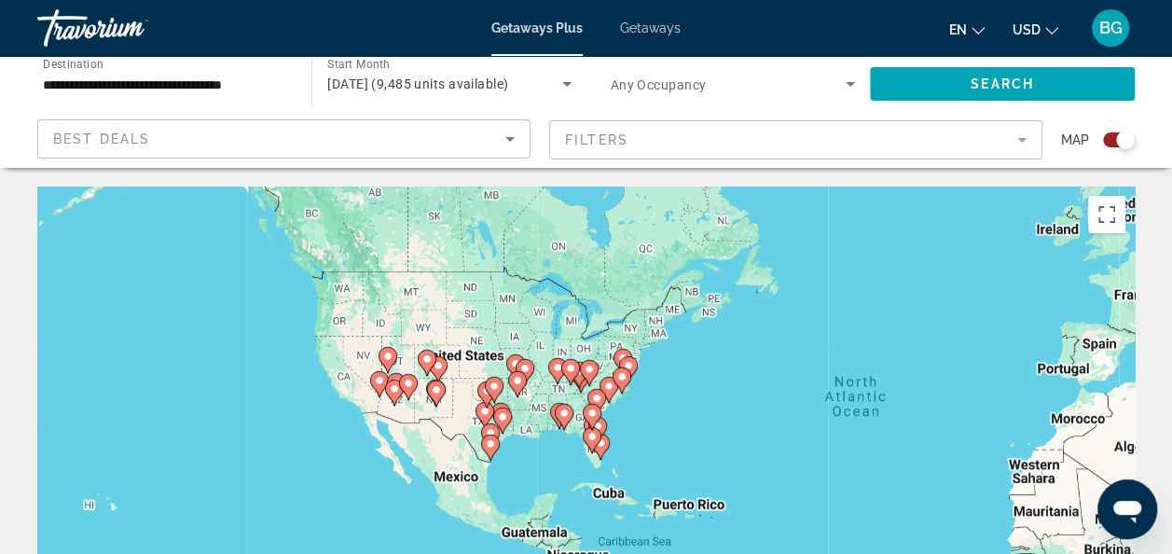
click at [518, 370] on div "To activate drag with keyboard, press Alt + Enter. Once in keyboard drag state,…" at bounding box center [585, 465] width 1097 height 559
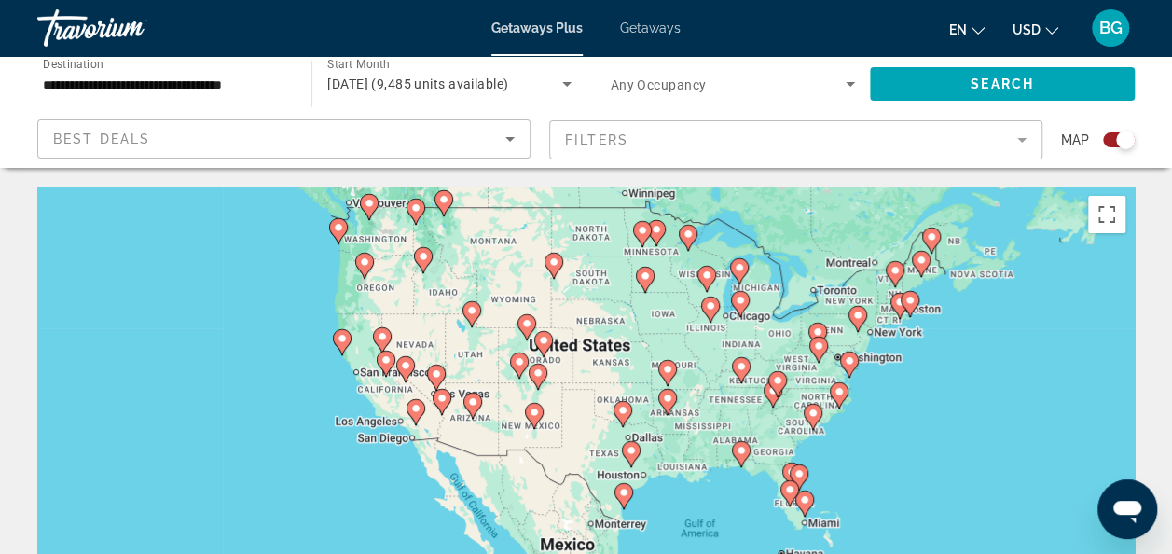
click at [572, 382] on div "To activate drag with keyboard, press Alt + Enter. Once in keyboard drag state,…" at bounding box center [585, 465] width 1097 height 559
click at [569, 377] on div "To activate drag with keyboard, press Alt + Enter. Once in keyboard drag state,…" at bounding box center [585, 465] width 1097 height 559
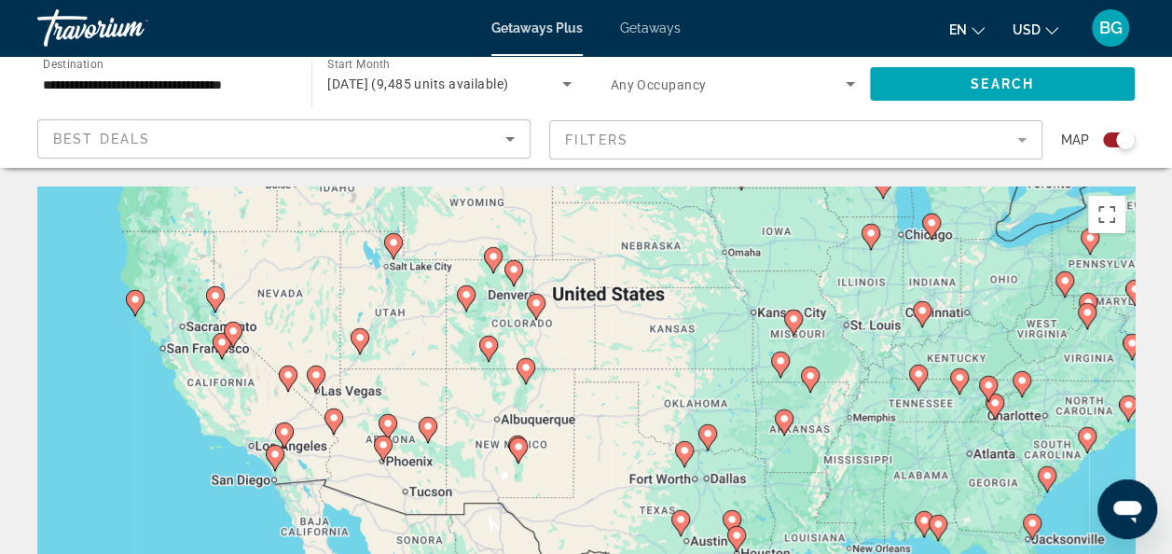
click at [584, 335] on div "To activate drag with keyboard, press Alt + Enter. Once in keyboard drag state,…" at bounding box center [585, 465] width 1097 height 559
click at [578, 344] on div "To activate drag with keyboard, press Alt + Enter. Once in keyboard drag state,…" at bounding box center [585, 465] width 1097 height 559
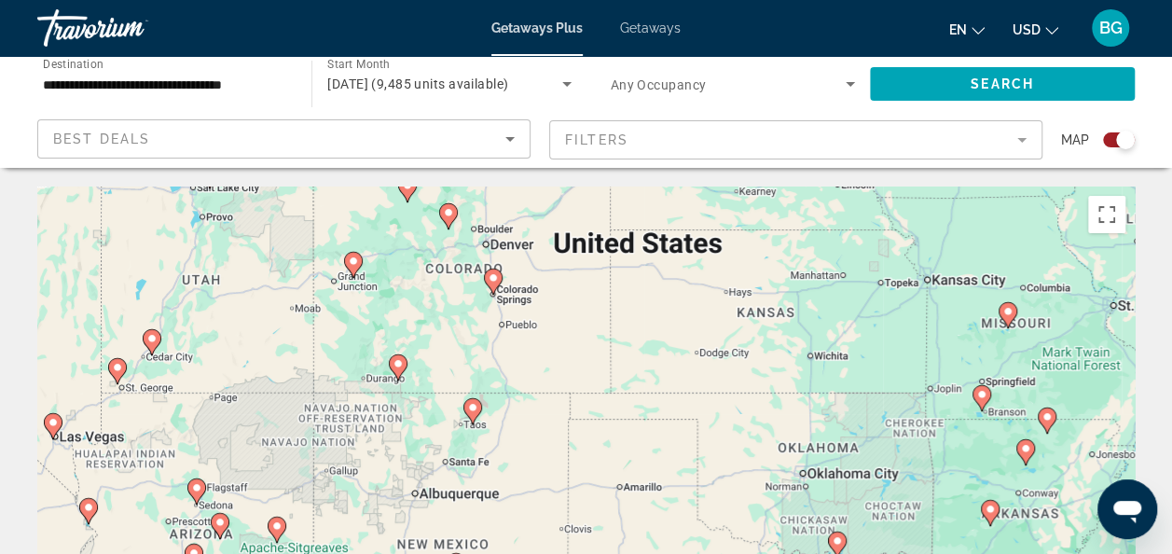
click at [451, 222] on div "To activate drag with keyboard, press Alt + Enter. Once in keyboard drag state,…" at bounding box center [585, 465] width 1097 height 559
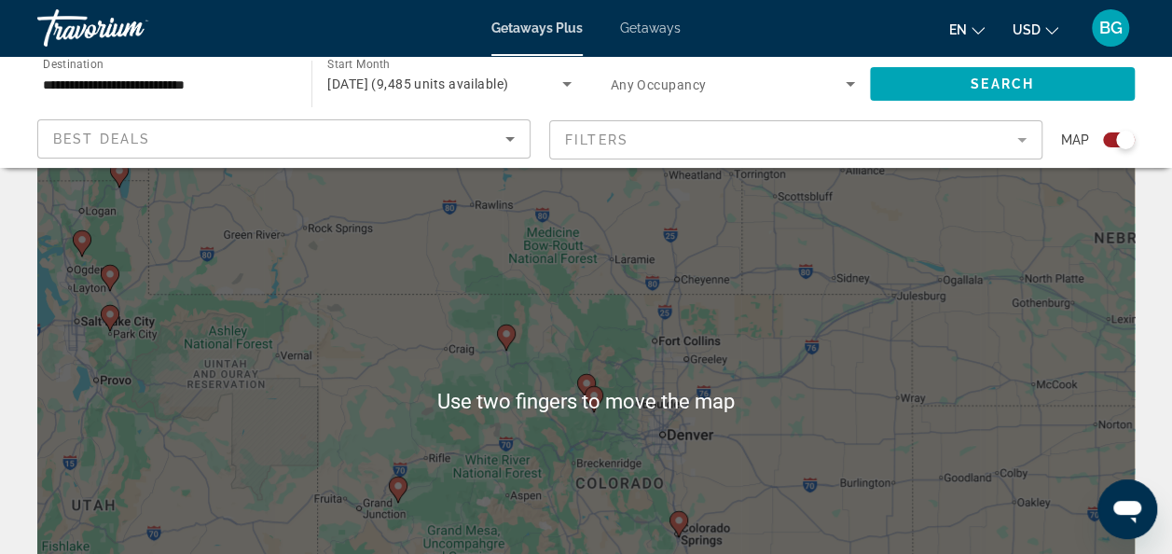
scroll to position [73, 0]
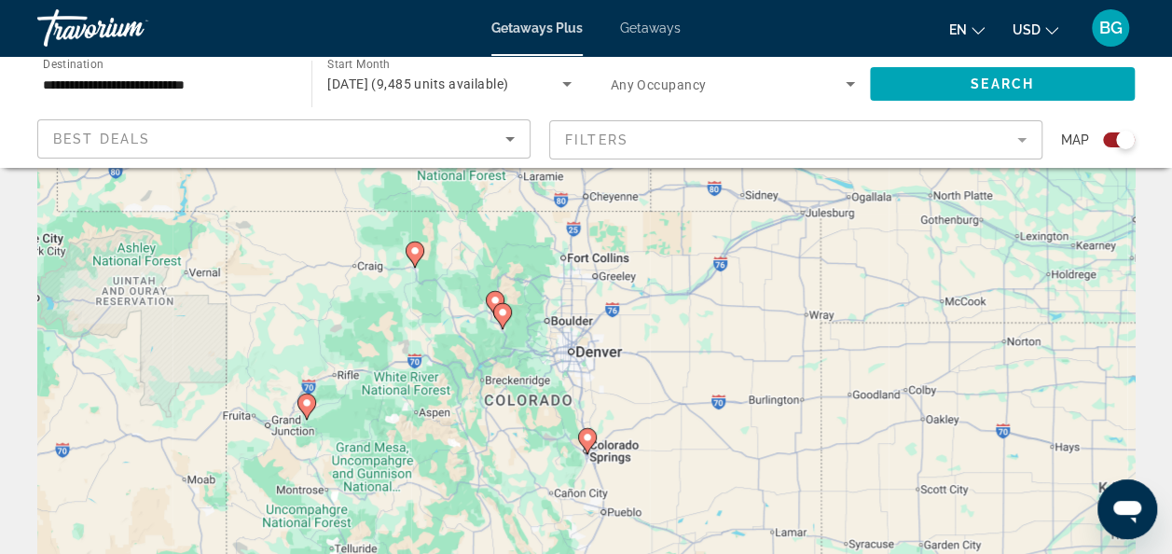
click at [501, 326] on div "To activate drag with keyboard, press Alt + Enter. Once in keyboard drag state,…" at bounding box center [585, 393] width 1097 height 559
type input "**********"
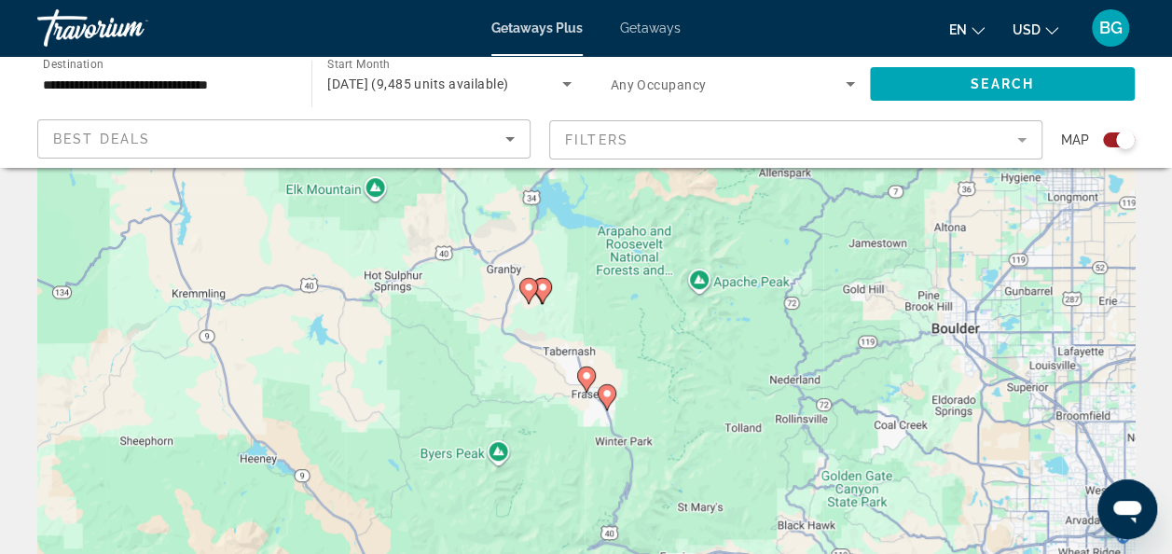
click at [614, 405] on gmp-advanced-marker "Main content" at bounding box center [607, 397] width 19 height 28
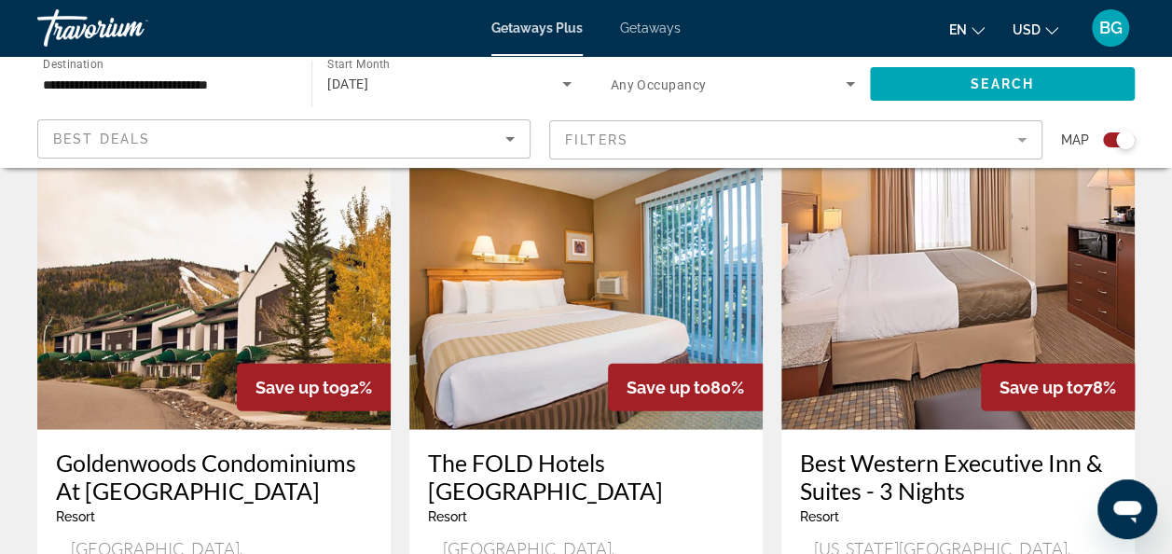
scroll to position [2094, 0]
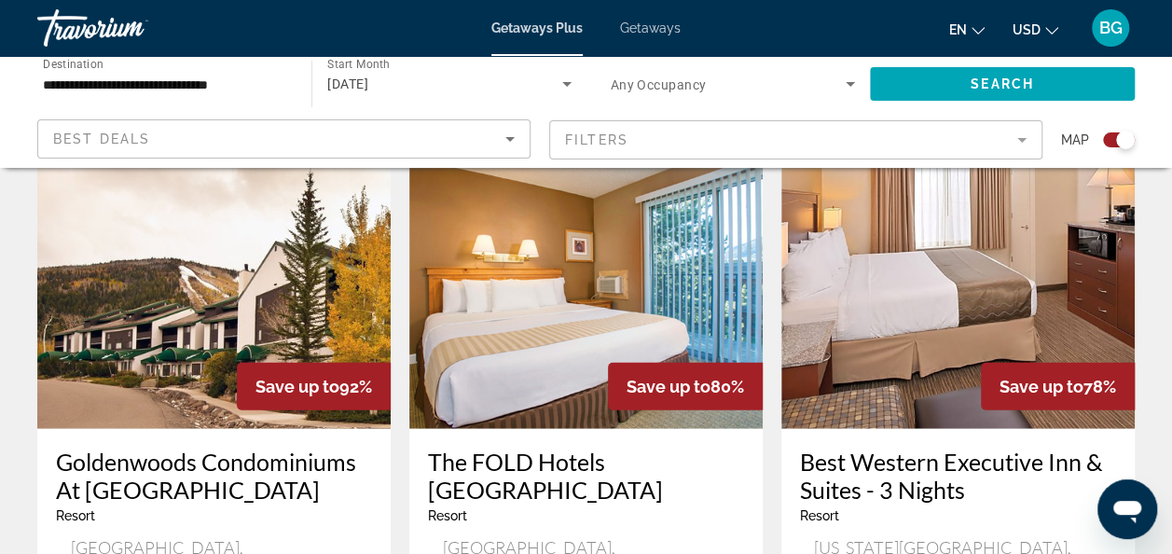
click at [231, 257] on img "Main content" at bounding box center [213, 280] width 353 height 298
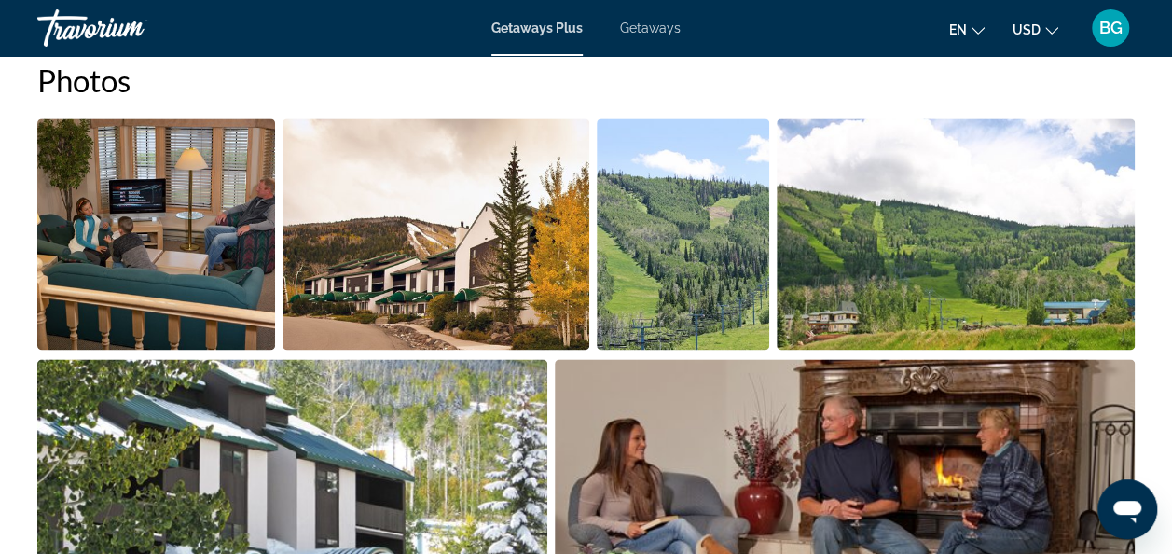
scroll to position [1224, 0]
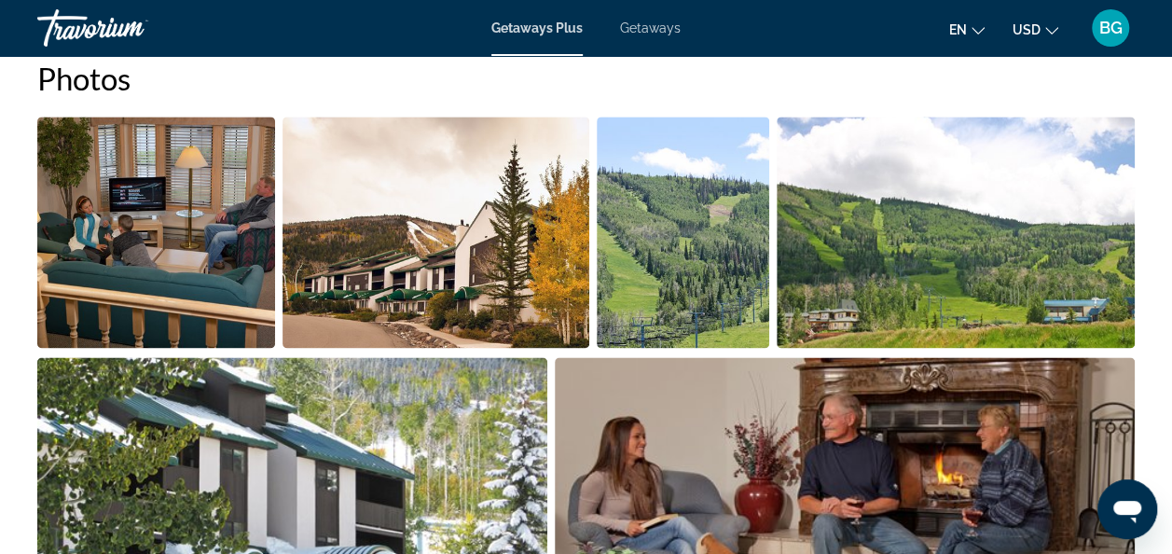
click at [1092, 307] on img "Open full-screen image slider" at bounding box center [955, 232] width 359 height 231
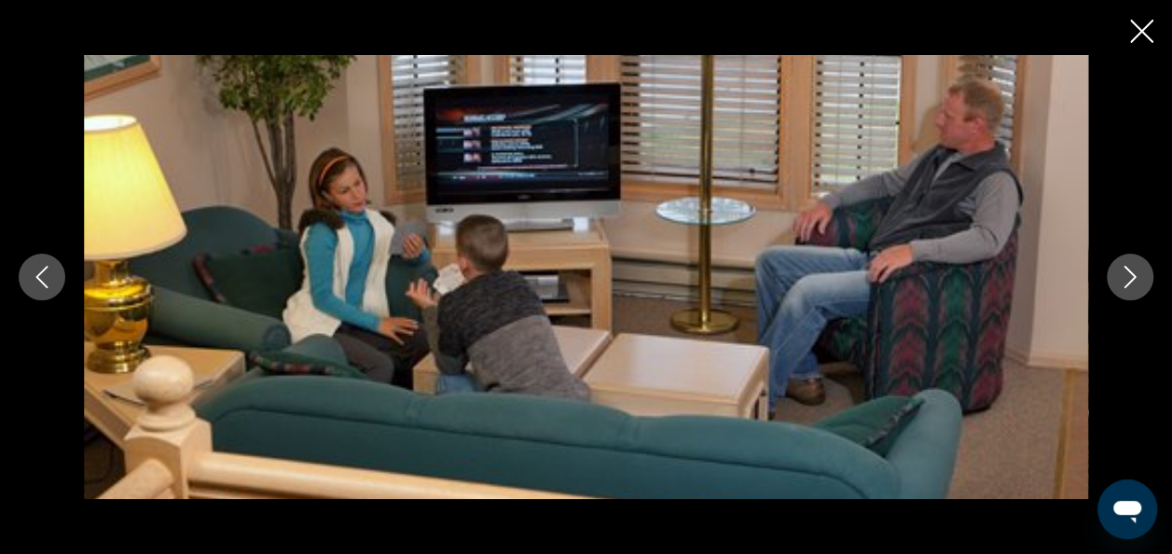
click at [1130, 283] on icon "Next image" at bounding box center [1130, 277] width 22 height 22
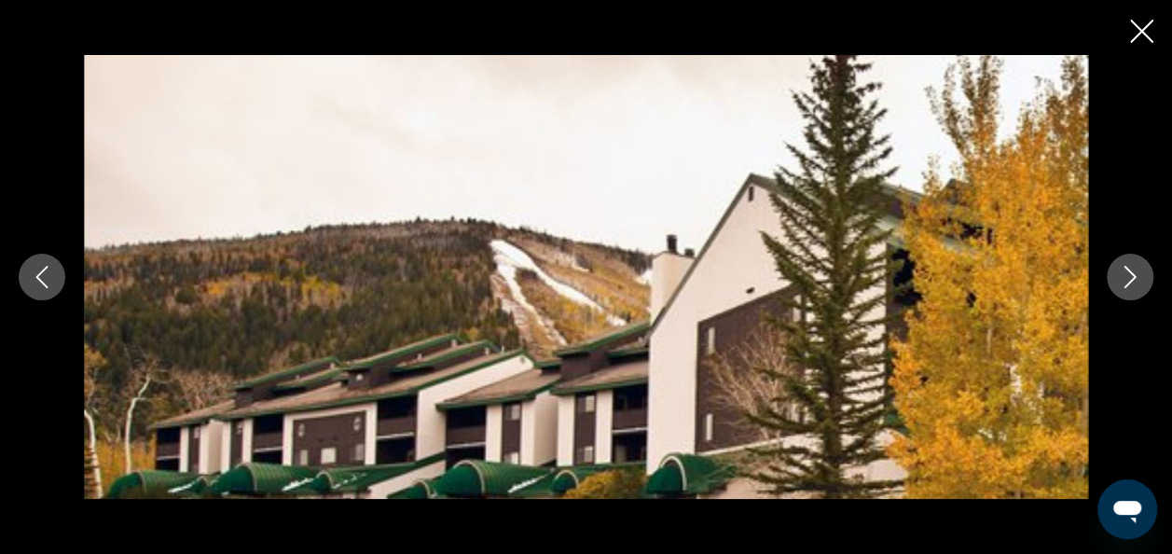
click at [1136, 276] on icon "Next image" at bounding box center [1130, 277] width 22 height 22
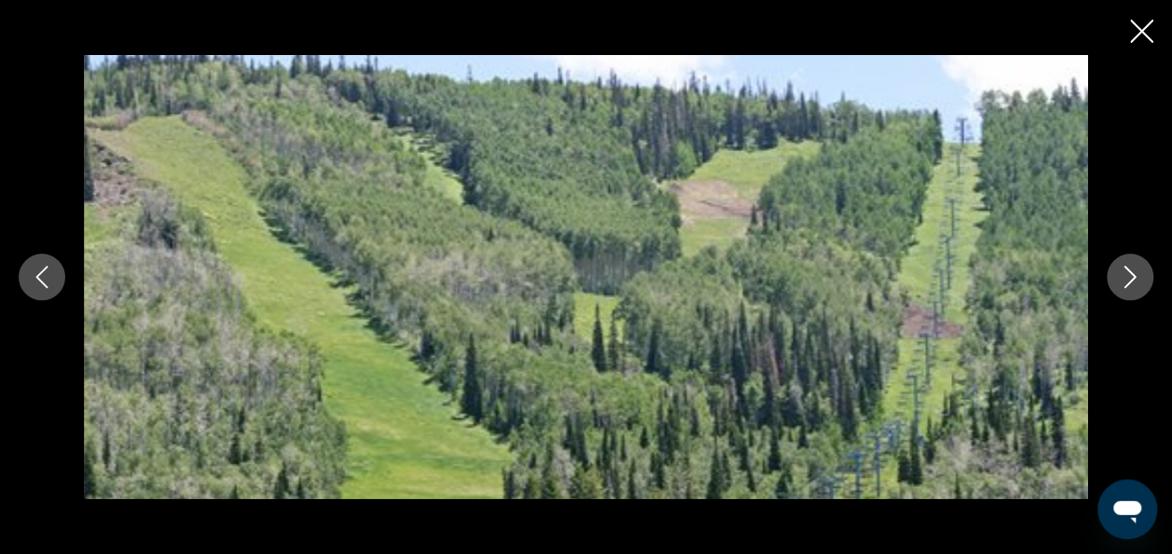
click at [1133, 267] on icon "Next image" at bounding box center [1130, 277] width 22 height 22
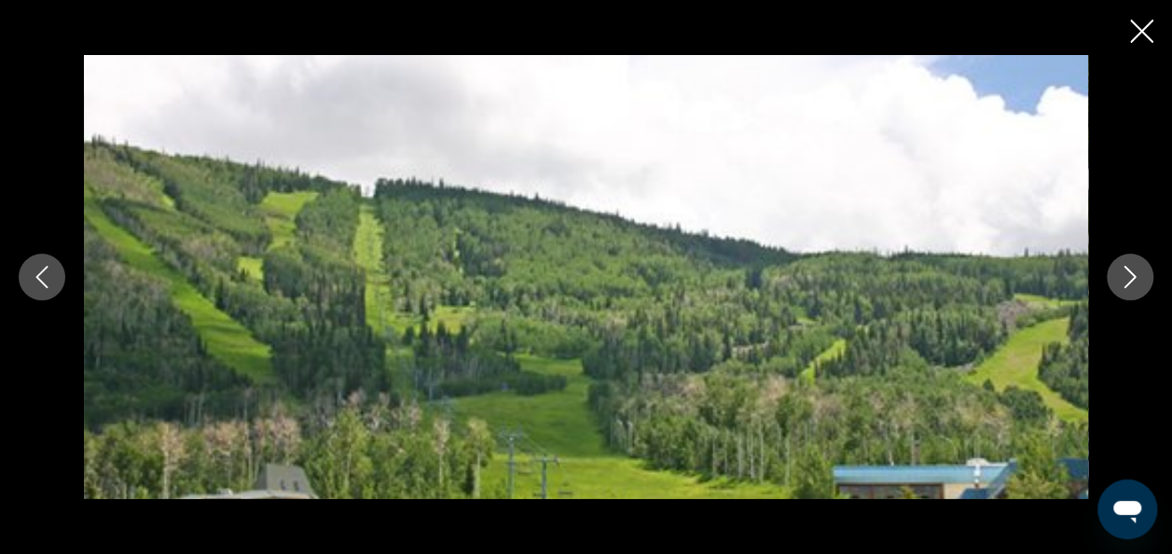
click at [1130, 264] on button "Next image" at bounding box center [1129, 277] width 47 height 47
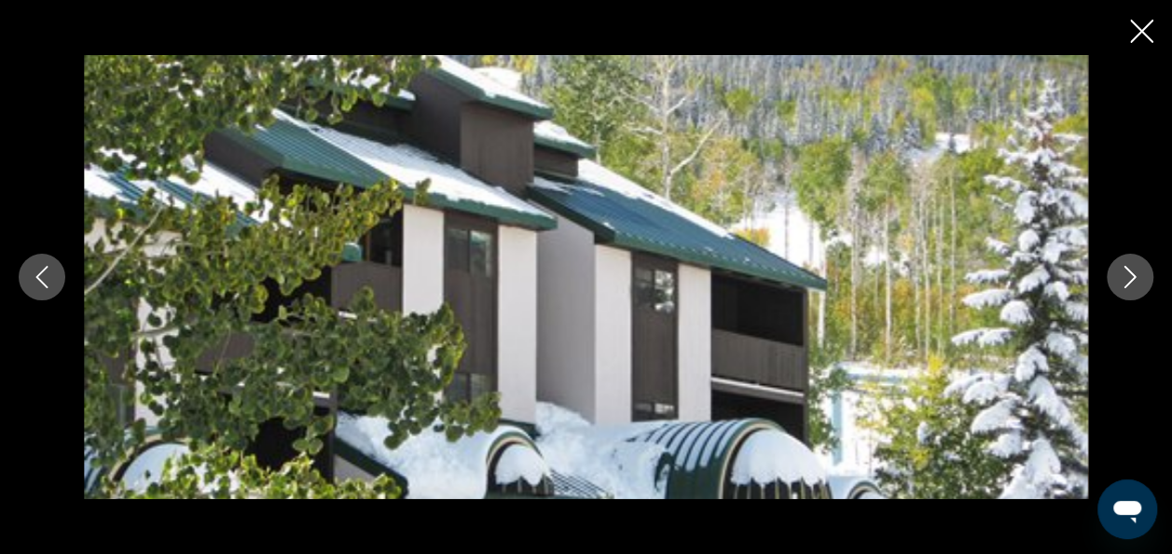
click at [1133, 282] on icon "Next image" at bounding box center [1130, 277] width 22 height 22
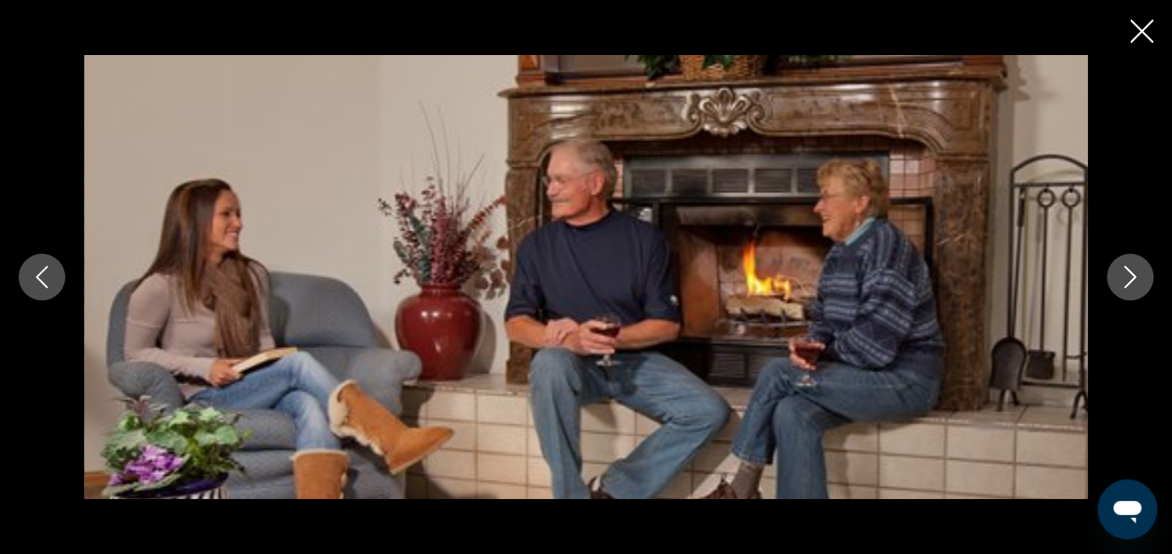
click at [1135, 285] on icon "Next image" at bounding box center [1130, 277] width 22 height 22
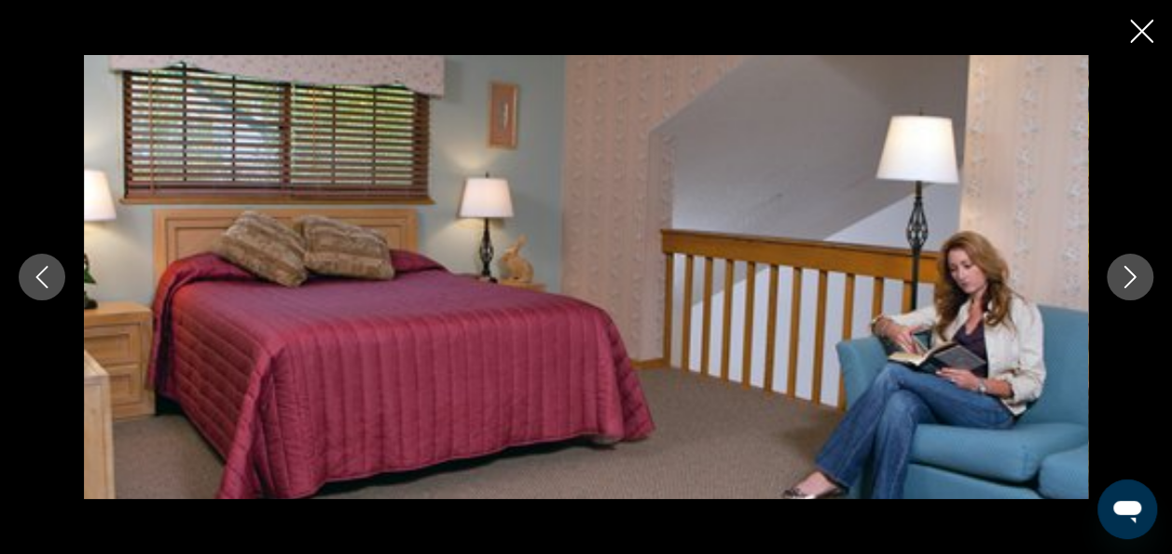
click at [1133, 283] on icon "Next image" at bounding box center [1130, 277] width 22 height 22
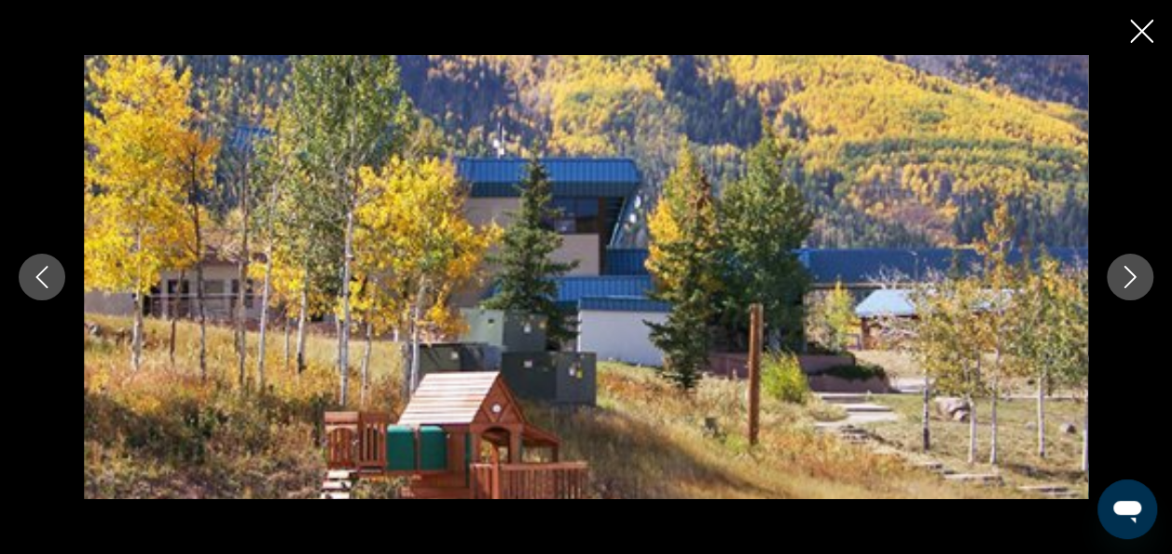
click at [1134, 287] on icon "Next image" at bounding box center [1130, 277] width 22 height 22
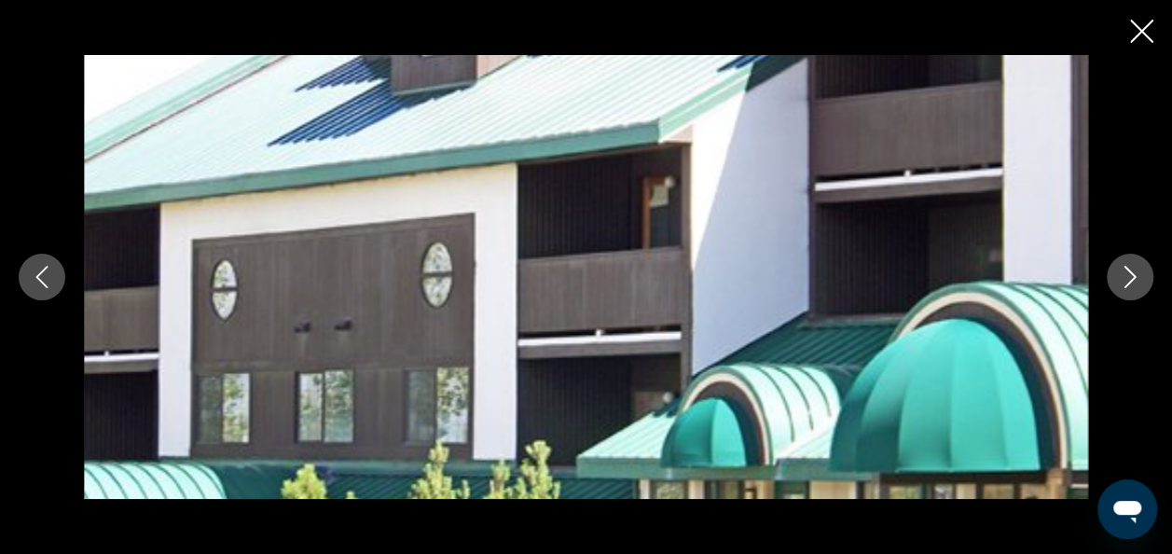
click at [1125, 282] on icon "Next image" at bounding box center [1130, 277] width 22 height 22
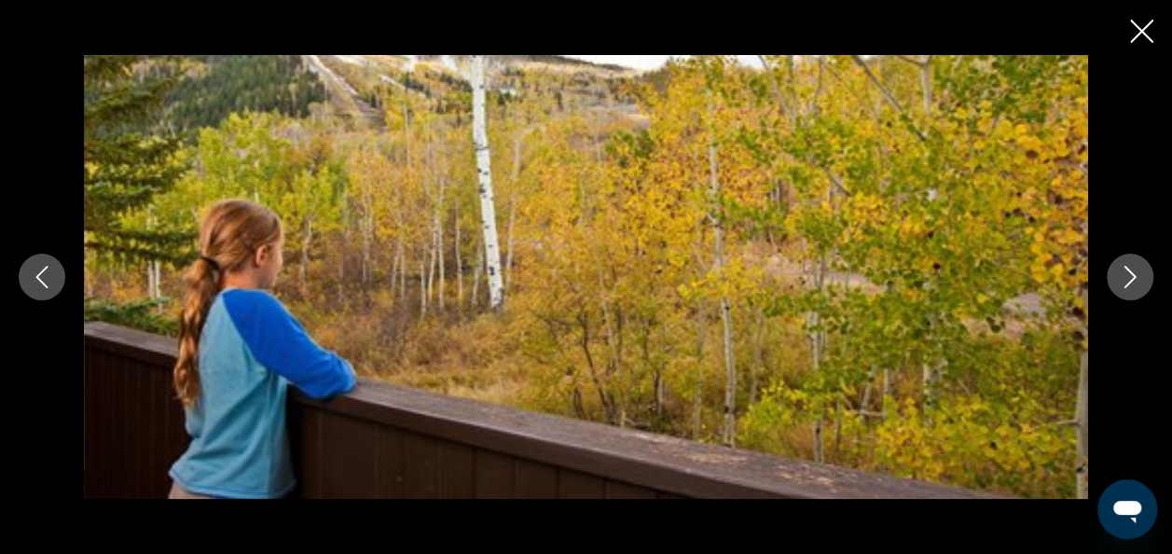
click at [1130, 282] on icon "Next image" at bounding box center [1130, 277] width 12 height 22
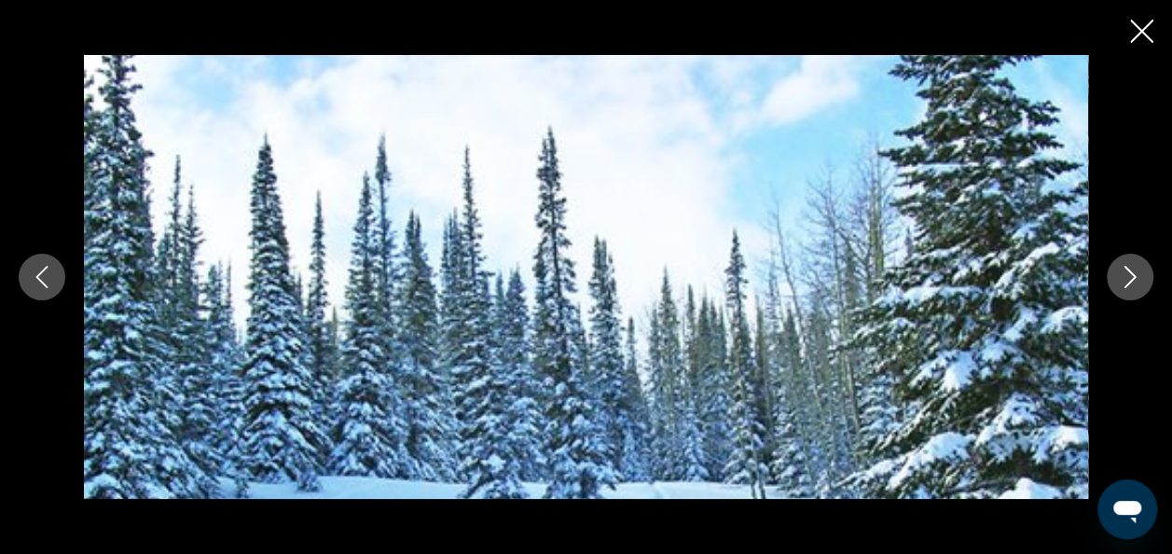
click at [1135, 37] on icon "Close slideshow" at bounding box center [1141, 31] width 23 height 23
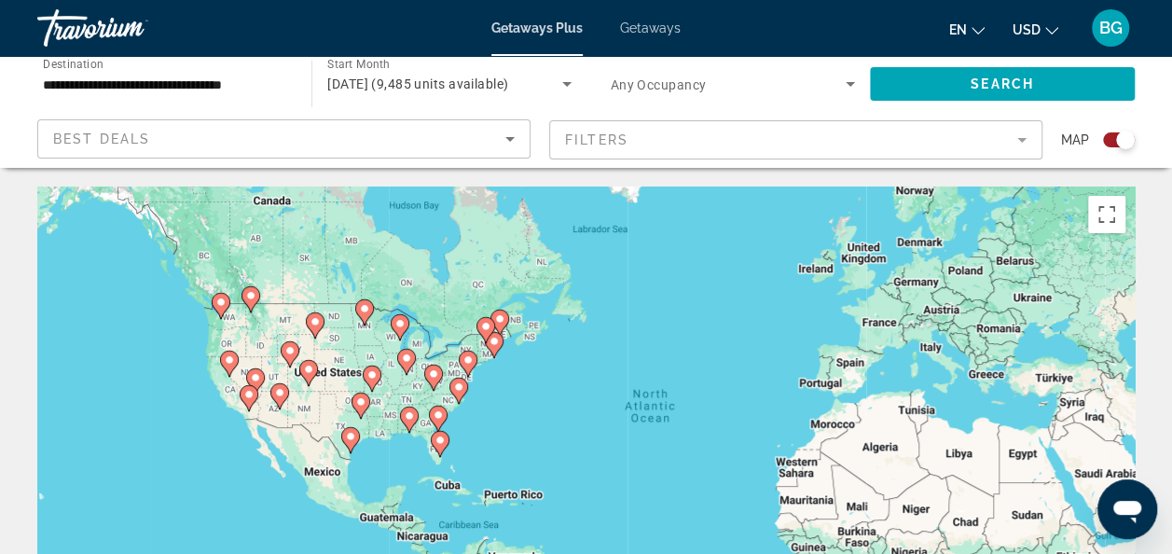
click at [382, 410] on div "To activate drag with keyboard, press Alt + Enter. Once in keyboard drag state,…" at bounding box center [585, 465] width 1097 height 559
